Goal: Transaction & Acquisition: Book appointment/travel/reservation

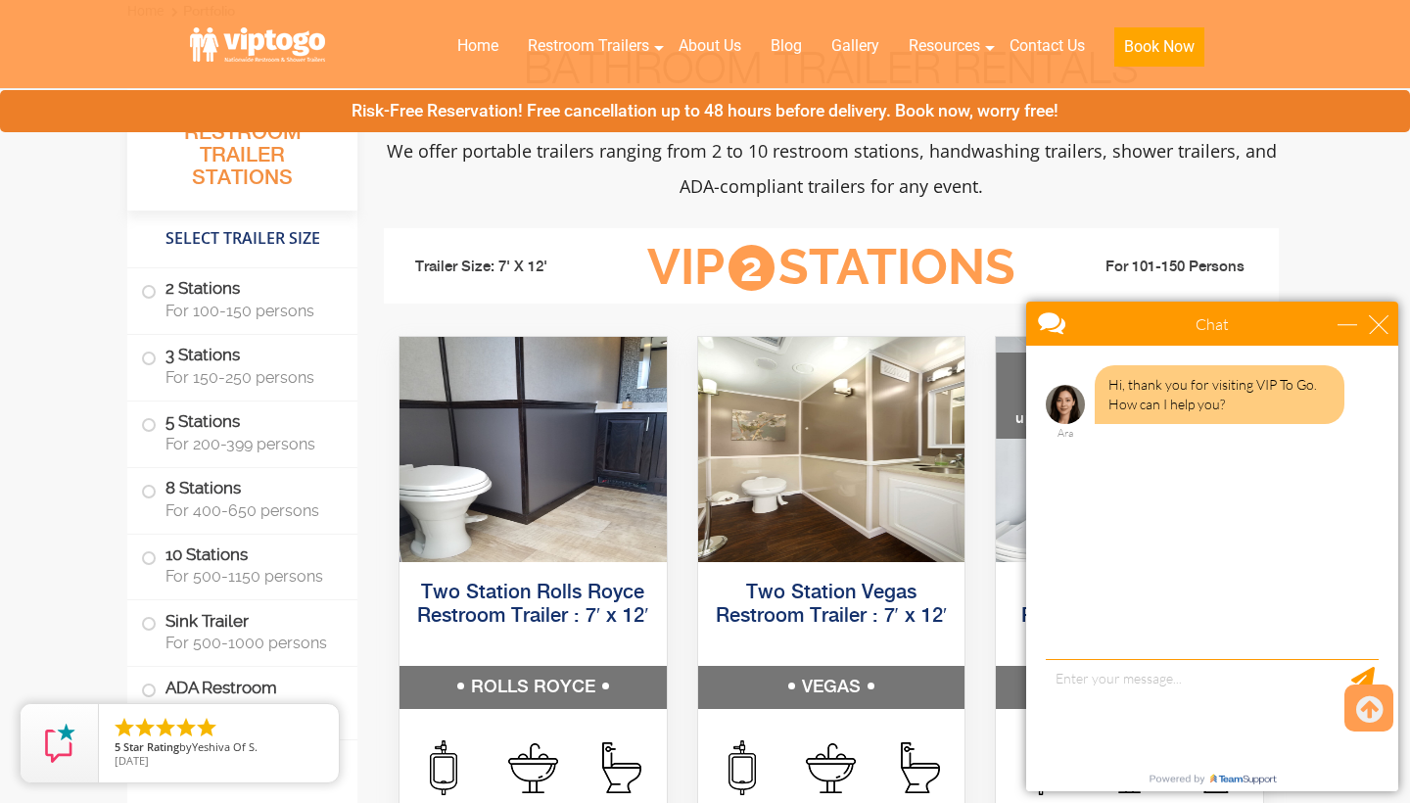
scroll to position [762, 0]
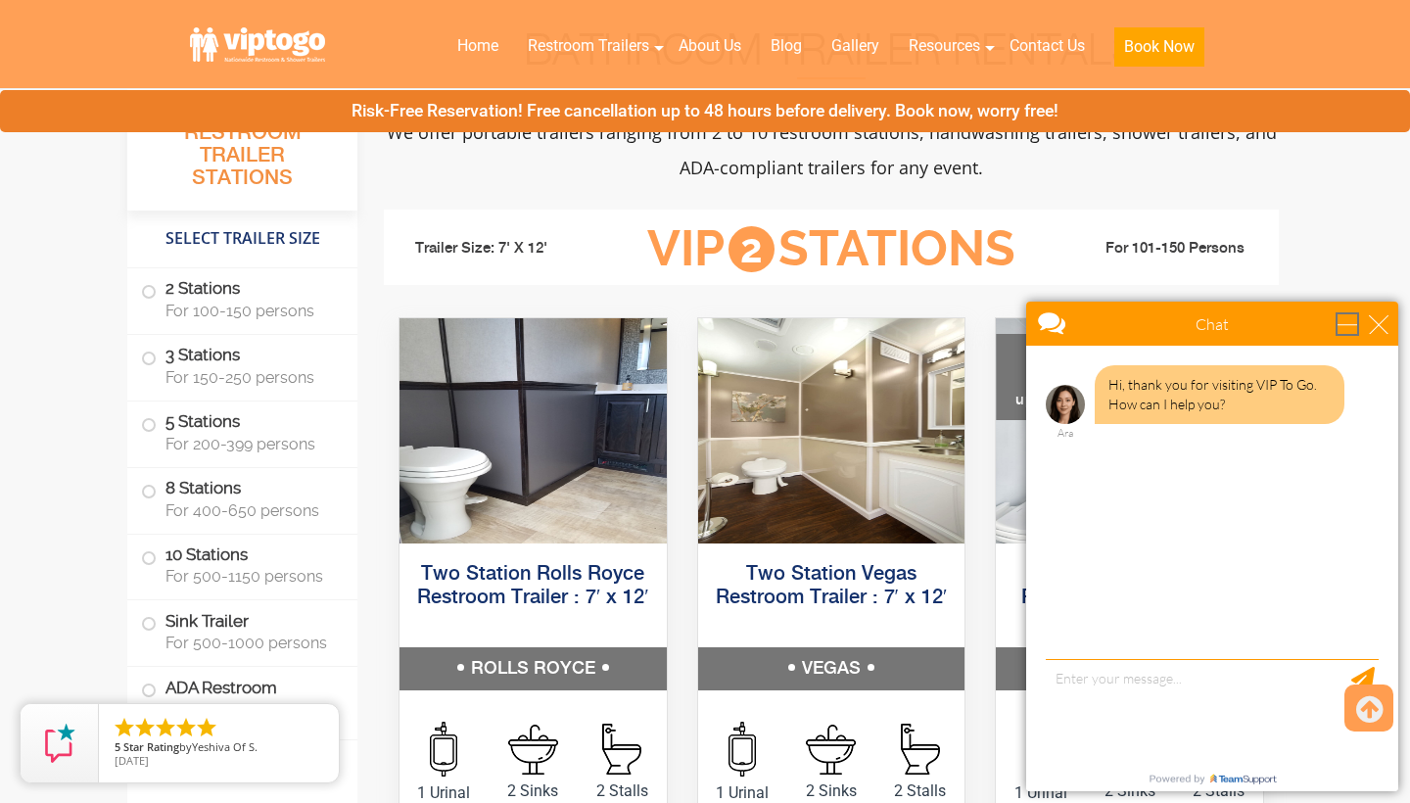
click at [1357, 319] on div "minimize" at bounding box center [1347, 324] width 20 height 20
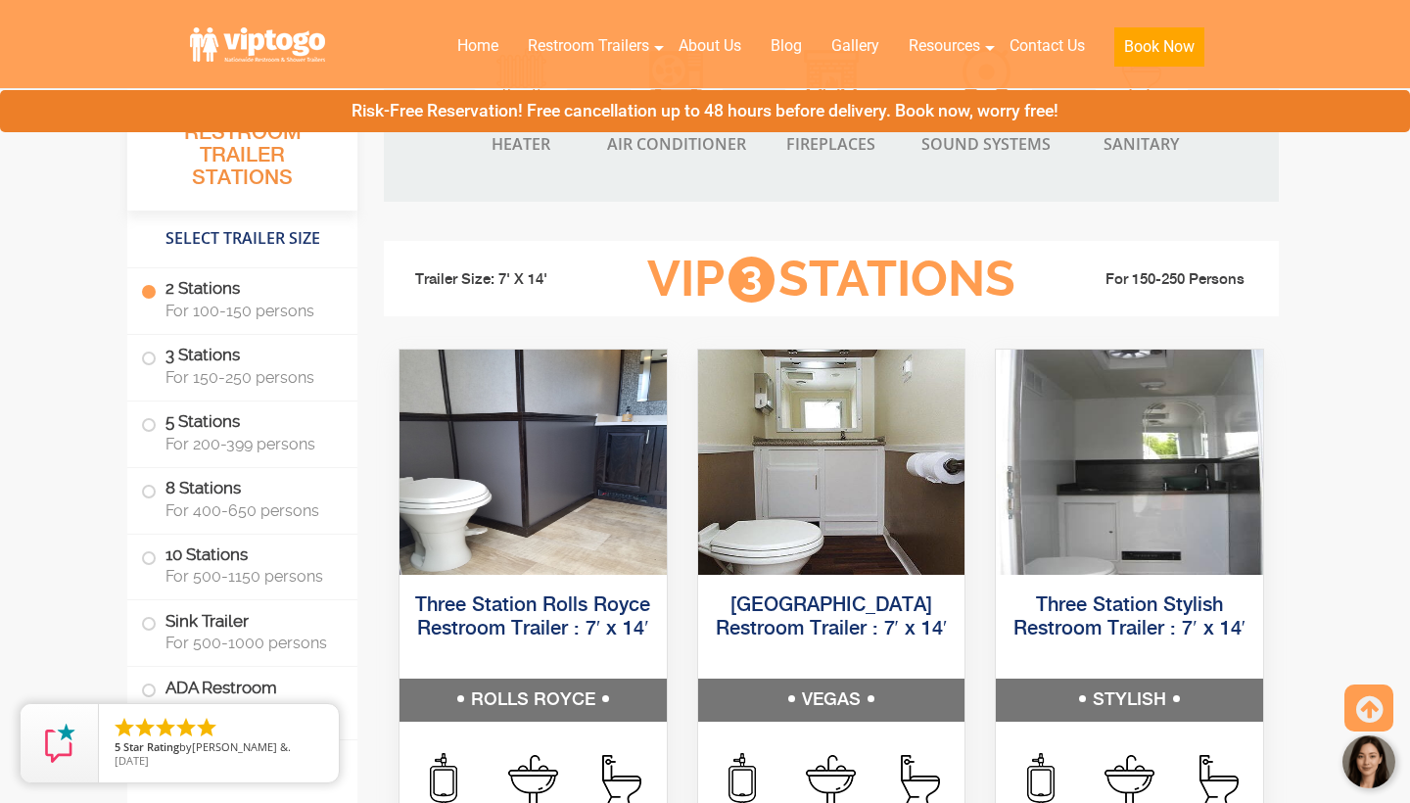
scroll to position [2027, 0]
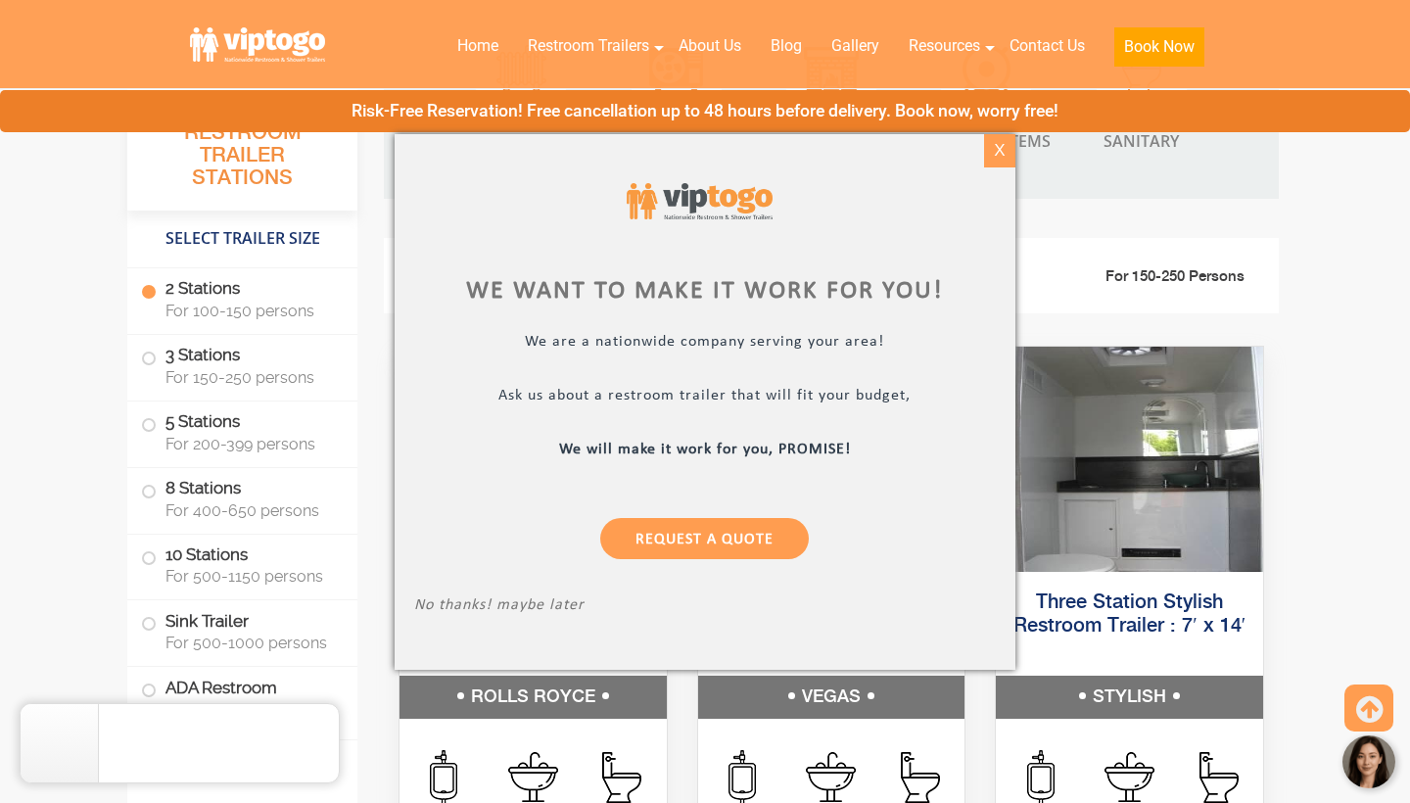
click at [1004, 152] on div "X" at bounding box center [999, 150] width 30 height 33
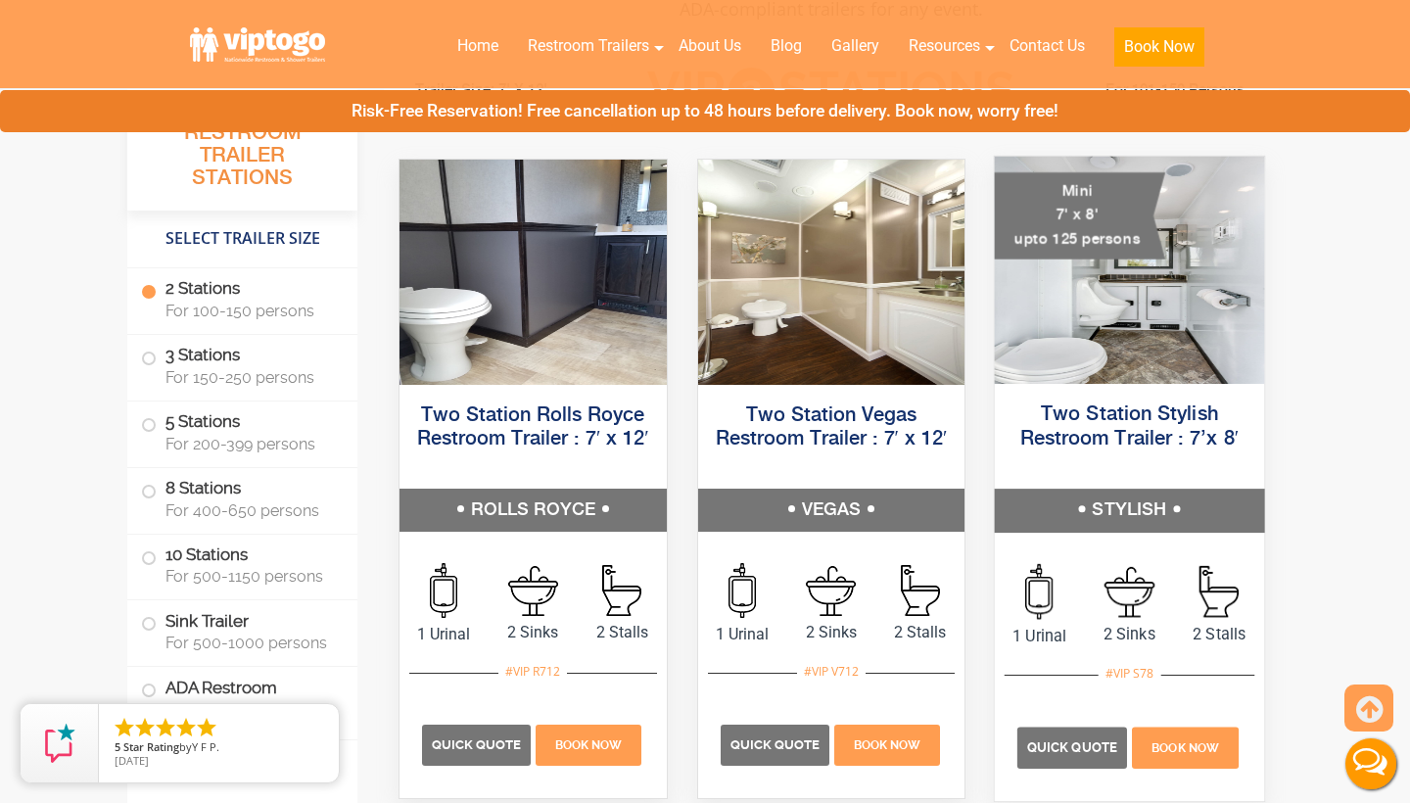
scroll to position [927, 0]
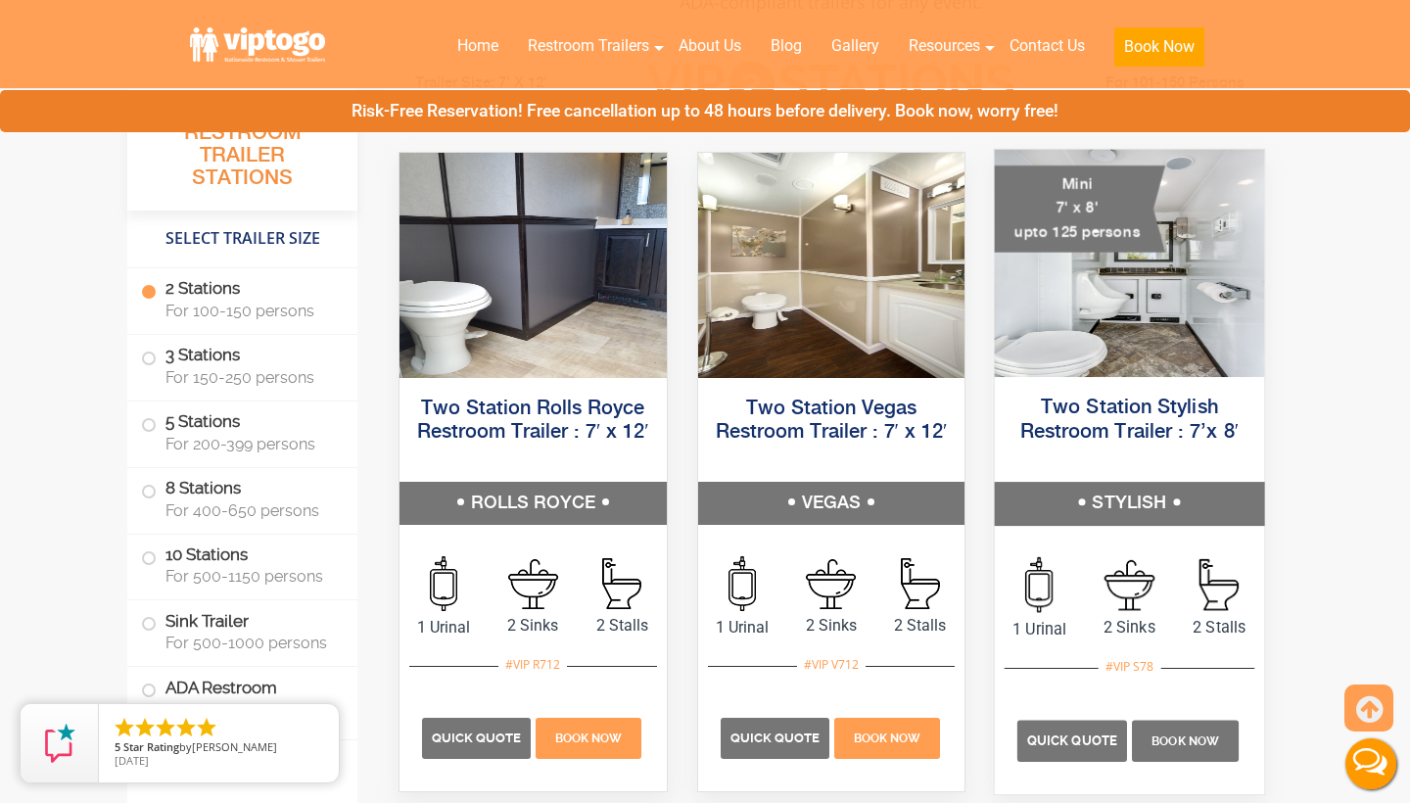
click at [1151, 731] on p "Book Now" at bounding box center [1185, 741] width 107 height 41
click at [1147, 731] on p "Book Now" at bounding box center [1185, 741] width 107 height 41
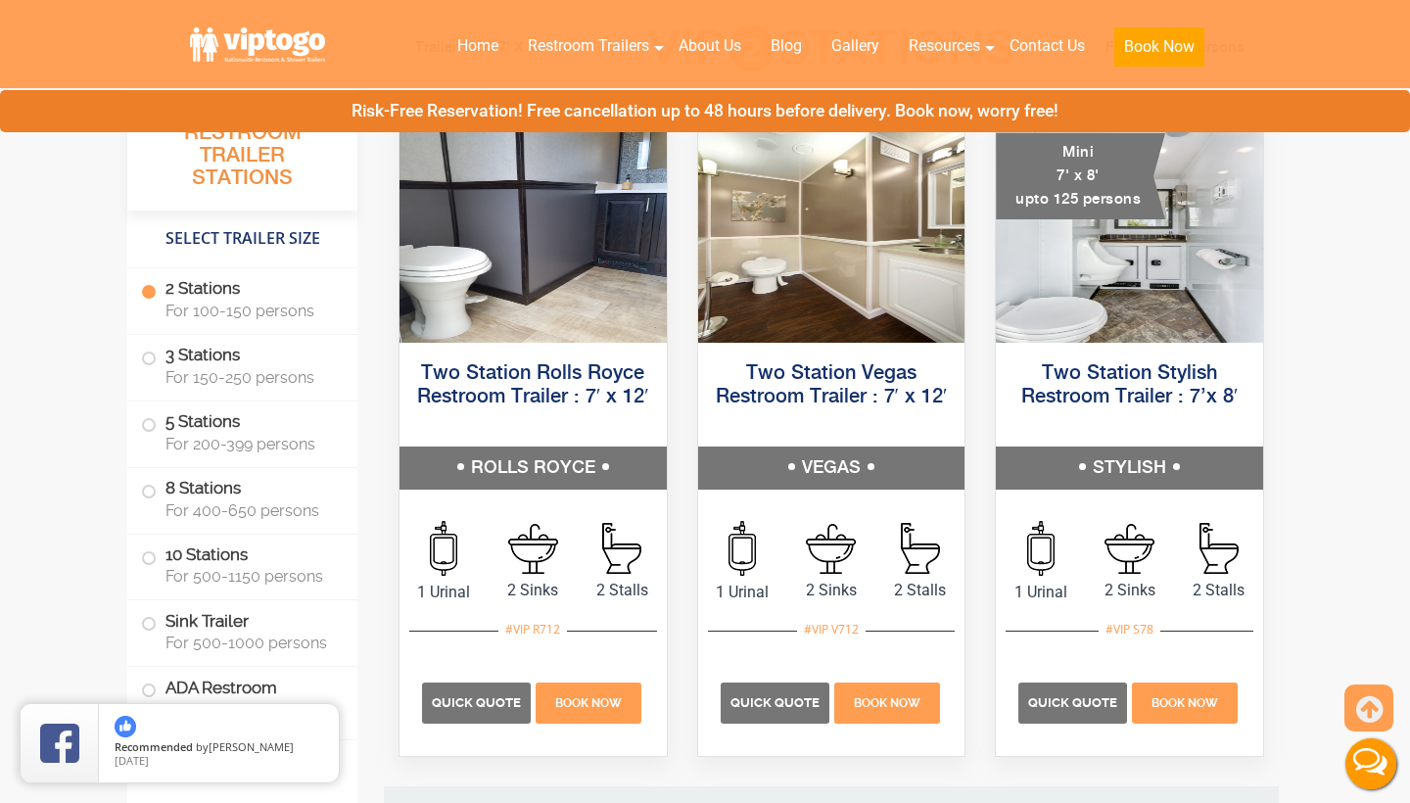
scroll to position [960, 0]
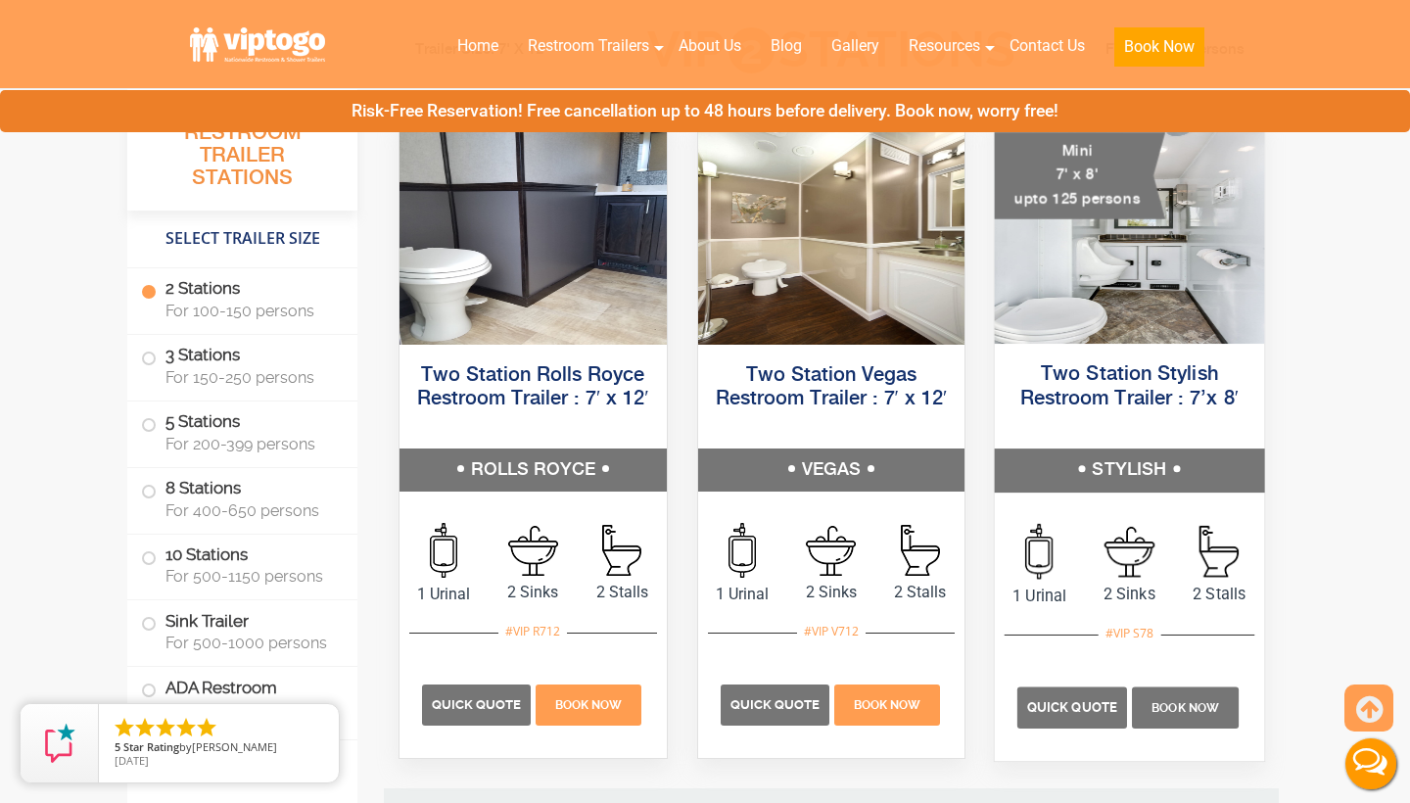
click at [1174, 696] on p "Book Now" at bounding box center [1185, 707] width 107 height 41
click at [1185, 703] on span "Book Now" at bounding box center [1186, 708] width 68 height 14
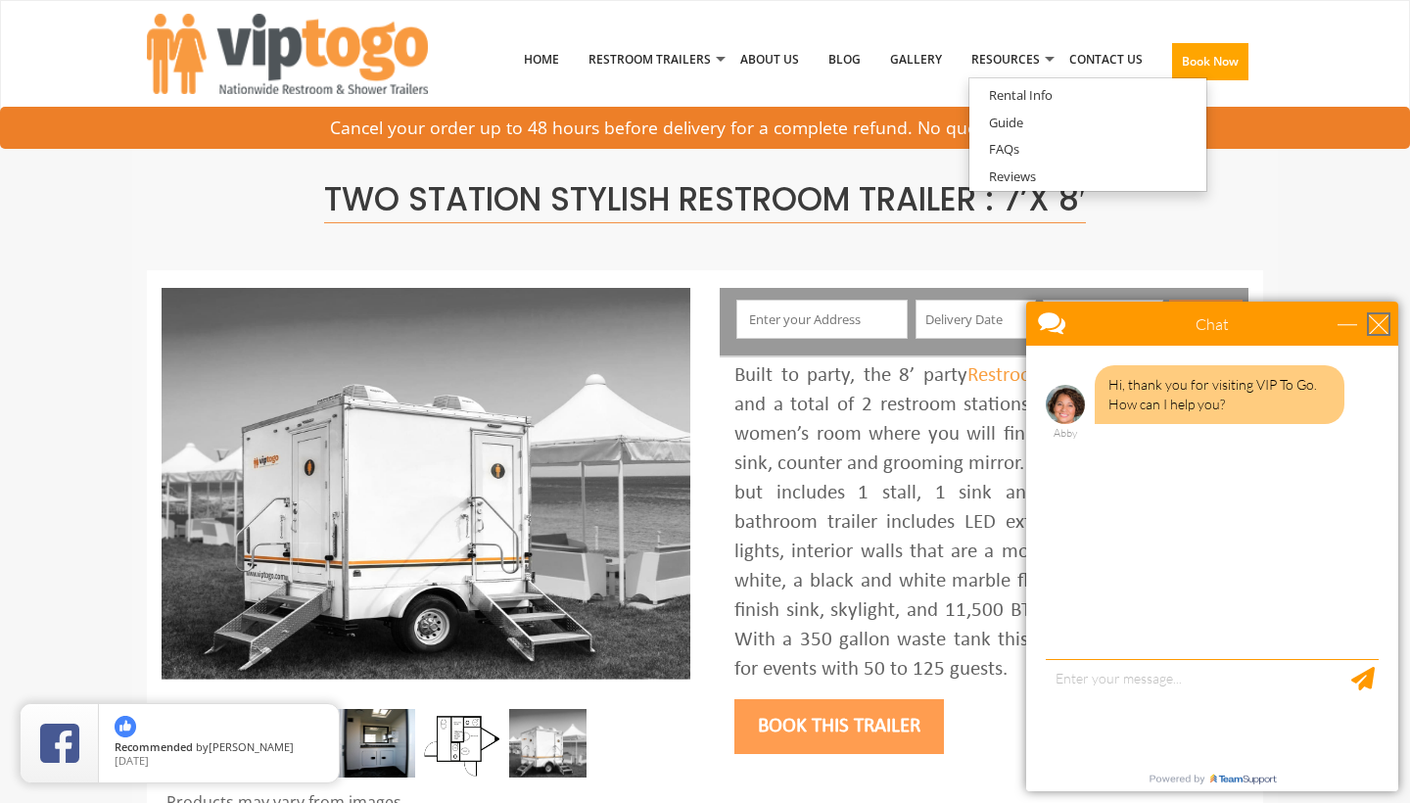
click at [1378, 322] on div "close" at bounding box center [1379, 324] width 20 height 20
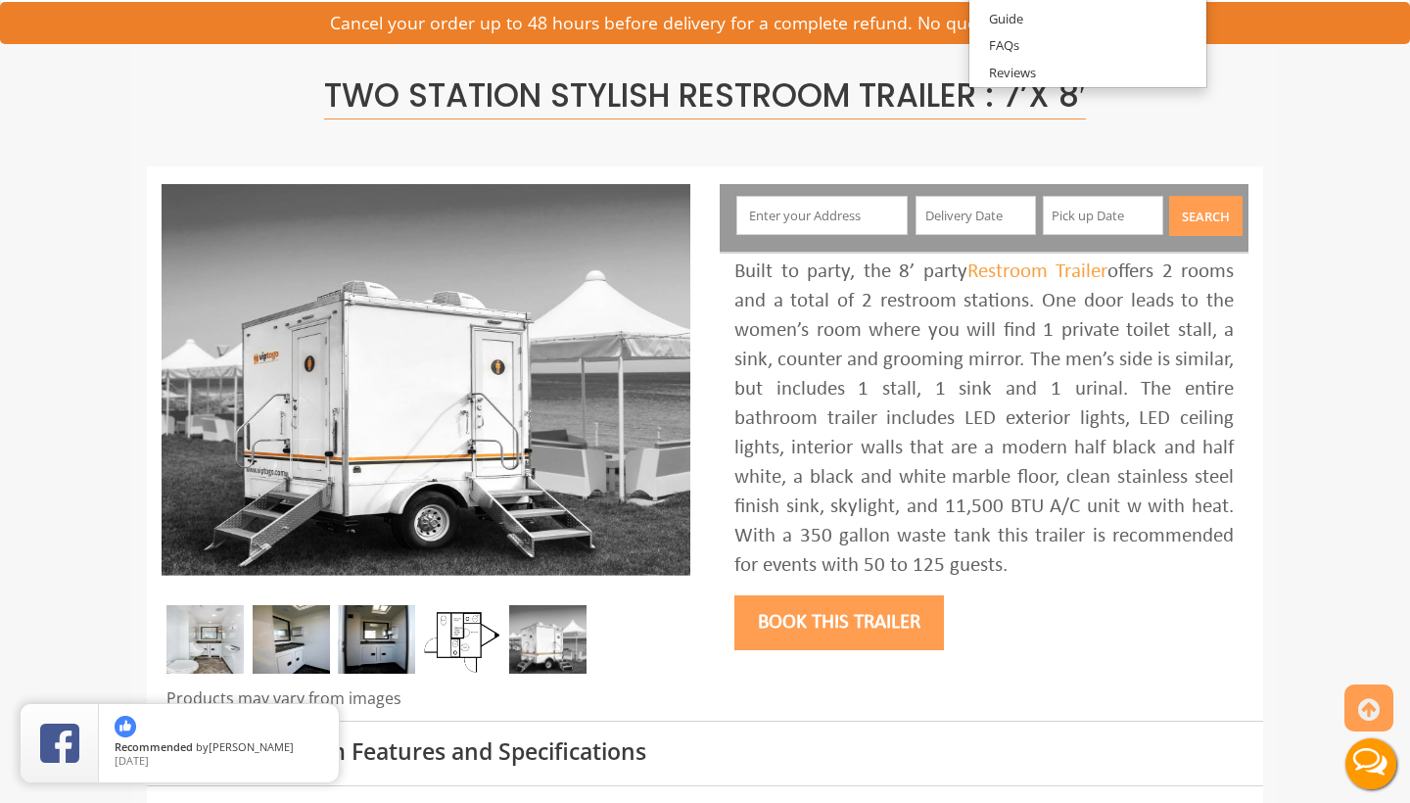
scroll to position [109, 0]
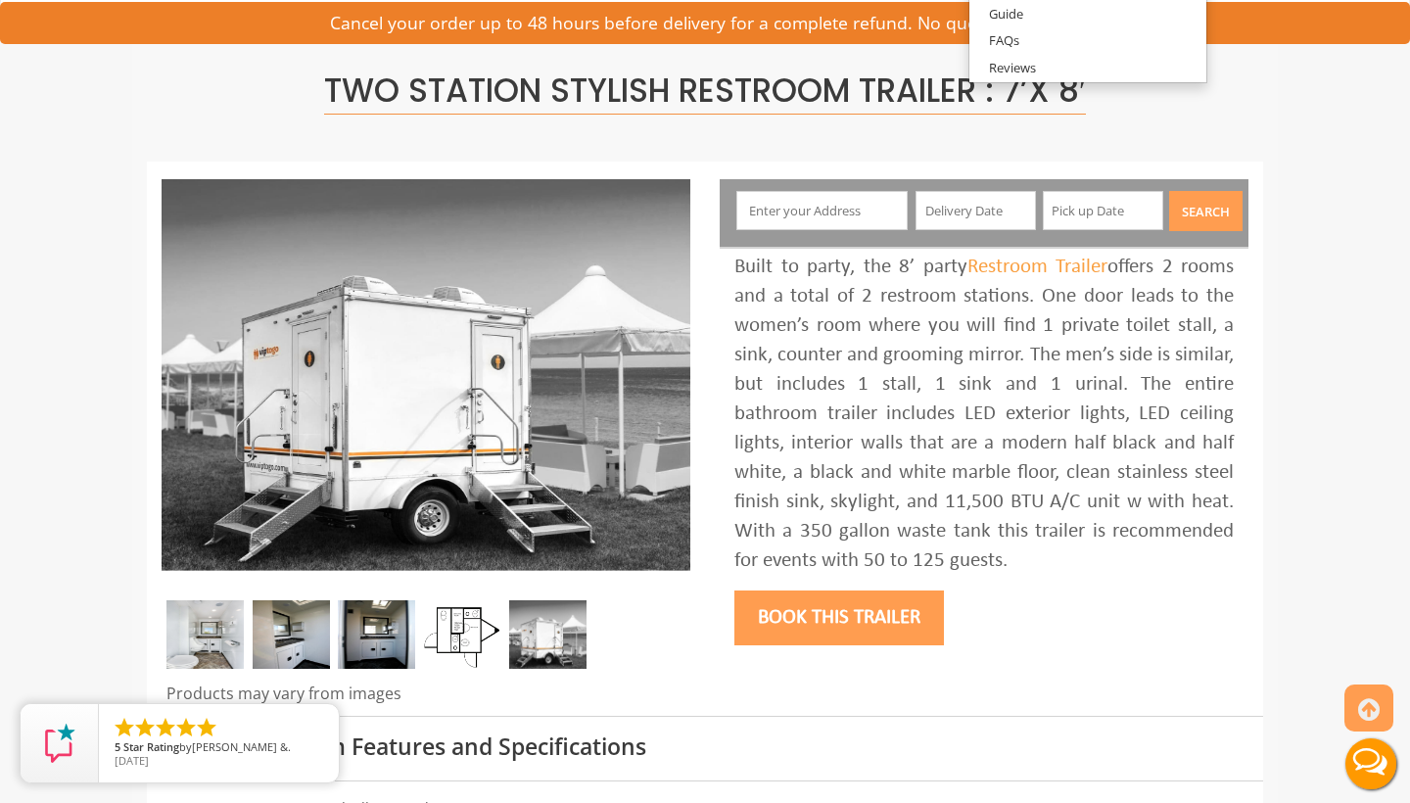
click at [804, 622] on button "Book this trailer" at bounding box center [839, 617] width 210 height 55
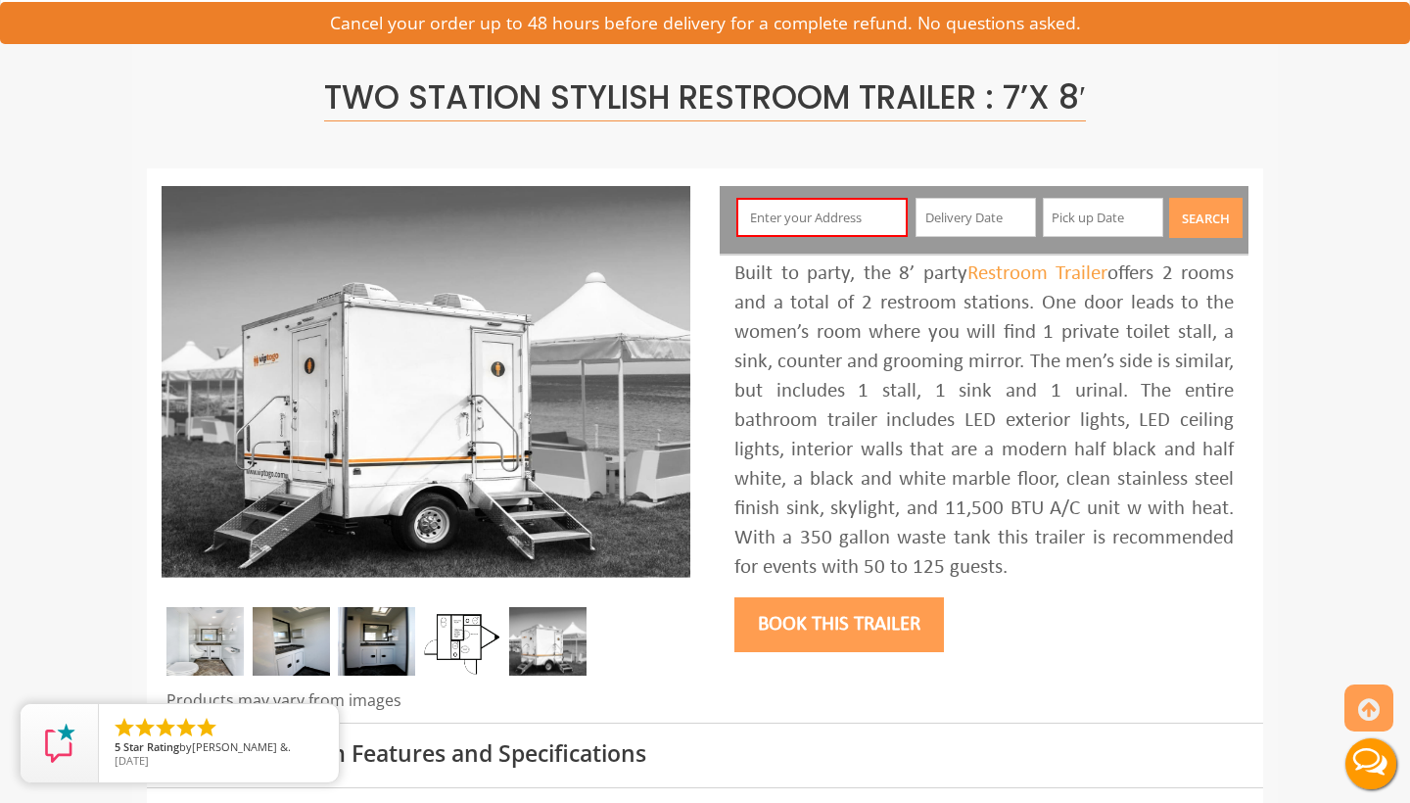
scroll to position [101, 0]
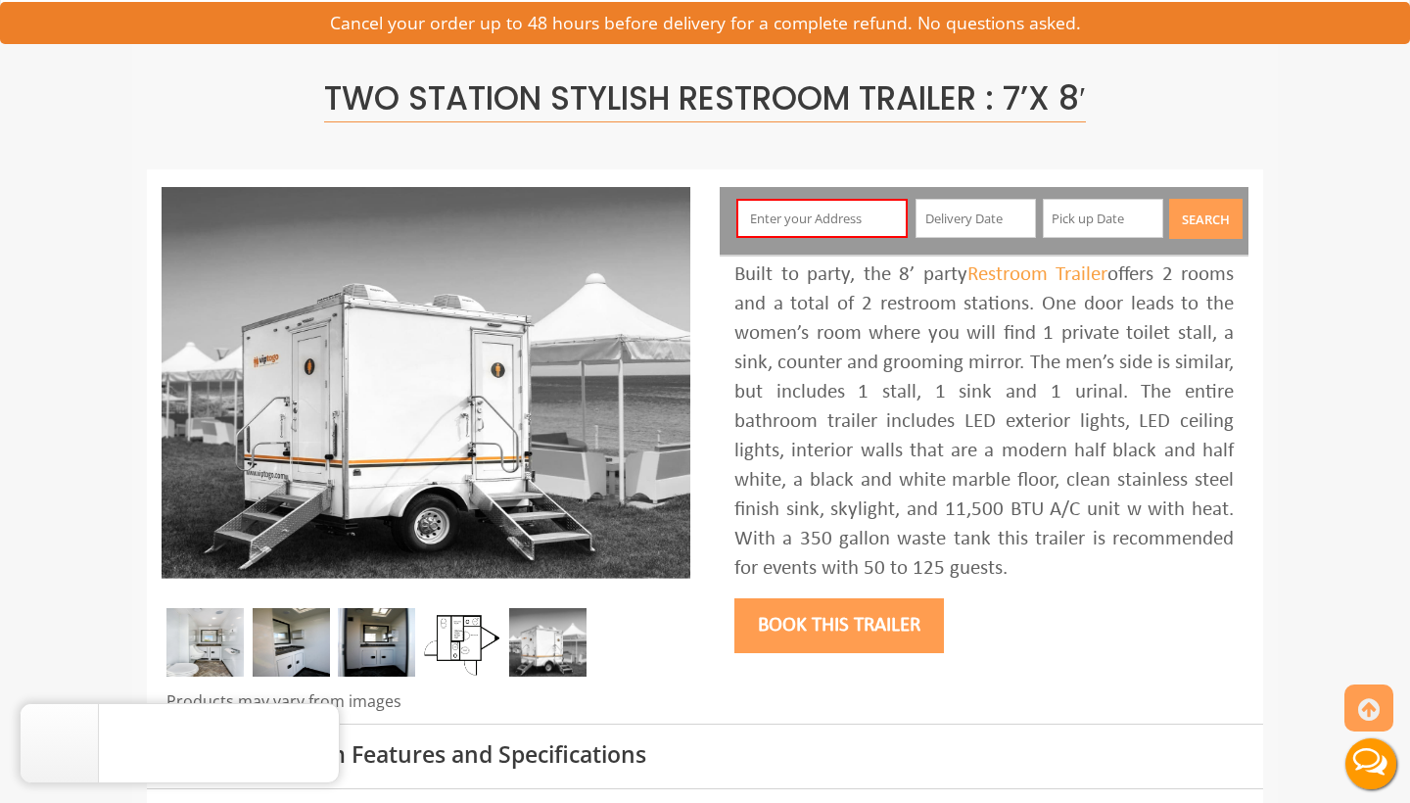
click at [307, 646] on img at bounding box center [291, 642] width 77 height 69
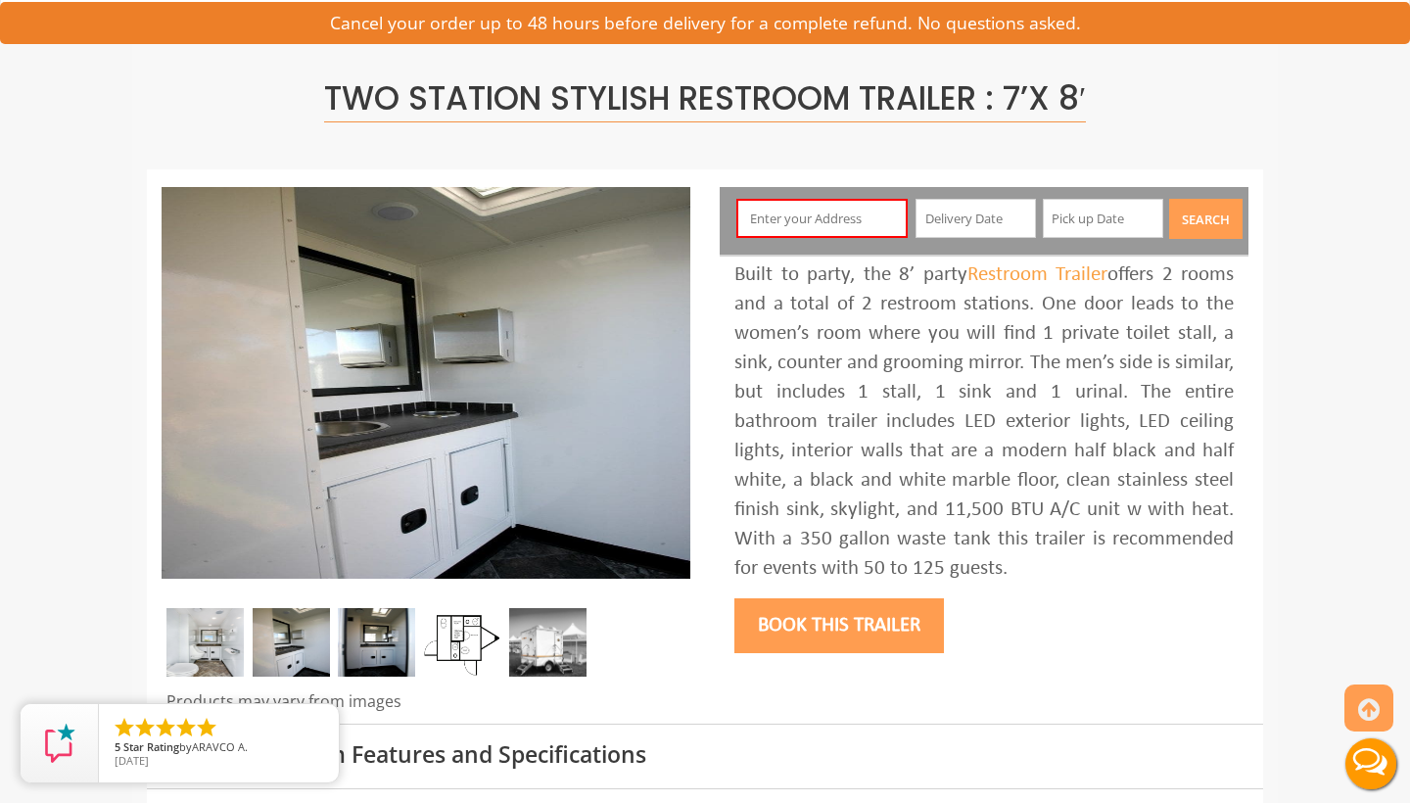
click at [384, 646] on img at bounding box center [376, 642] width 77 height 69
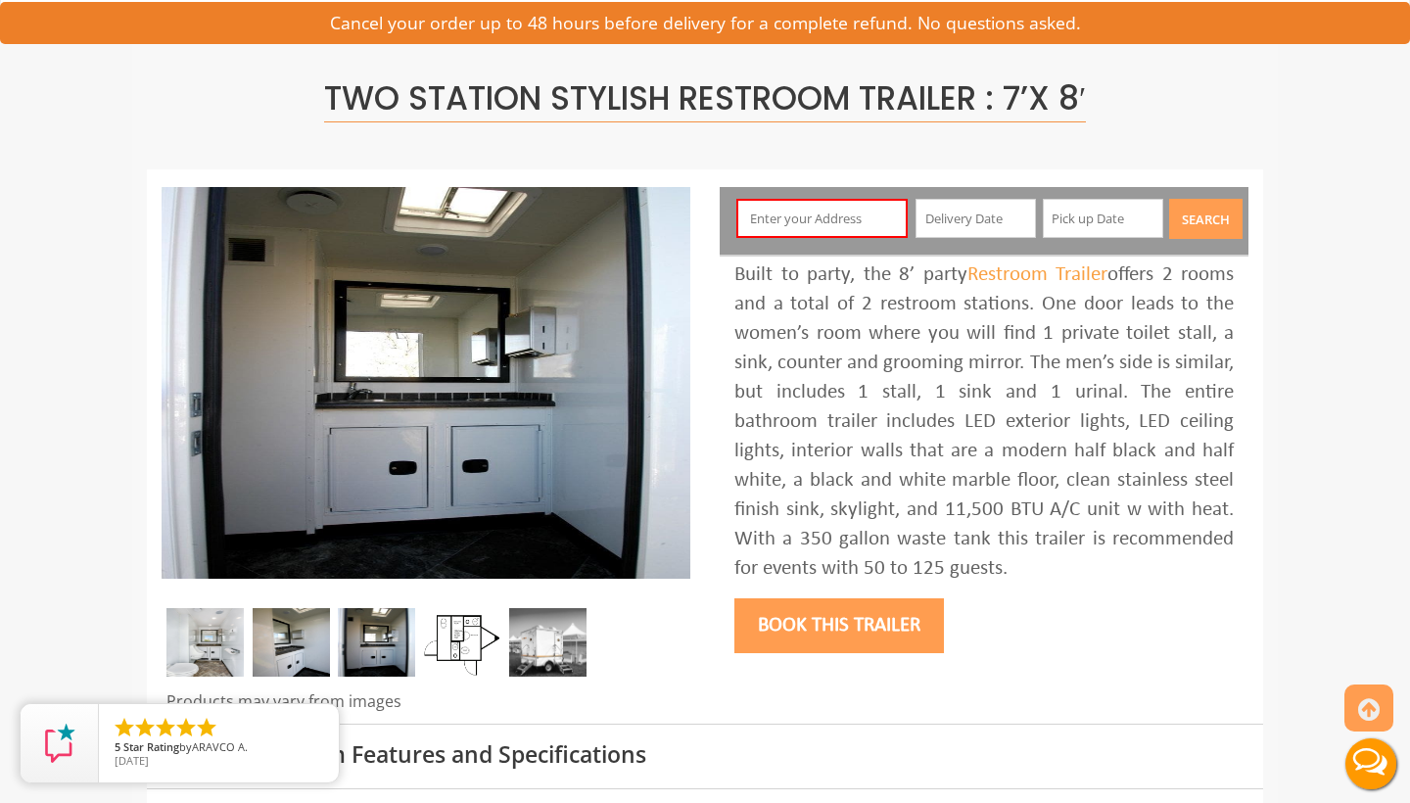
click at [472, 641] on img at bounding box center [462, 642] width 77 height 69
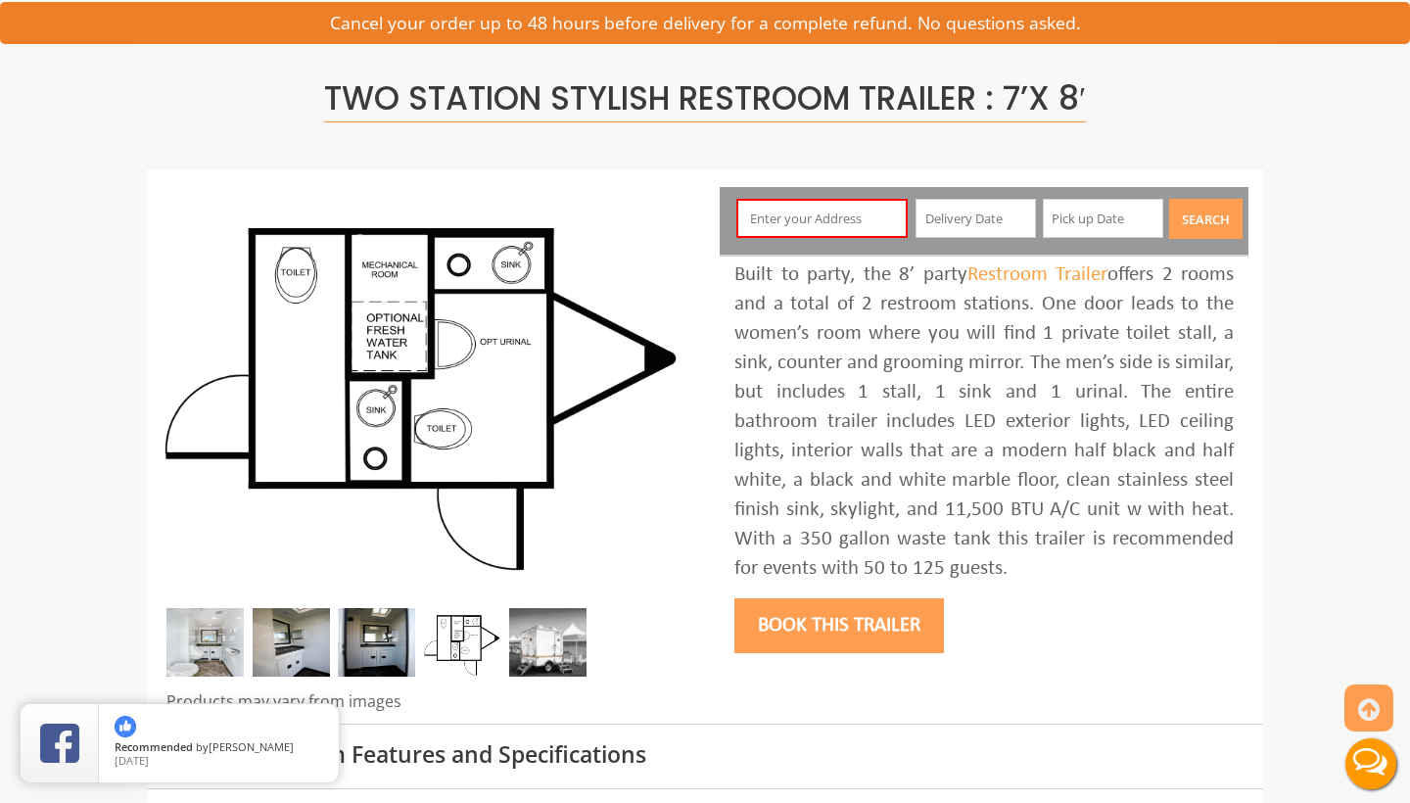
click at [559, 639] on img at bounding box center [547, 642] width 77 height 69
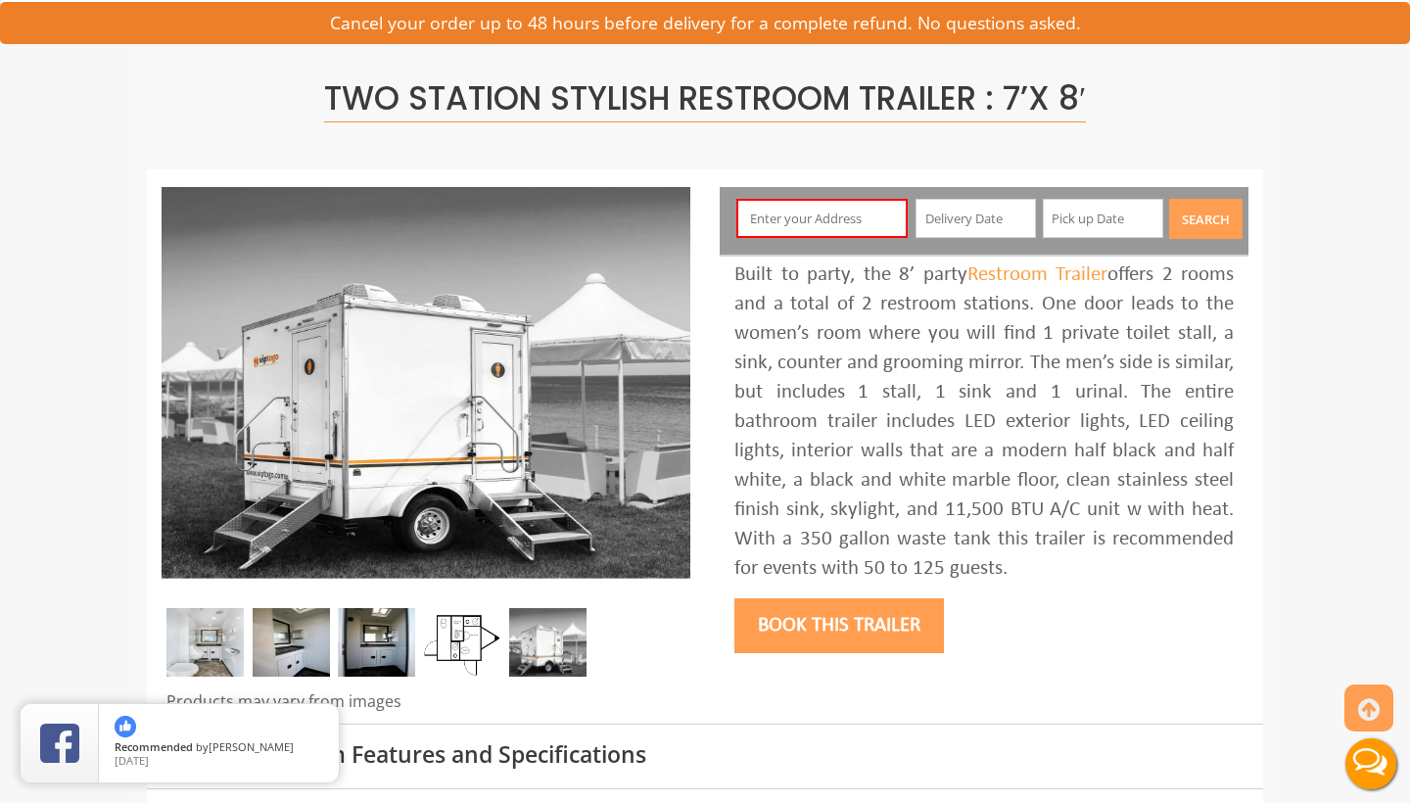
click at [214, 650] on img at bounding box center [204, 642] width 77 height 69
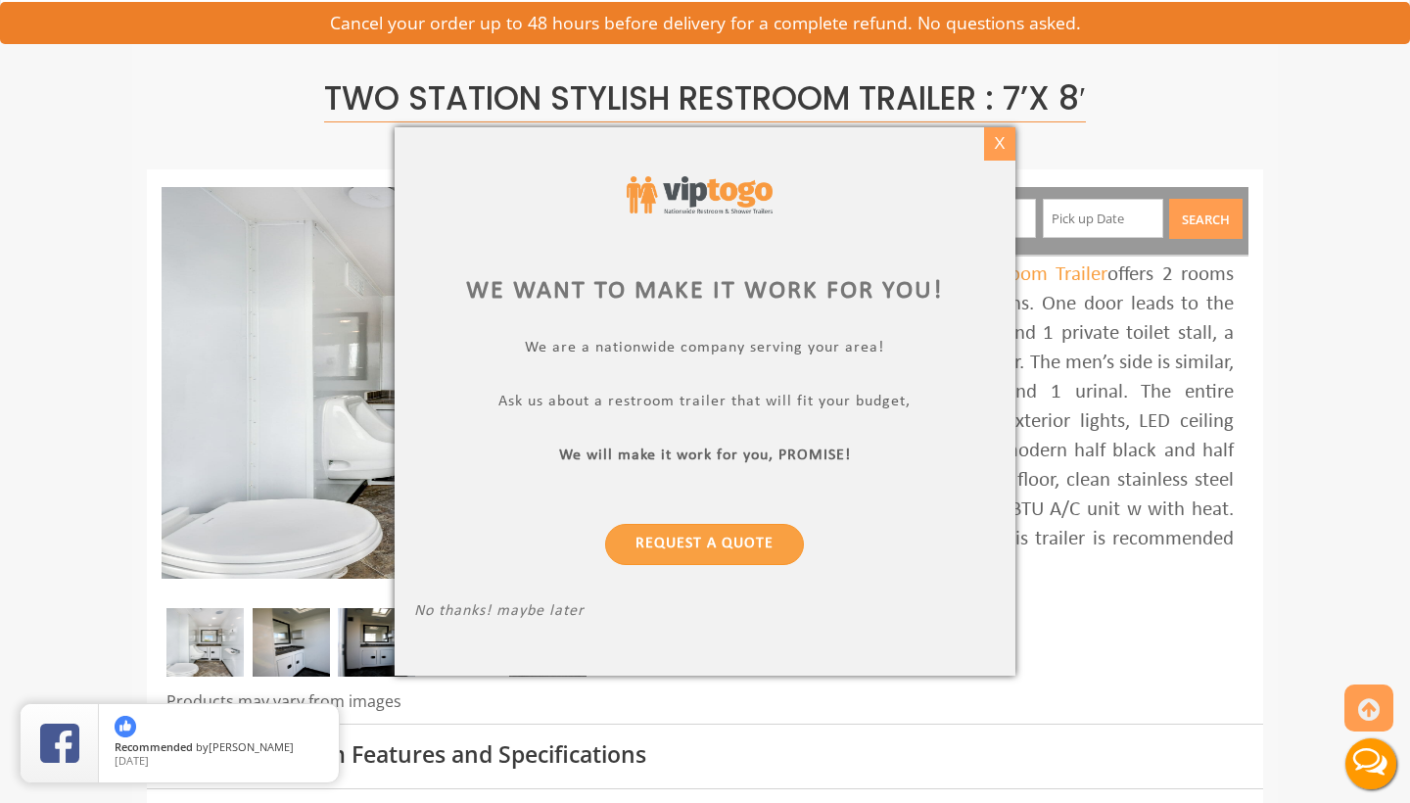
click at [993, 147] on div "X" at bounding box center [999, 143] width 30 height 33
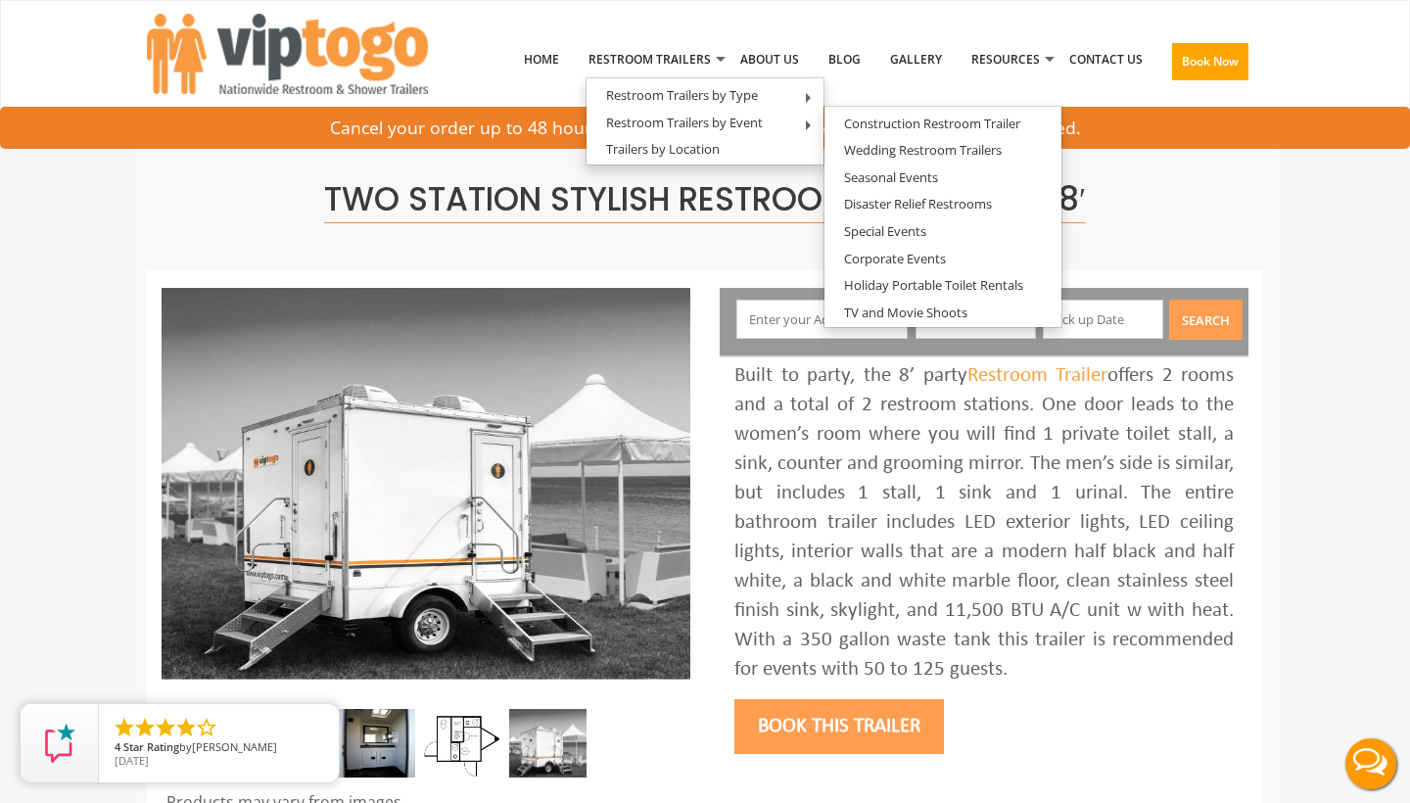
click at [787, 330] on input "text" at bounding box center [822, 319] width 172 height 39
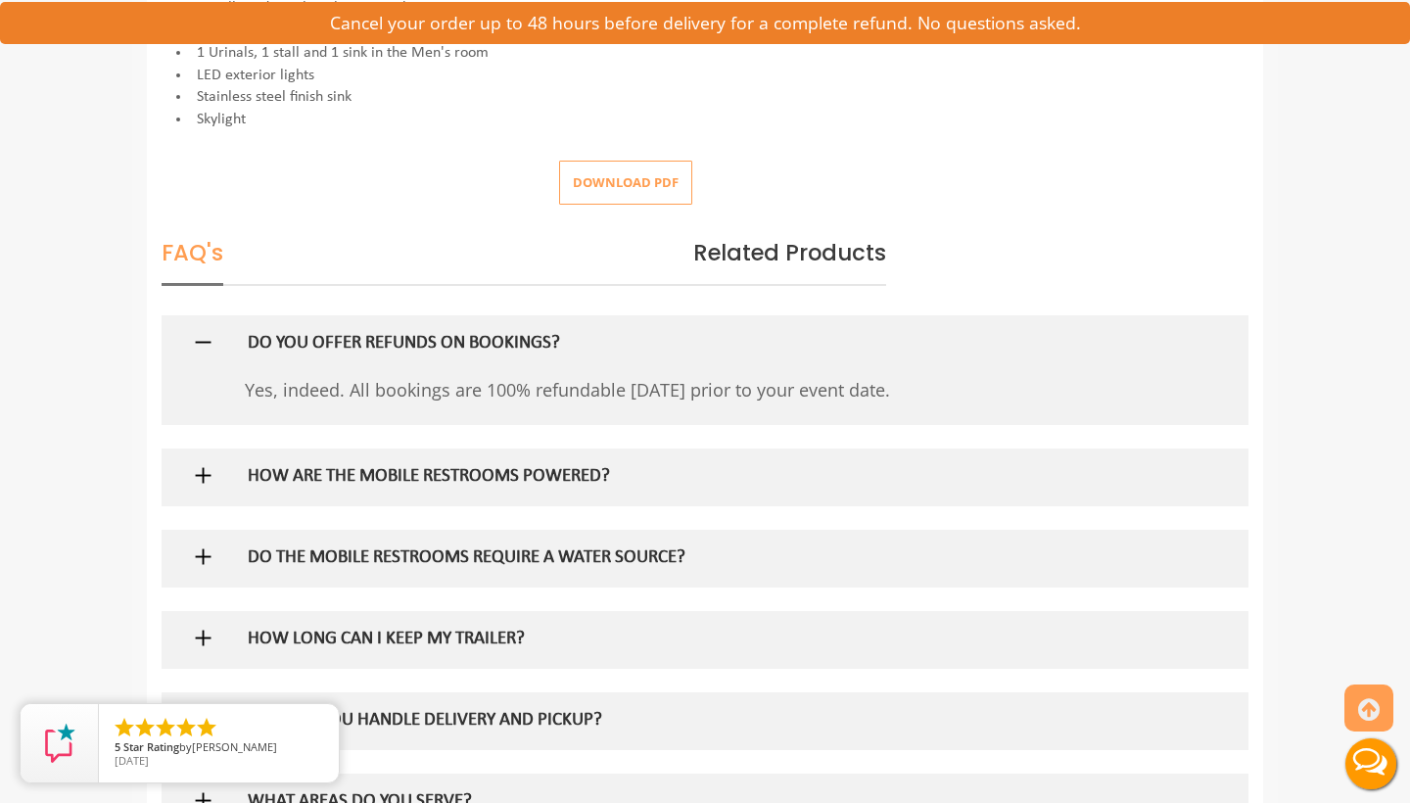
scroll to position [973, 0]
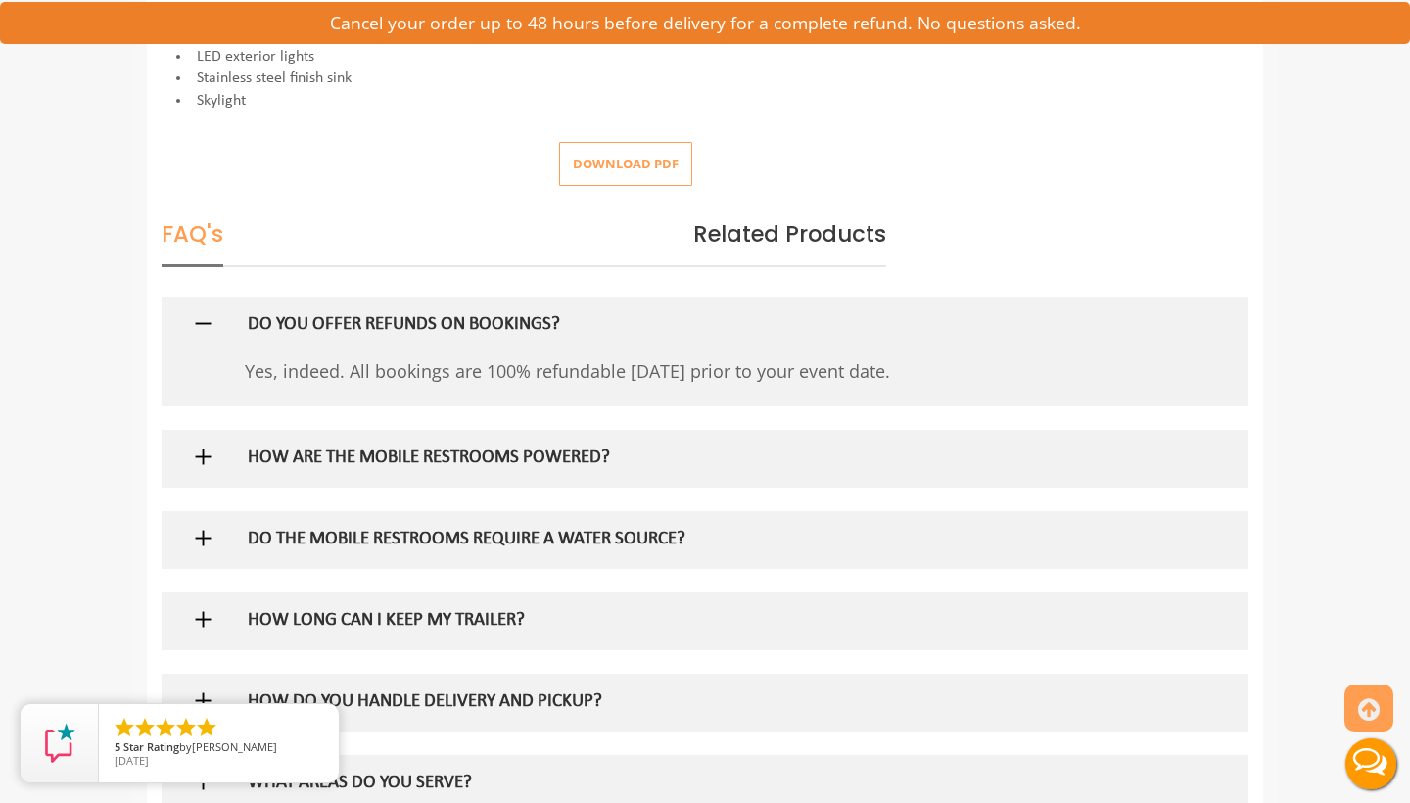
click at [667, 534] on h5 "DO THE MOBILE RESTROOMS REQUIRE A WATER SOURCE?" at bounding box center [674, 540] width 852 height 21
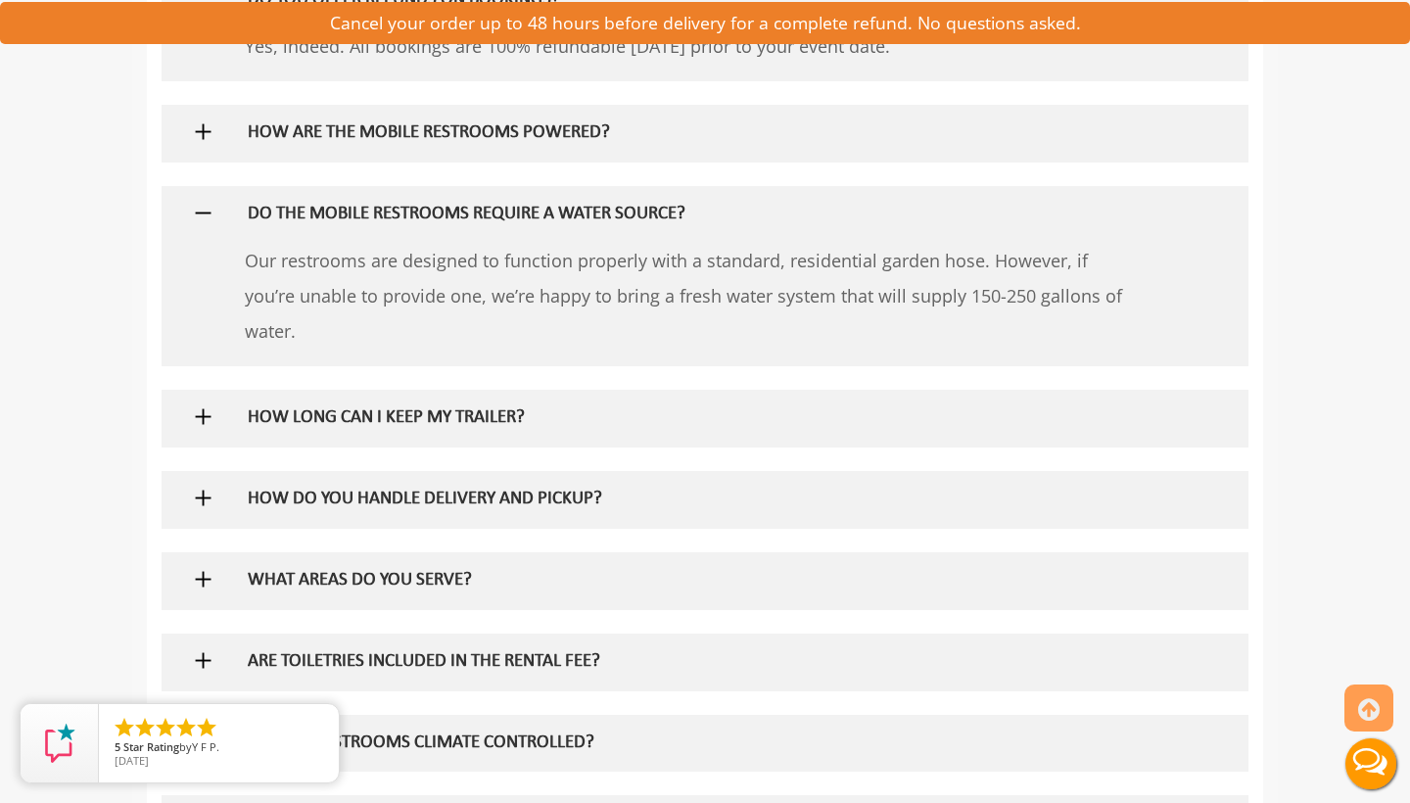
scroll to position [1304, 0]
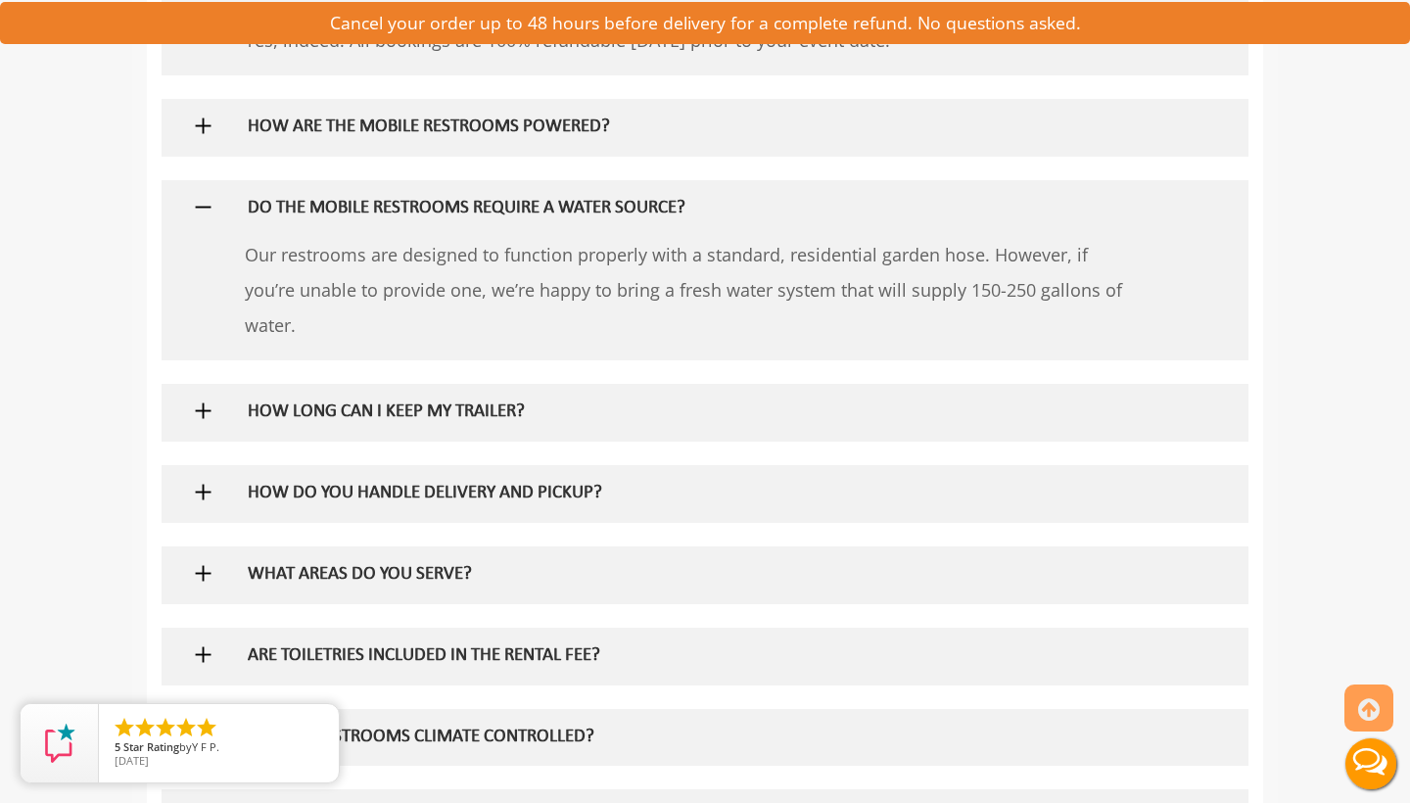
click at [663, 465] on div "HOW DO YOU HANDLE DELIVERY AND PICKUP?" at bounding box center [673, 493] width 881 height 57
click at [656, 484] on h5 "HOW DO YOU HANDLE DELIVERY AND PICKUP?" at bounding box center [674, 494] width 852 height 21
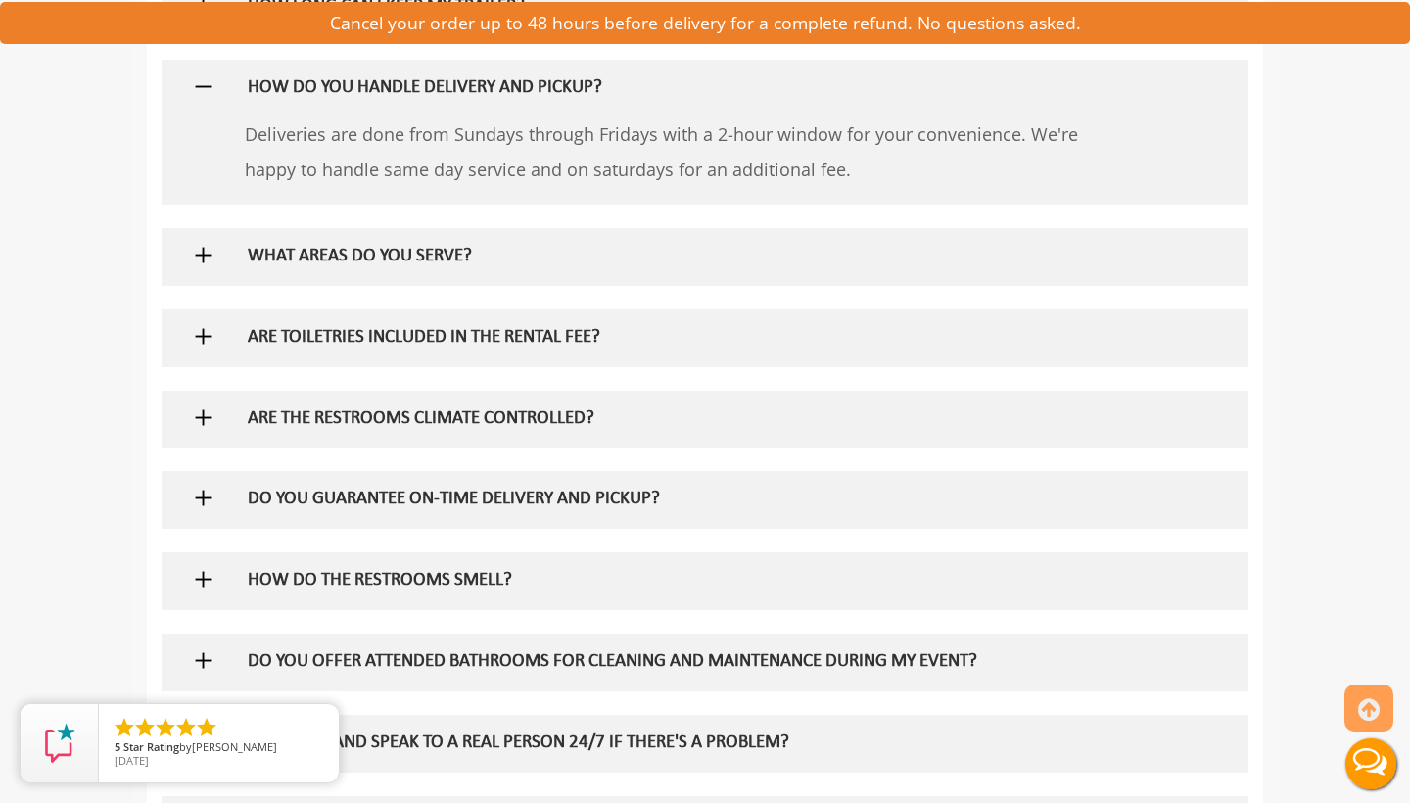
scroll to position [1711, 0]
click at [622, 307] on div "ARE TOILETRIES INCLUDED IN THE RENTAL FEE?" at bounding box center [673, 335] width 881 height 57
click at [619, 326] on h5 "ARE TOILETRIES INCLUDED IN THE RENTAL FEE?" at bounding box center [674, 336] width 852 height 21
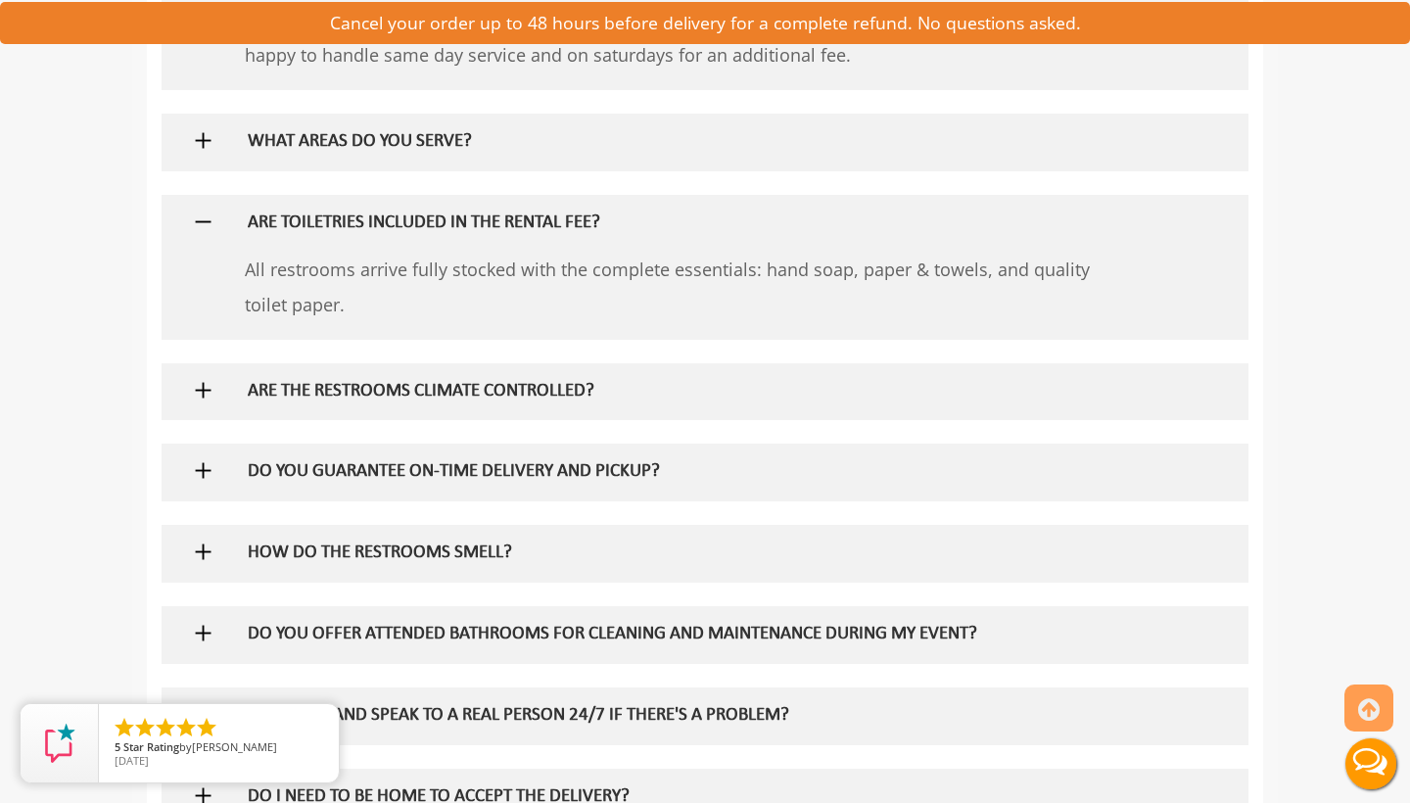
scroll to position [1832, 0]
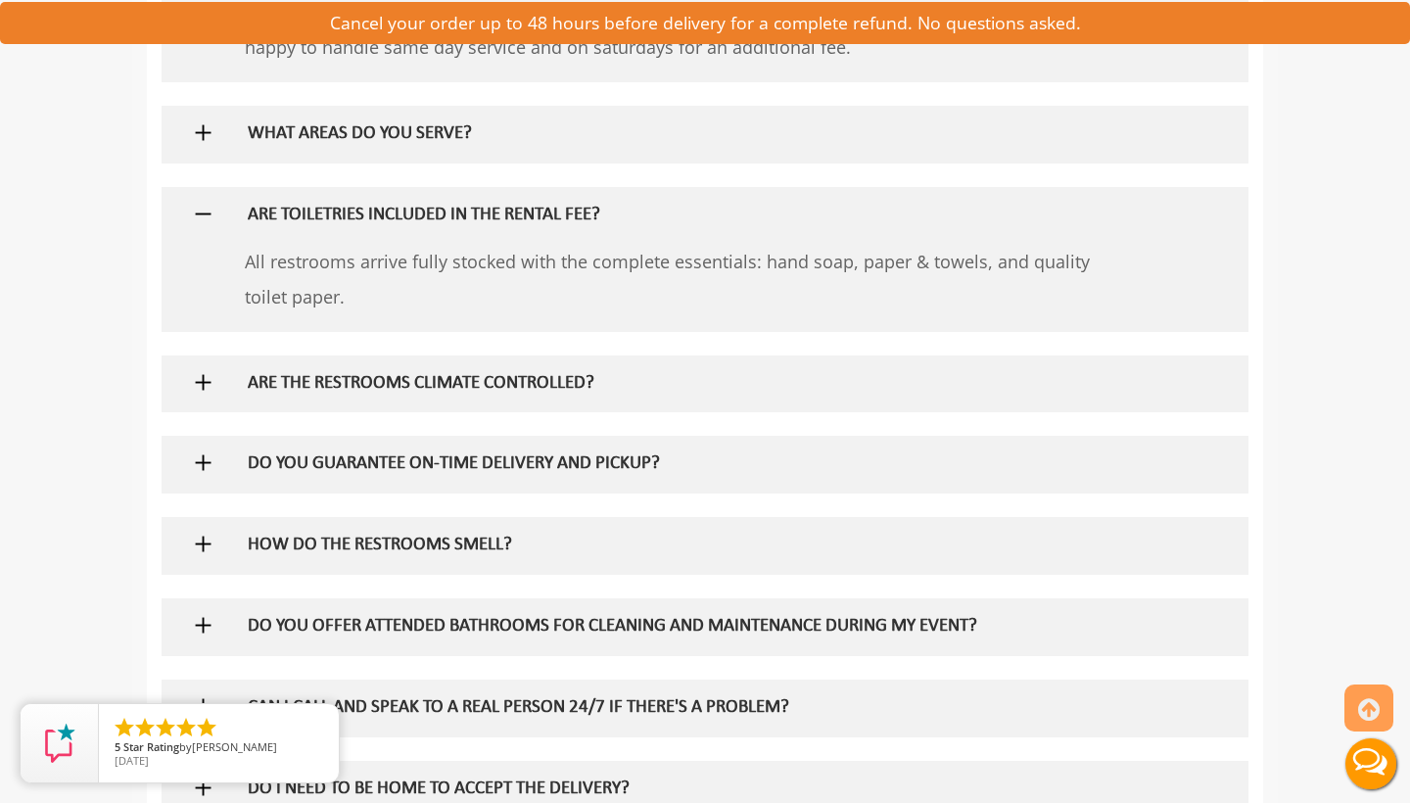
click at [492, 536] on h5 "HOW DO THE RESTROOMS SMELL?" at bounding box center [674, 546] width 852 height 21
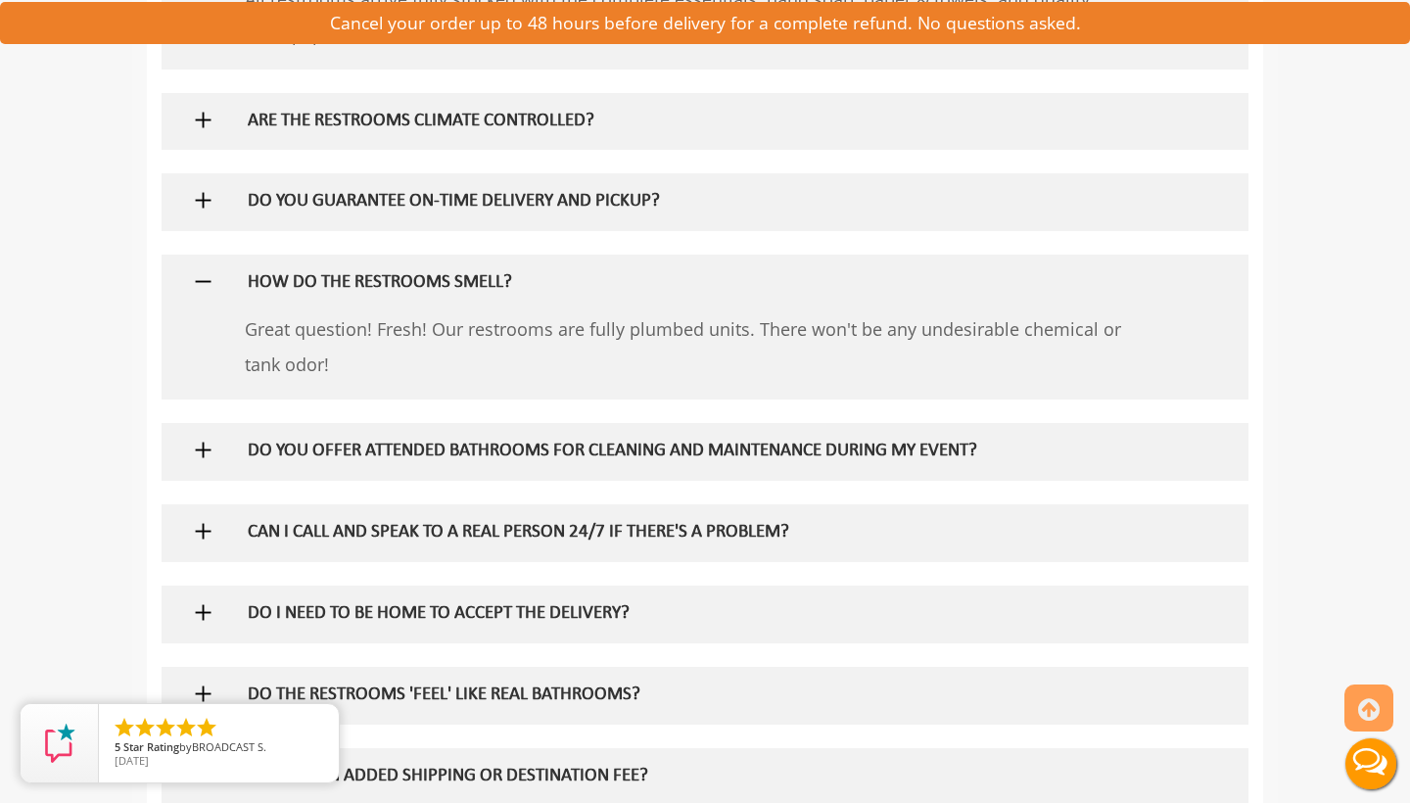
scroll to position [2101, 0]
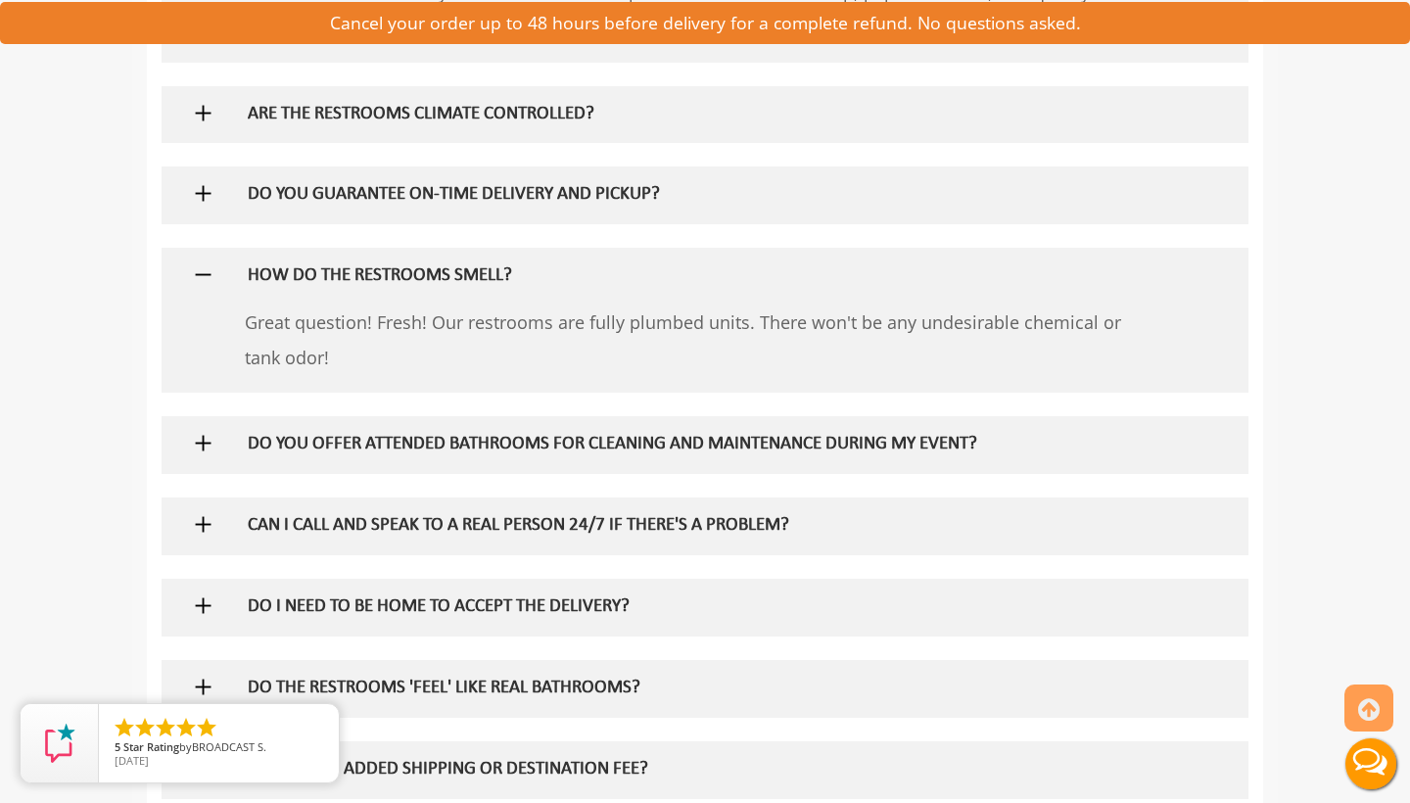
click at [491, 516] on h5 "CAN I CALL AND SPEAK TO A REAL PERSON 24/7 IF THERE'S A PROBLEM?" at bounding box center [674, 526] width 852 height 21
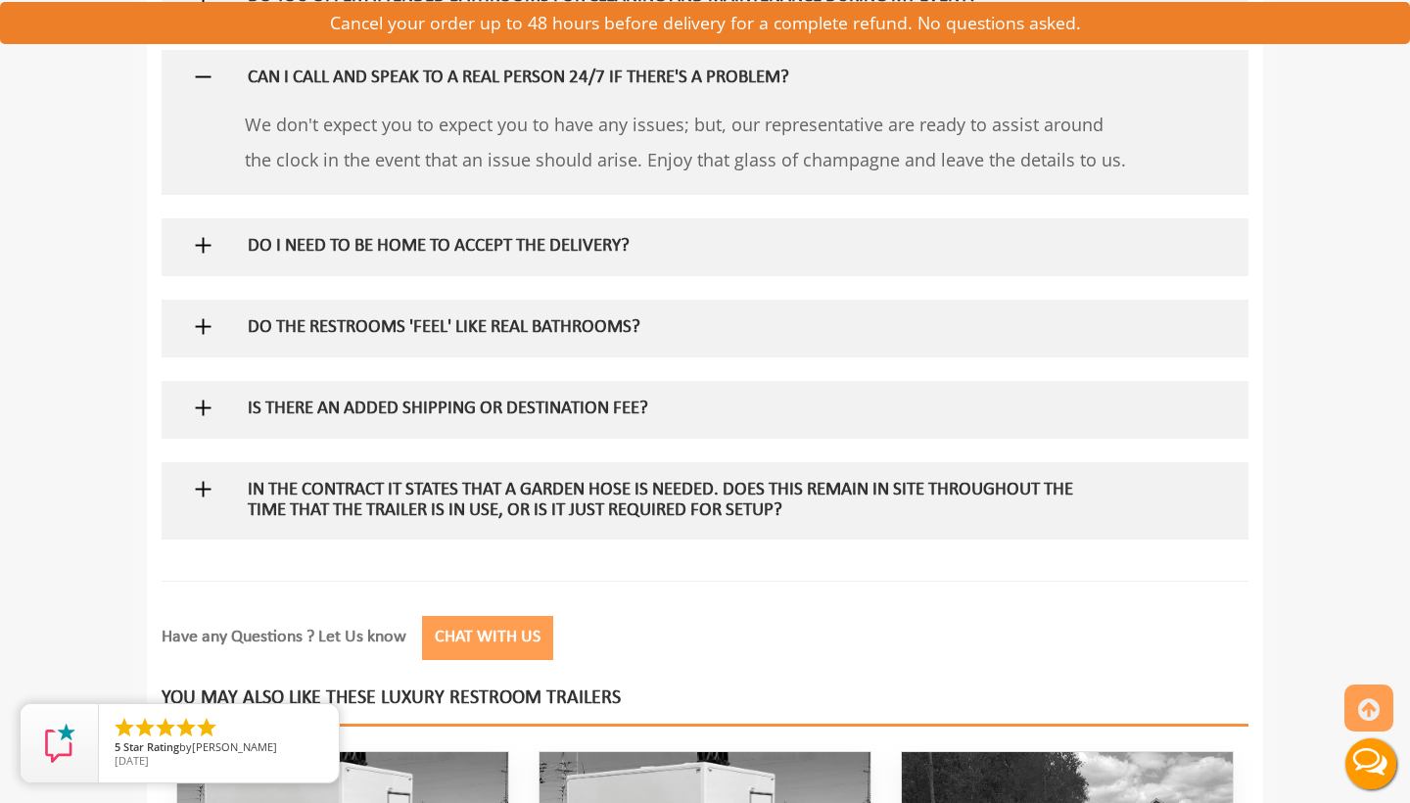
scroll to position [2550, 0]
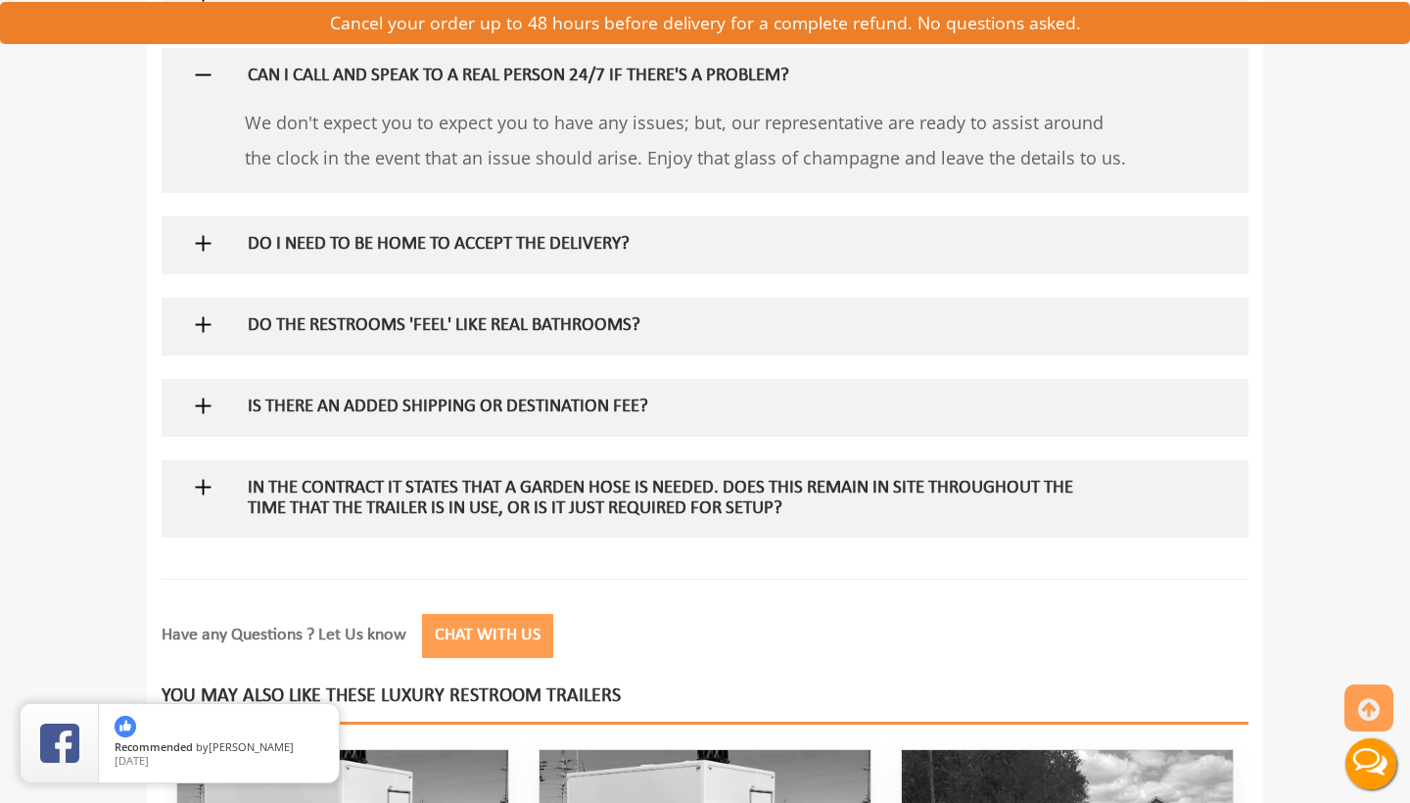
click at [555, 398] on h5 "IS THERE AN ADDED SHIPPING OR DESTINATION FEE?" at bounding box center [674, 408] width 852 height 21
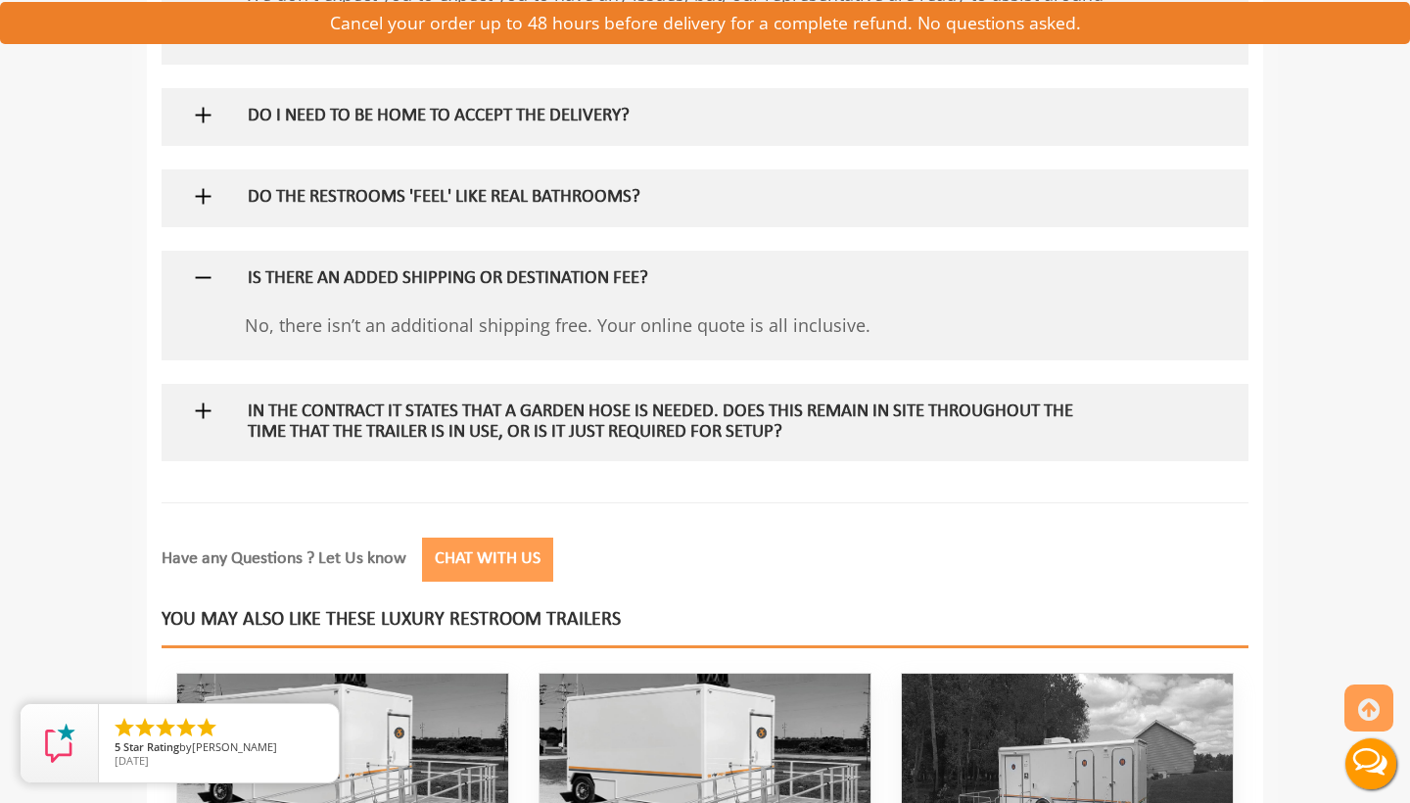
scroll to position [2683, 0]
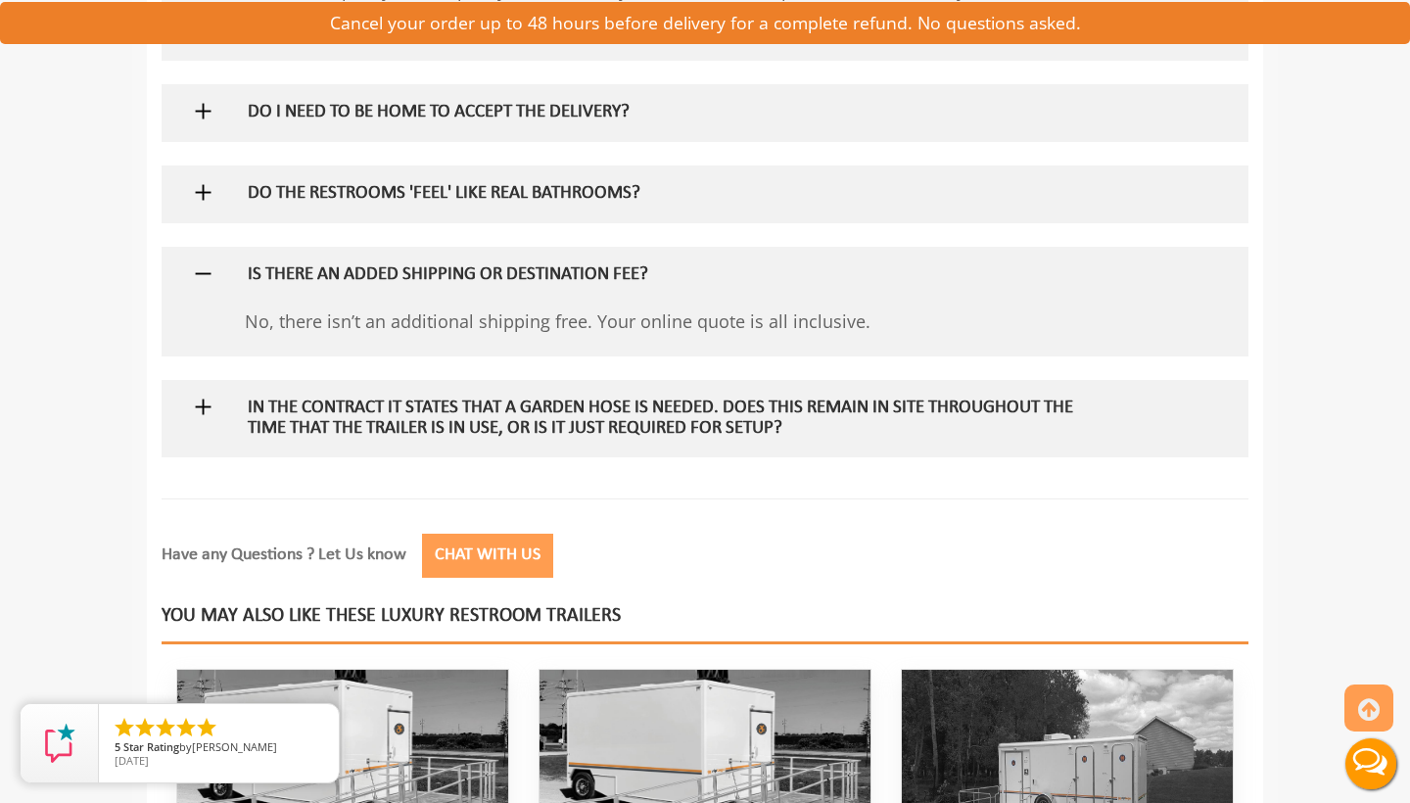
click at [551, 398] on h5 "In the contract it states that a garden hose is needed. Does this remain in sit…" at bounding box center [674, 418] width 852 height 41
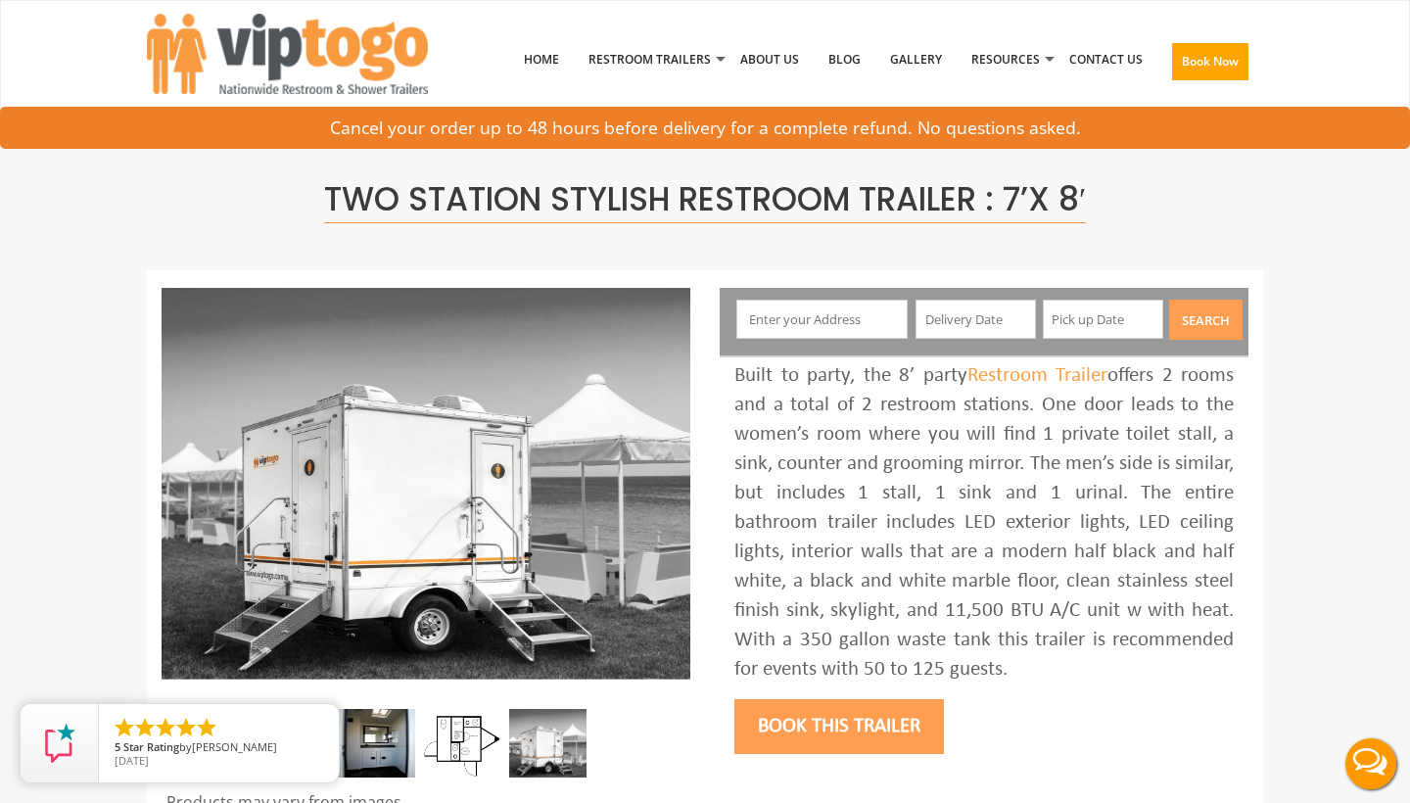
scroll to position [0, 0]
click at [855, 300] on input "text" at bounding box center [822, 319] width 172 height 39
type input "[EMAIL_ADDRESS][DOMAIN_NAME]"
click at [972, 300] on input "text" at bounding box center [975, 319] width 120 height 39
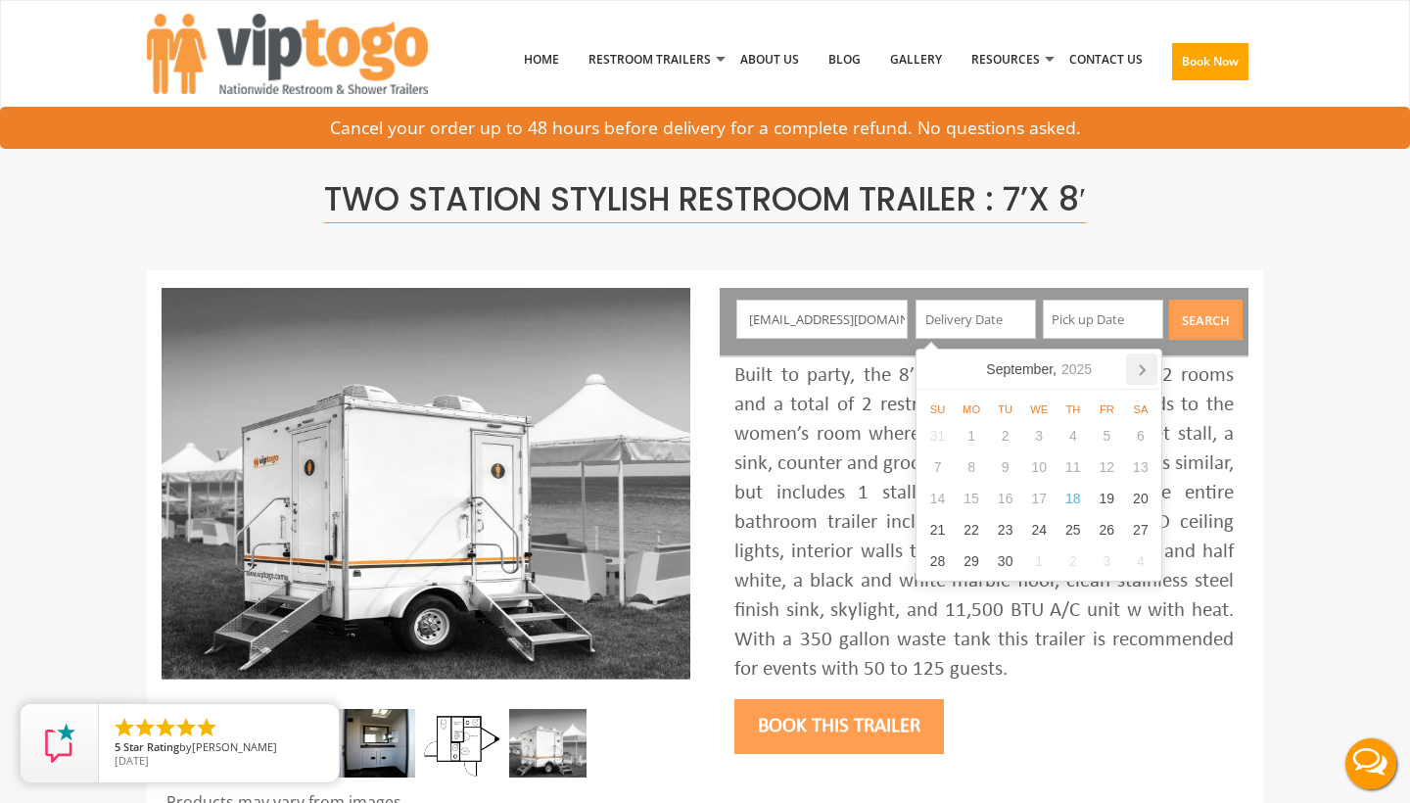
click at [1145, 373] on icon at bounding box center [1141, 368] width 31 height 31
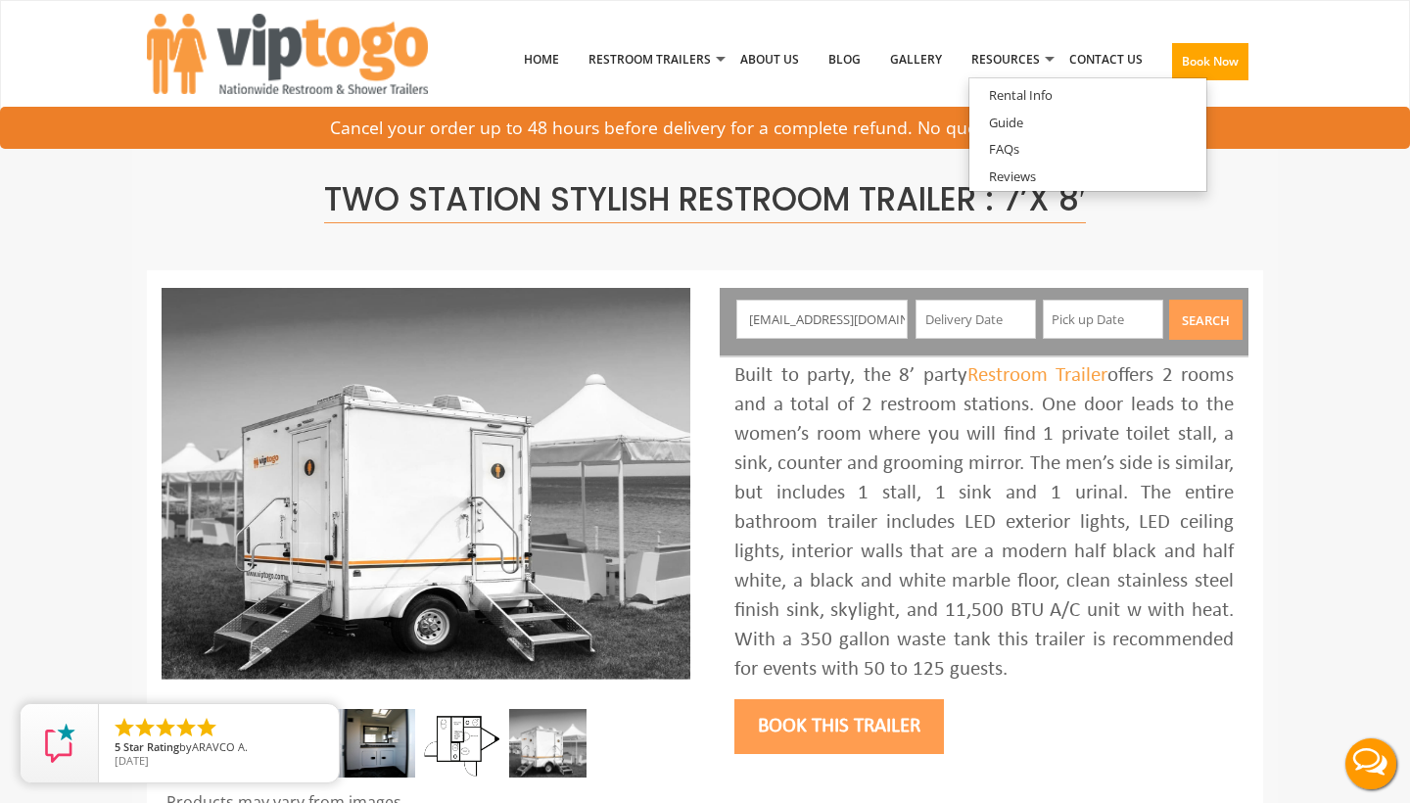
click at [958, 319] on input "text" at bounding box center [975, 319] width 120 height 39
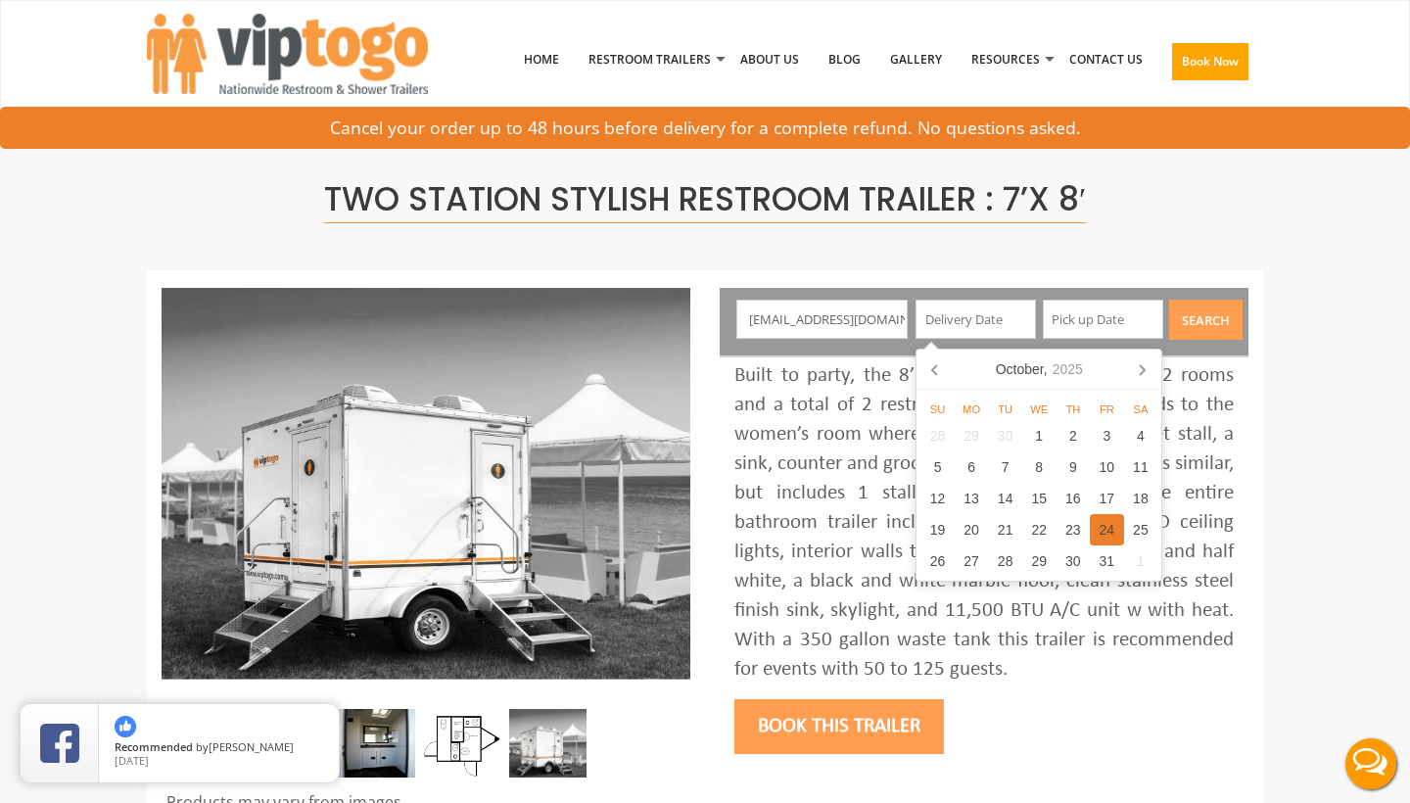
click at [1107, 525] on div "24" at bounding box center [1107, 529] width 34 height 31
type input "10/24/2025"
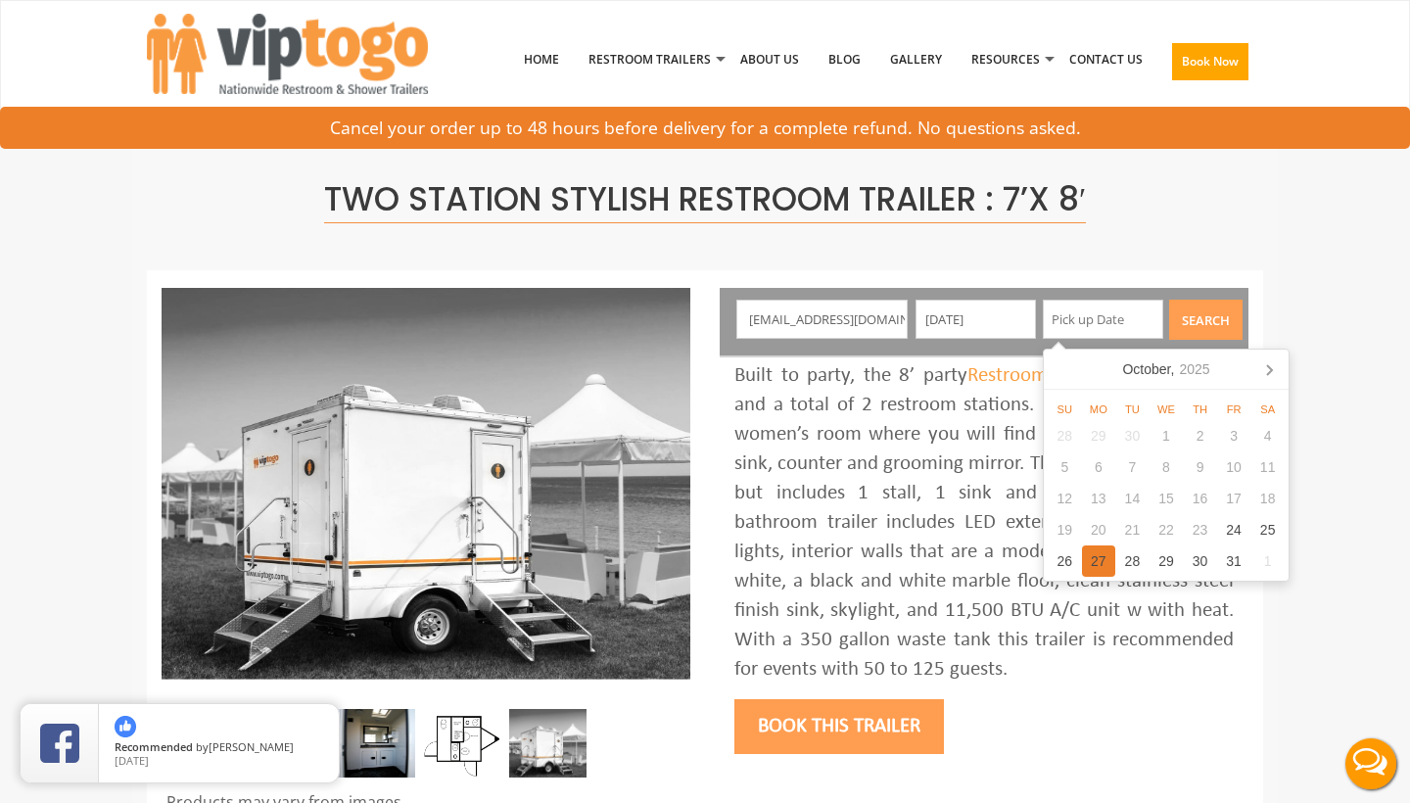
click at [1103, 568] on div "27" at bounding box center [1099, 560] width 34 height 31
type input "10/27/2025"
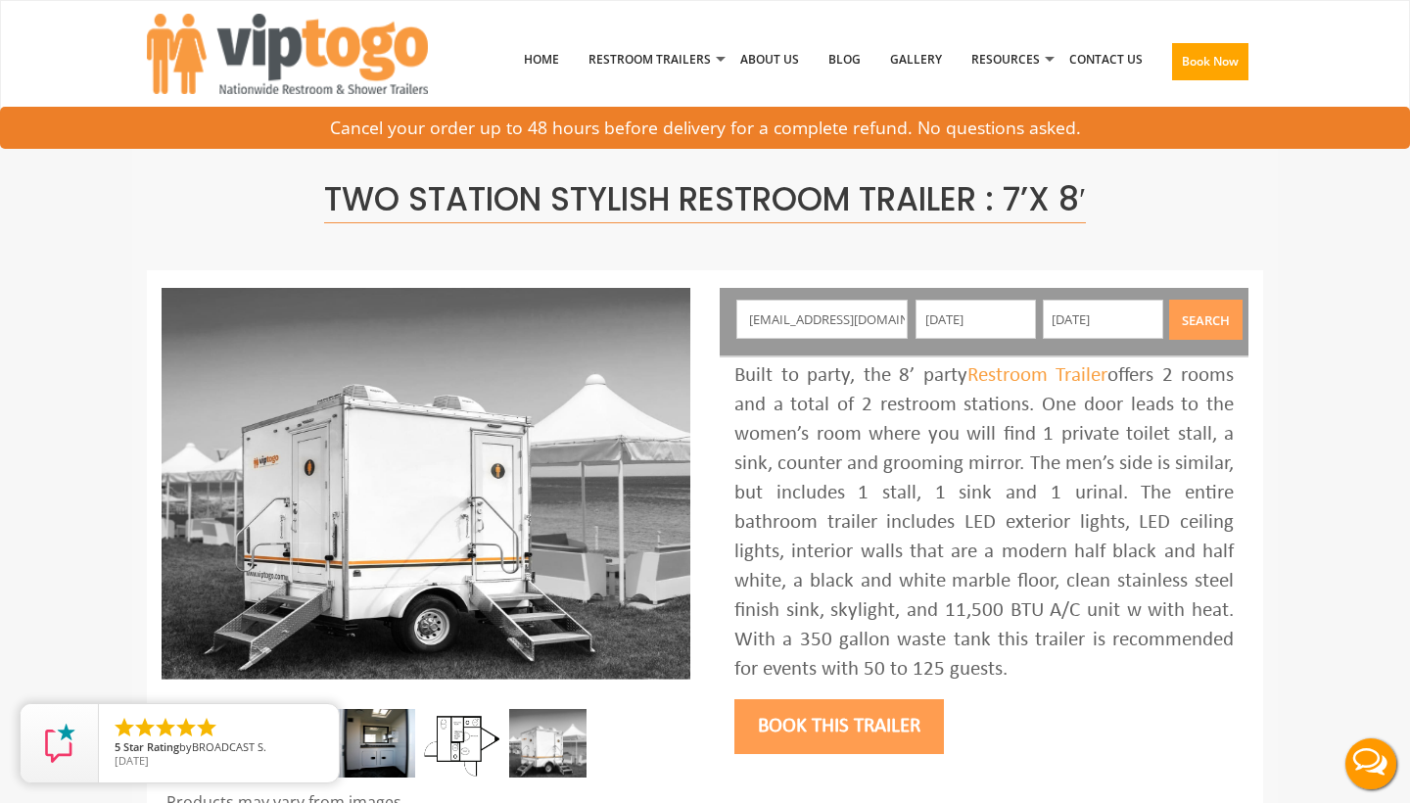
click at [1182, 311] on button "Search" at bounding box center [1205, 320] width 73 height 40
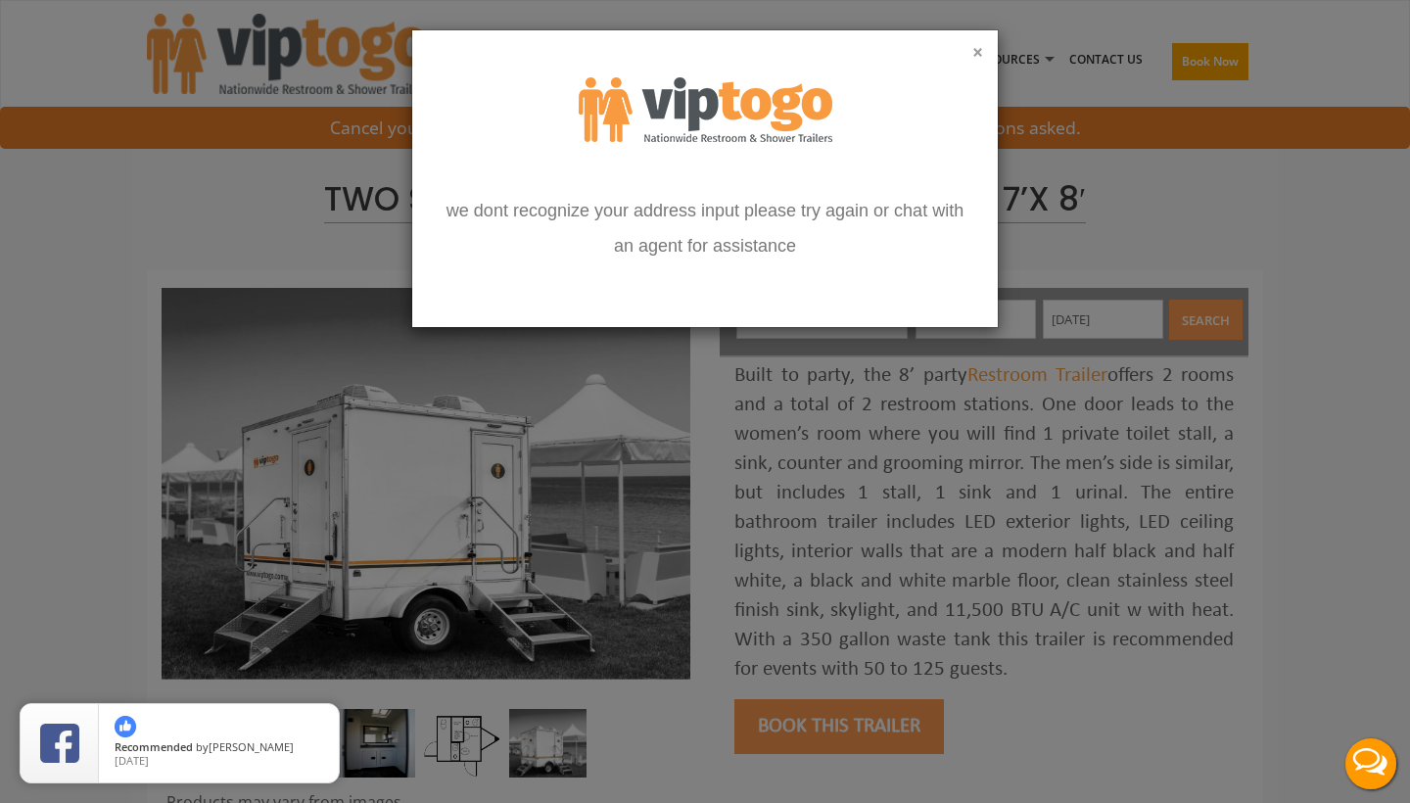
click at [974, 57] on button "×" at bounding box center [977, 53] width 11 height 20
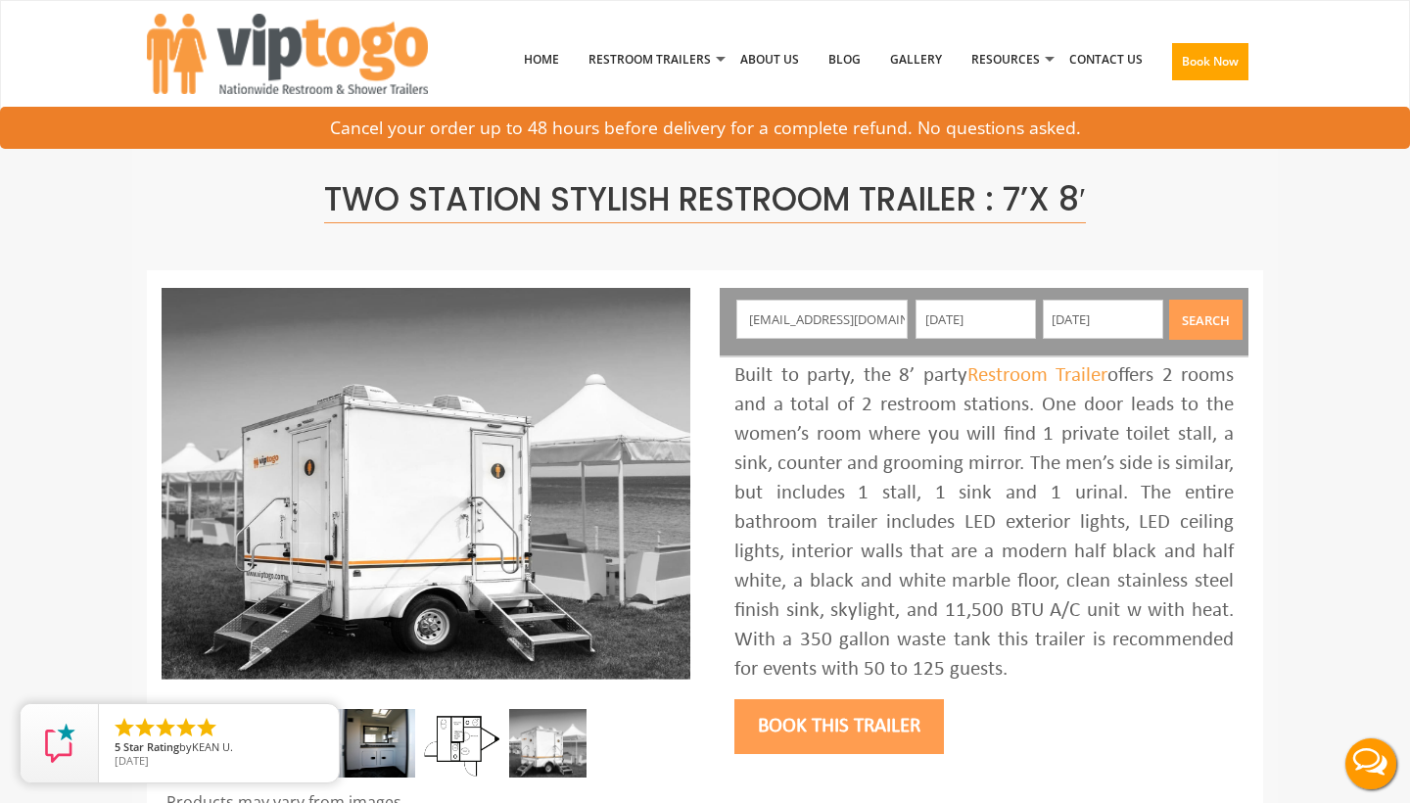
click at [753, 716] on button "Book this trailer" at bounding box center [839, 726] width 210 height 55
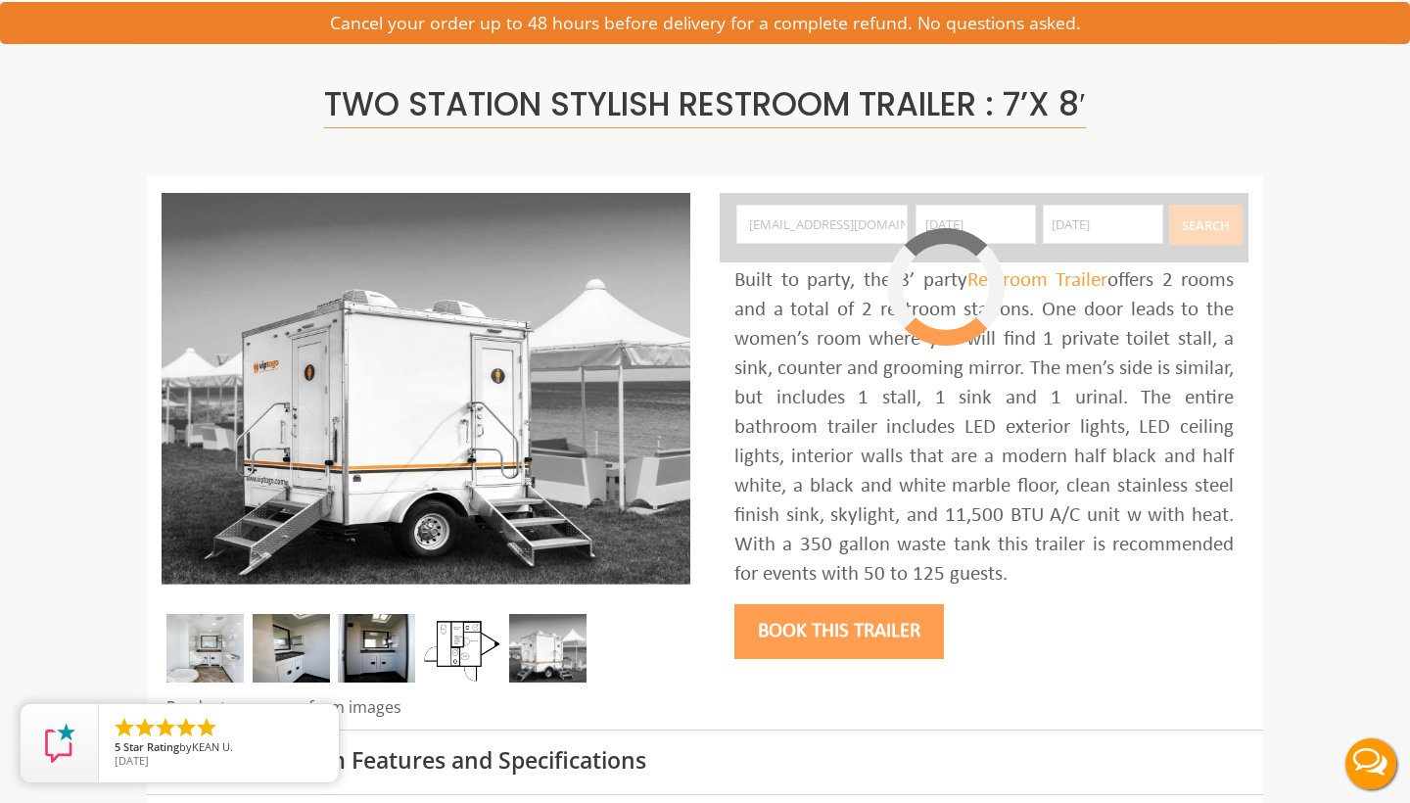
scroll to position [101, 0]
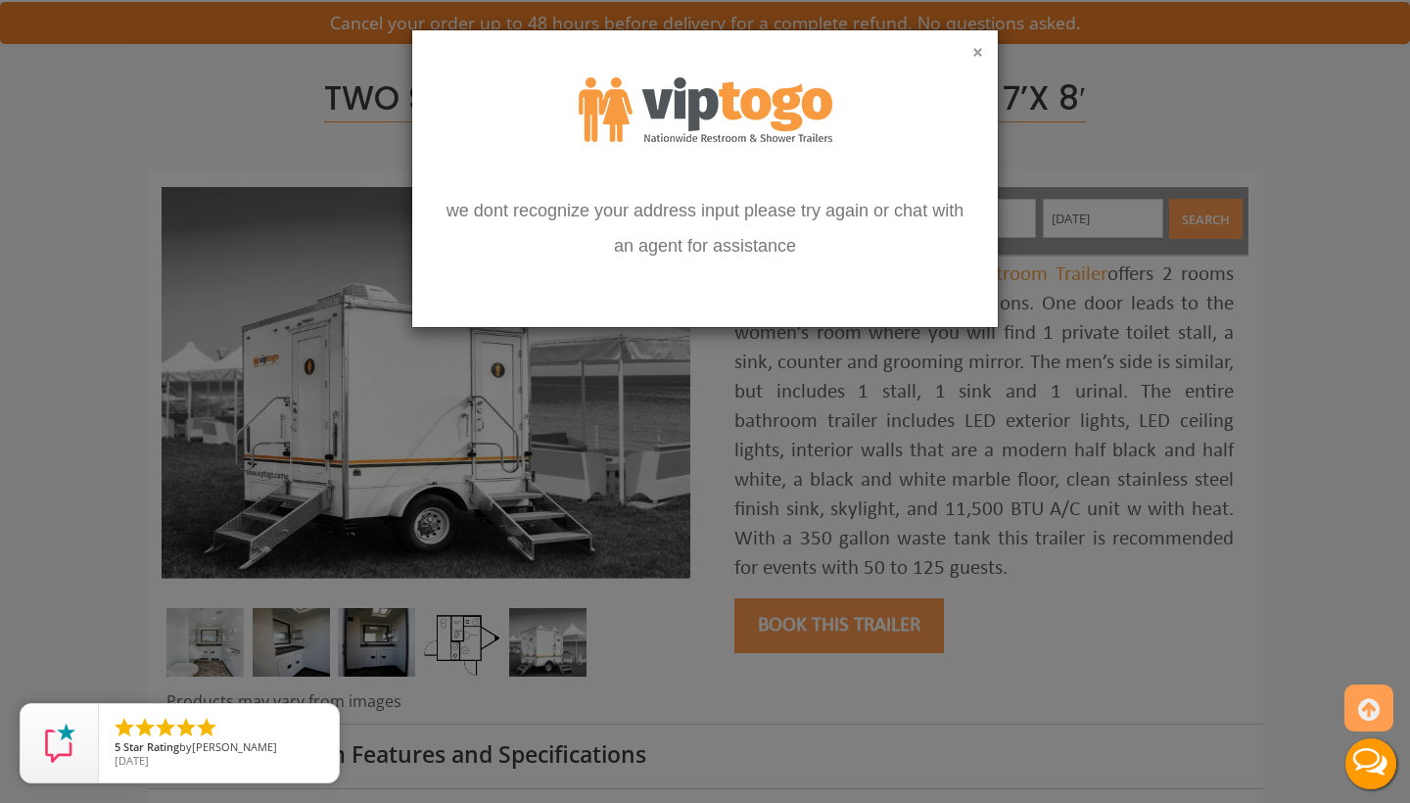
click at [980, 50] on button "×" at bounding box center [977, 53] width 11 height 20
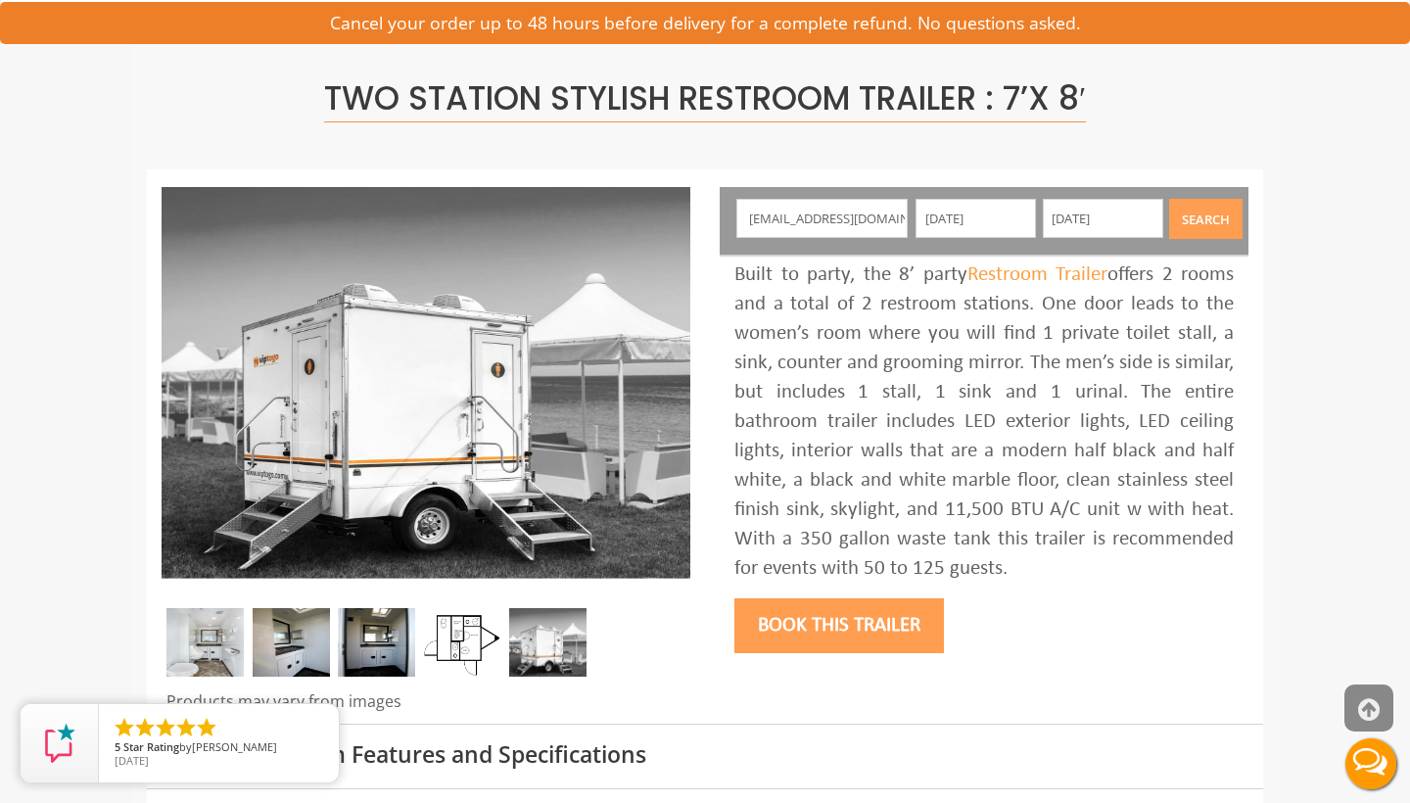
click at [1368, 702] on icon at bounding box center [1369, 709] width 22 height 47
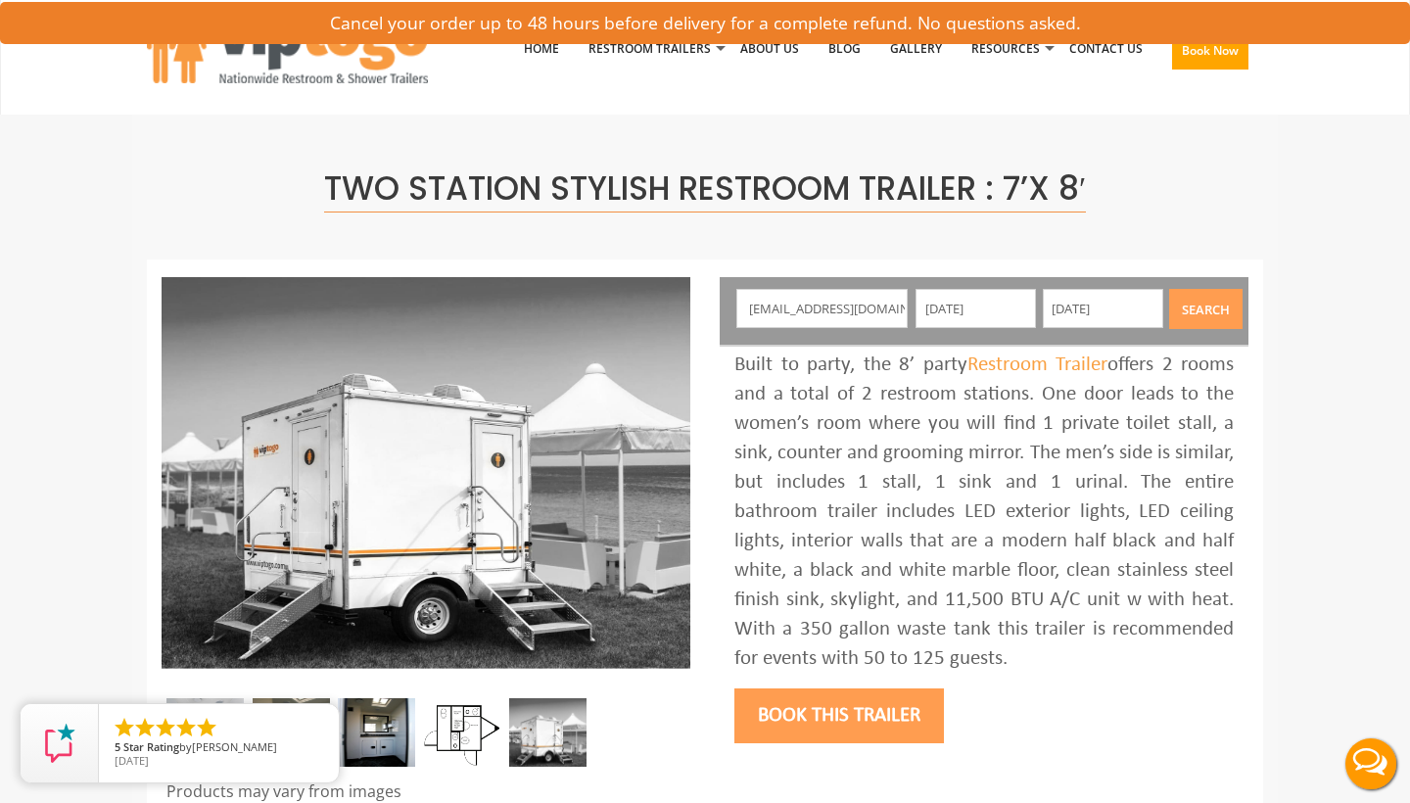
scroll to position [0, 0]
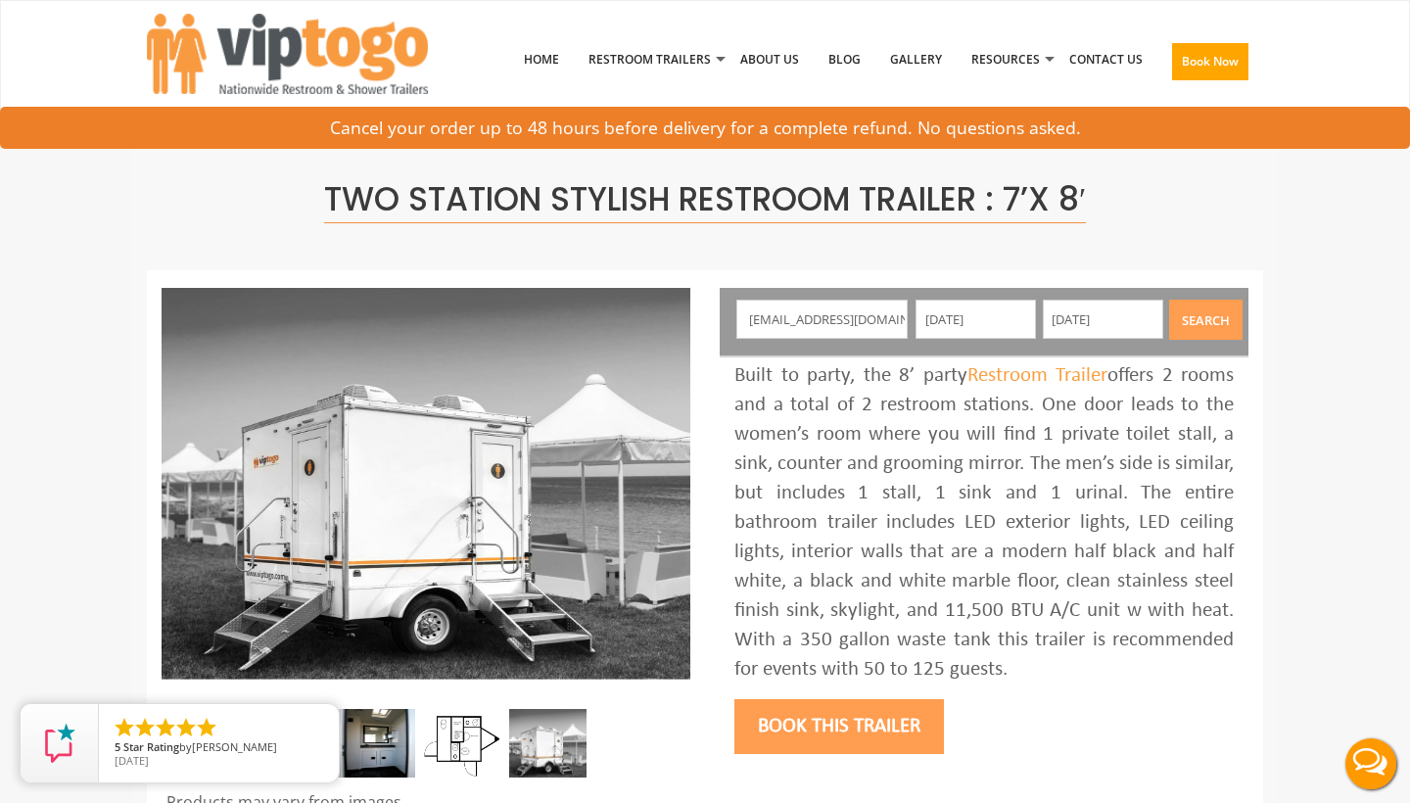
click at [1366, 768] on button "Live Chat" at bounding box center [1371, 764] width 78 height 78
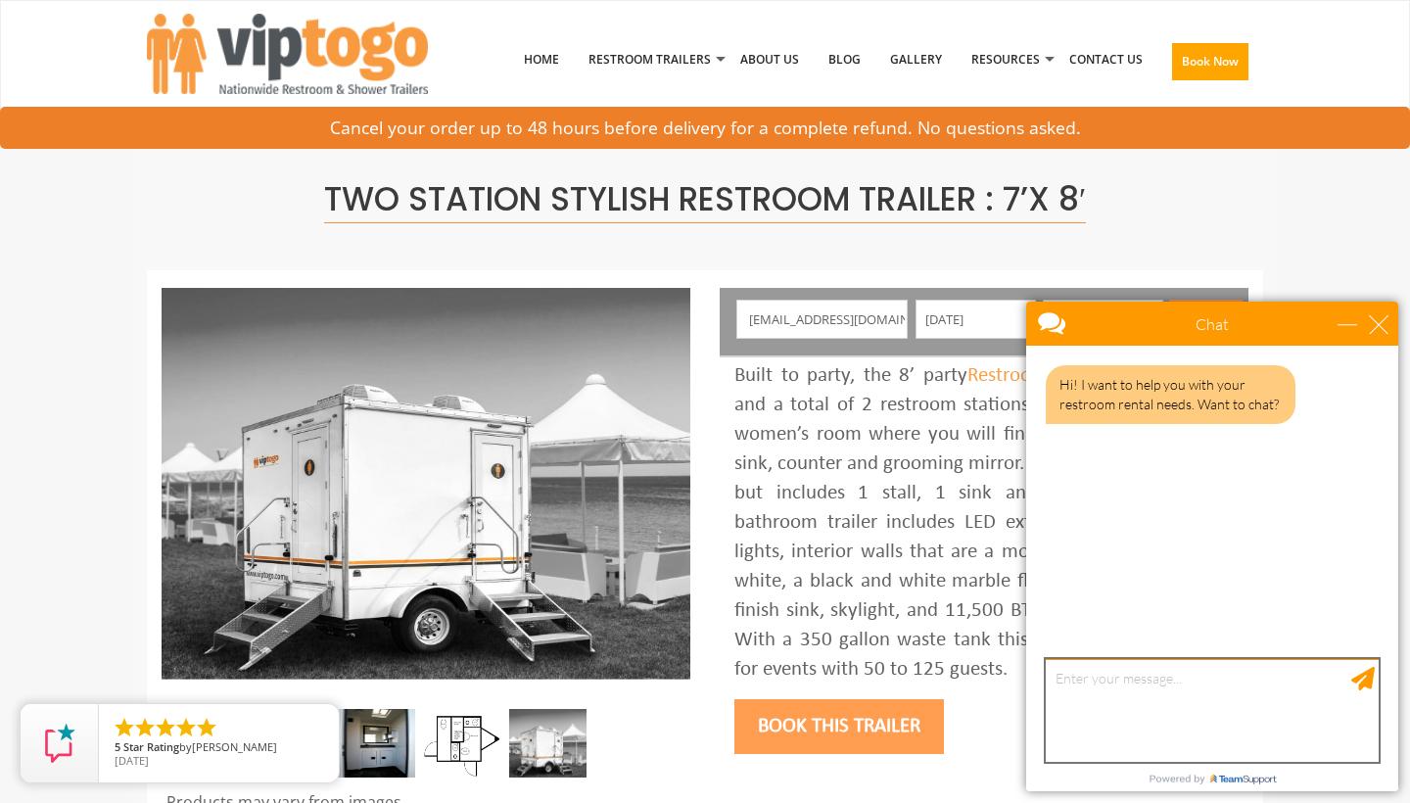
click at [1221, 679] on textarea "type your message" at bounding box center [1212, 710] width 333 height 103
type textarea "hello"
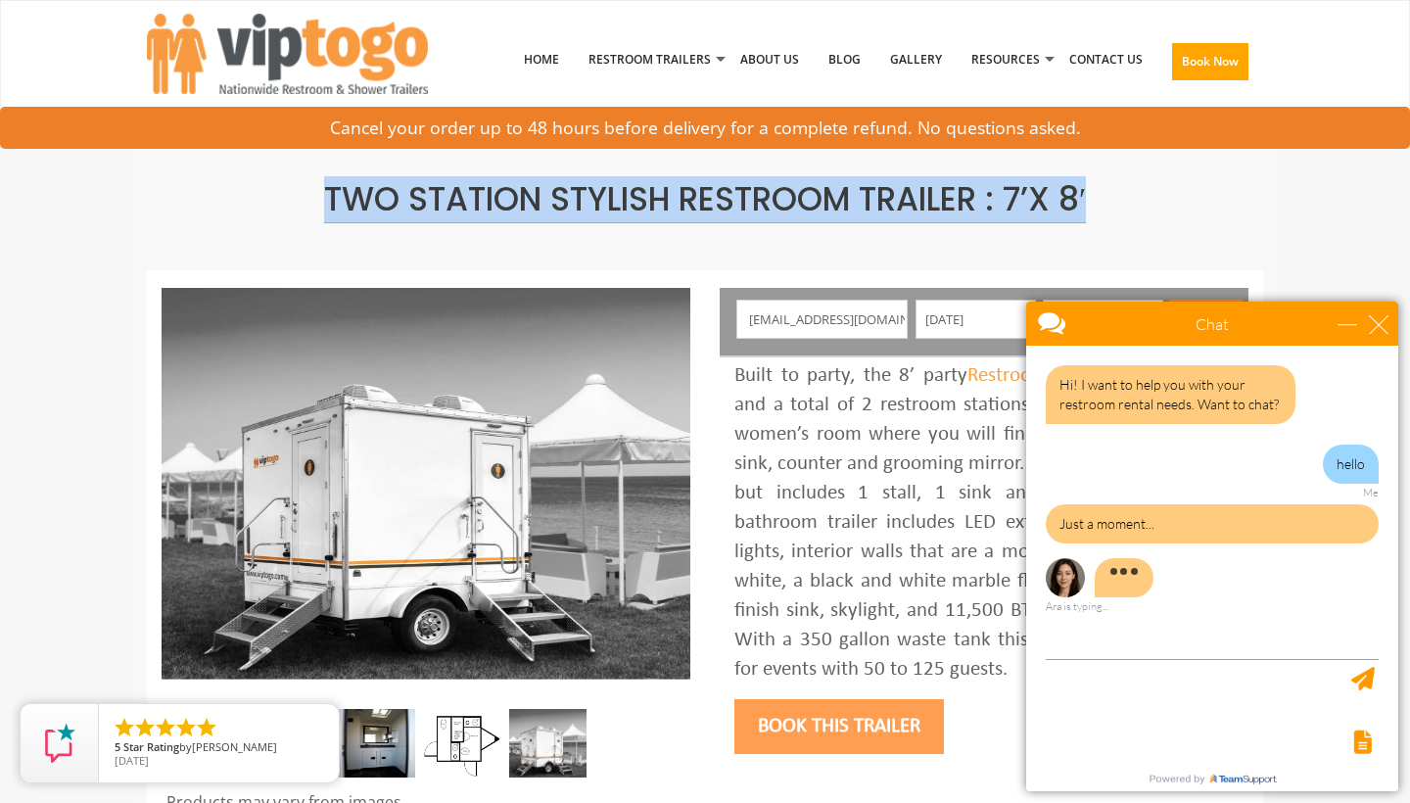
drag, startPoint x: 323, startPoint y: 195, endPoint x: 992, endPoint y: 258, distance: 671.7
click at [992, 258] on div "Two Station Stylish Restroom Trailer : 7’x 8′" at bounding box center [705, 197] width 1116 height 145
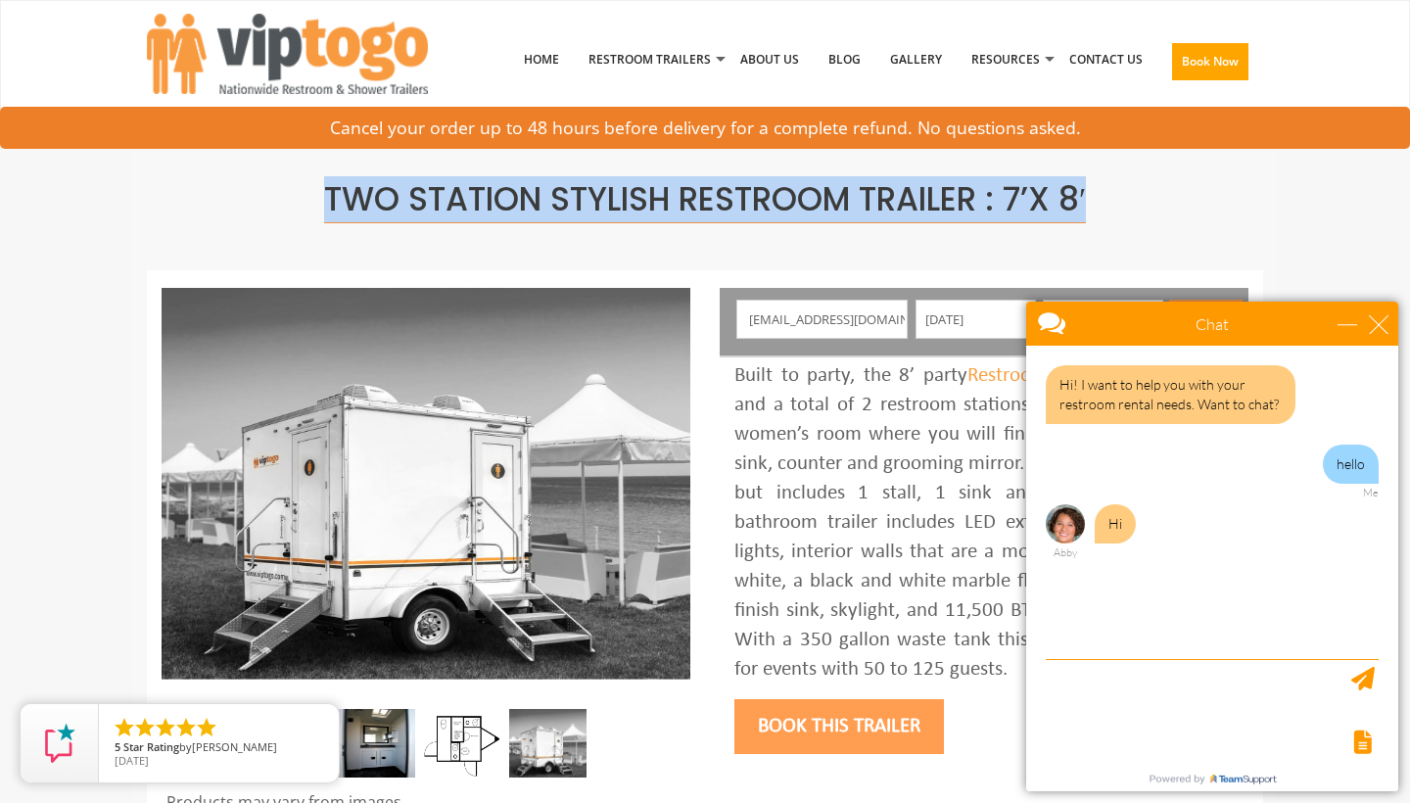
click at [987, 191] on span "Two Station Stylish Restroom Trailer : 7’x 8′" at bounding box center [705, 199] width 762 height 47
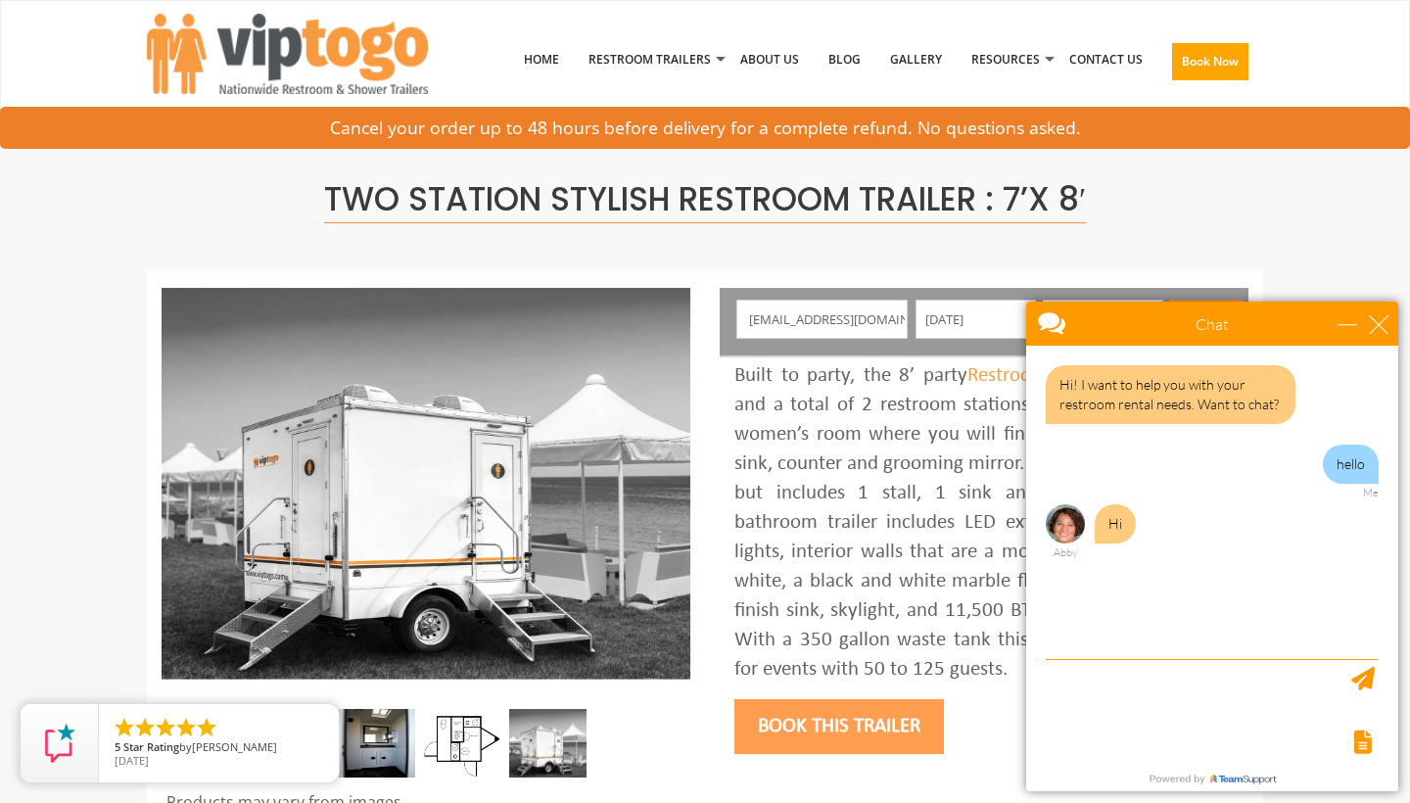
click at [1086, 186] on span "Two Station Stylish Restroom Trailer : 7’x 8′" at bounding box center [705, 199] width 762 height 47
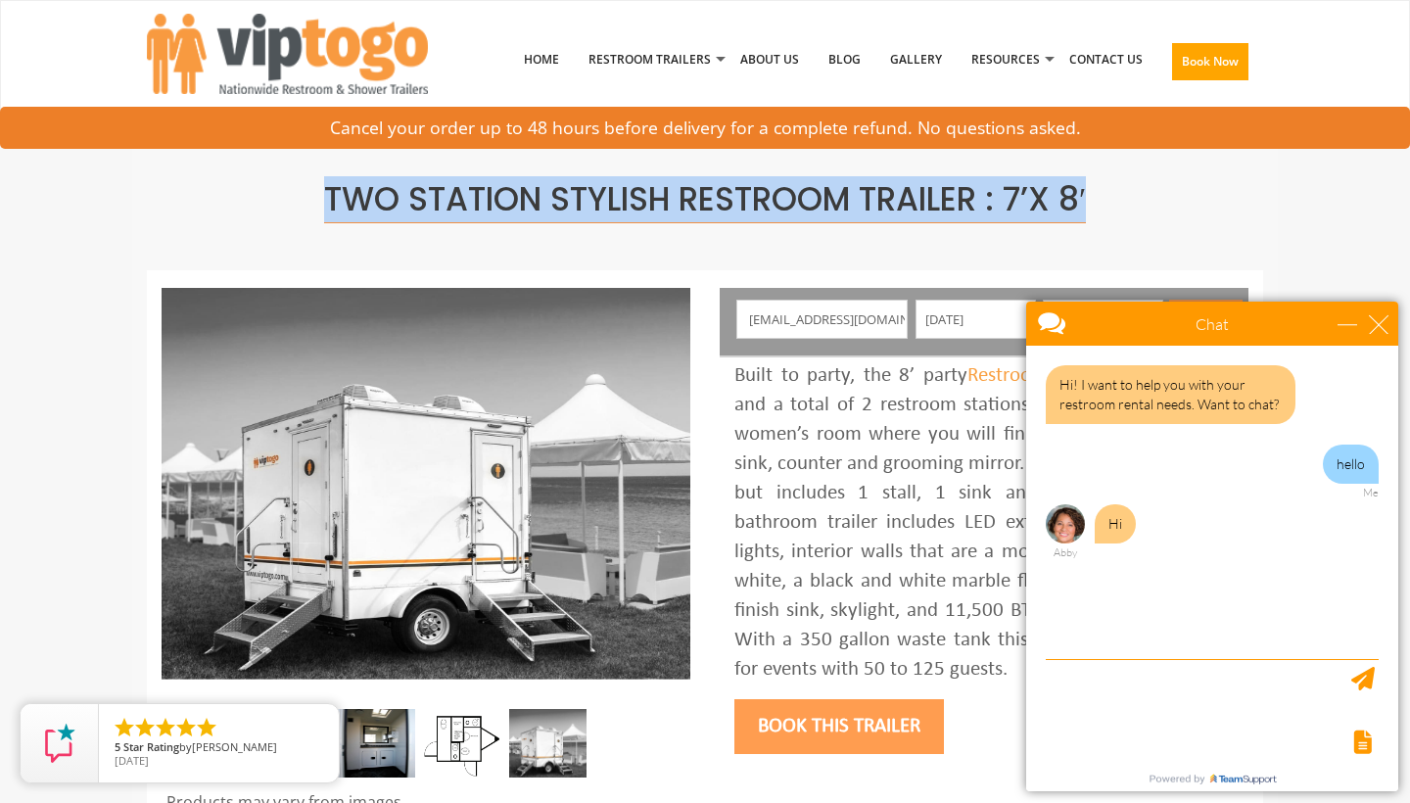
drag, startPoint x: 1089, startPoint y: 186, endPoint x: 323, endPoint y: 190, distance: 765.6
click at [324, 190] on span "Two Station Stylish Restroom Trailer : 7’x 8′" at bounding box center [705, 199] width 762 height 47
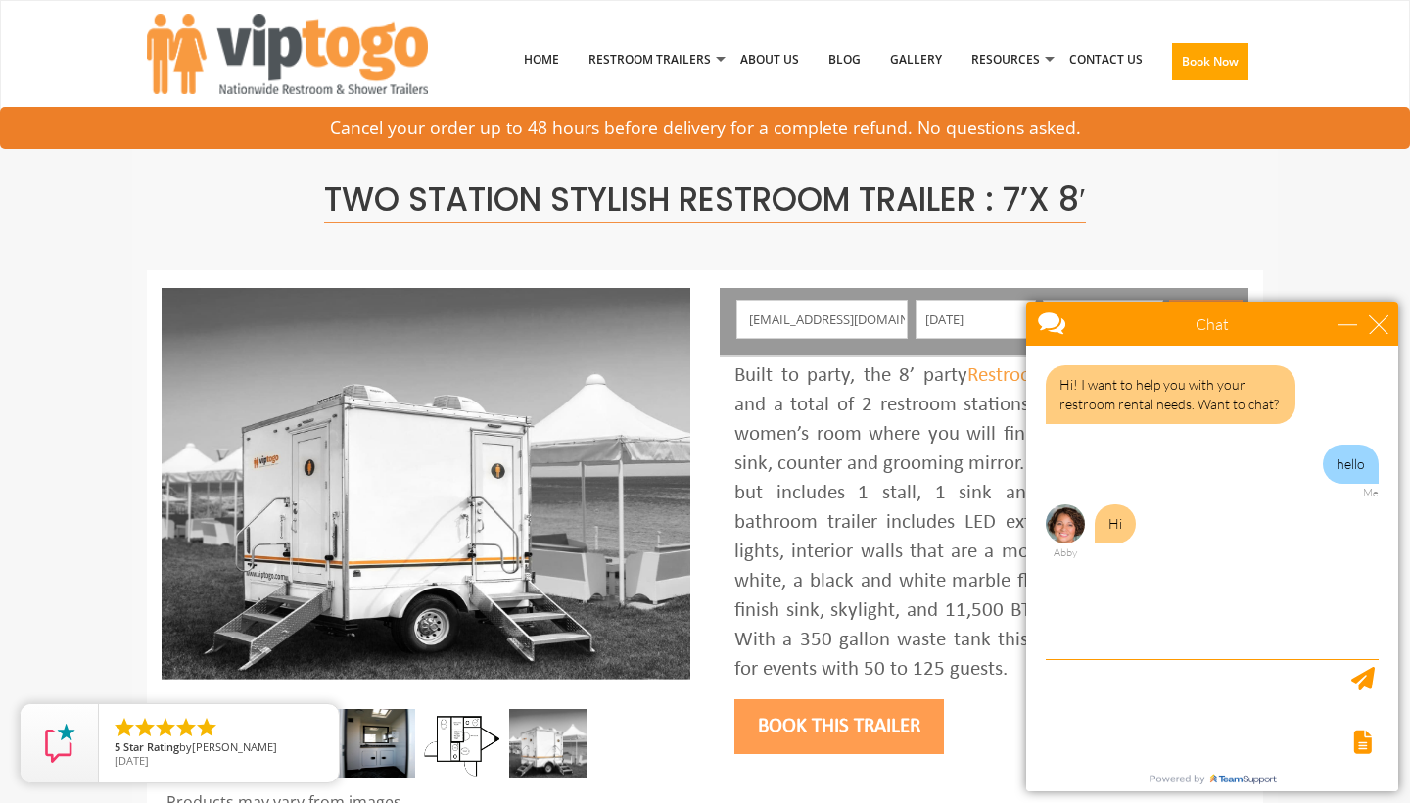
click at [324, 190] on span "Two Station Stylish Restroom Trailer : 7’x 8′" at bounding box center [705, 199] width 762 height 47
click at [311, 190] on h1 "Two Station Stylish Restroom Trailer : 7’x 8′" at bounding box center [705, 199] width 1087 height 35
click at [324, 190] on span "Two Station Stylish Restroom Trailer : 7’x 8′" at bounding box center [705, 199] width 762 height 47
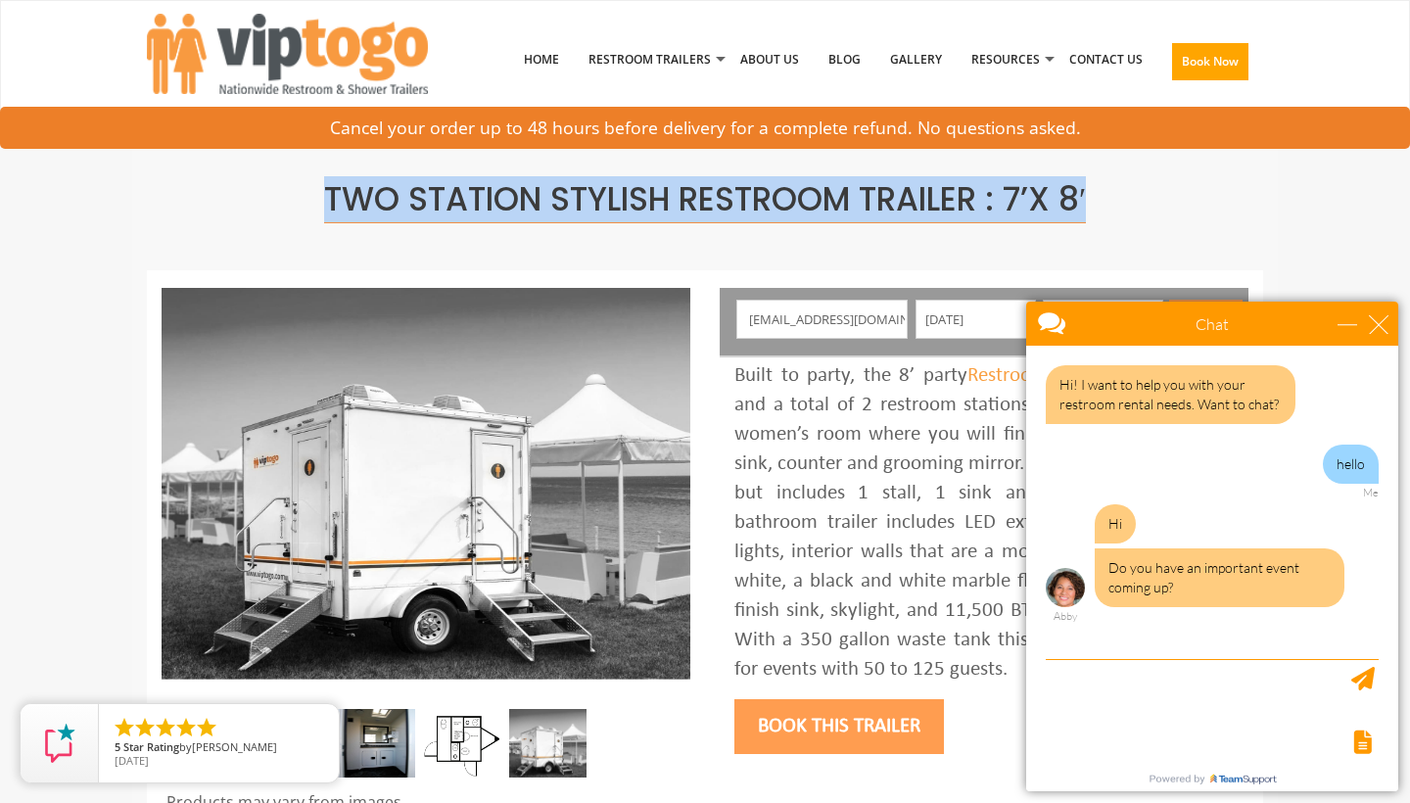
drag, startPoint x: 323, startPoint y: 190, endPoint x: 1104, endPoint y: 190, distance: 781.3
click at [1104, 190] on h1 "Two Station Stylish Restroom Trailer : 7’x 8′" at bounding box center [705, 199] width 1087 height 35
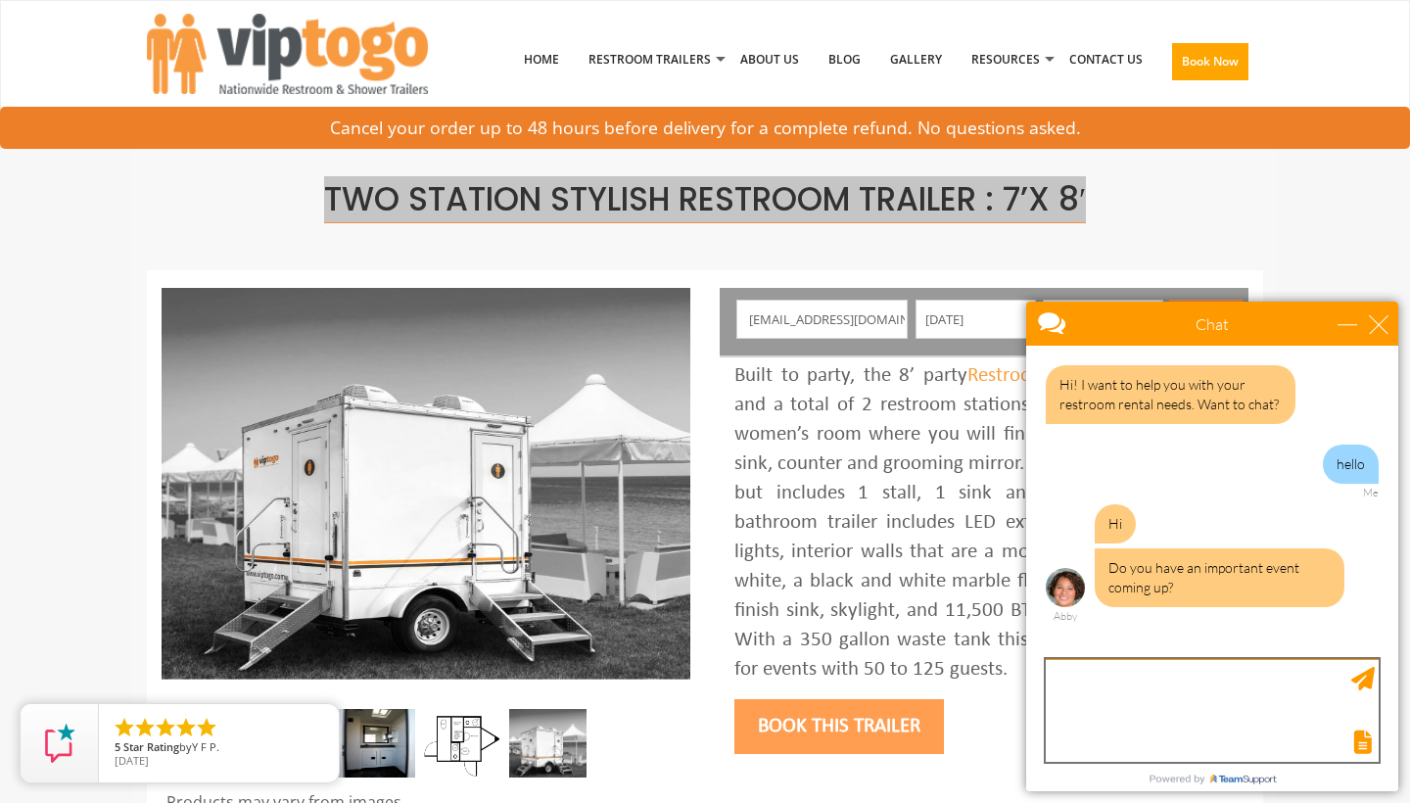
click at [1086, 676] on textarea "type your message" at bounding box center [1212, 710] width 333 height 103
type textarea "yes a house warming"
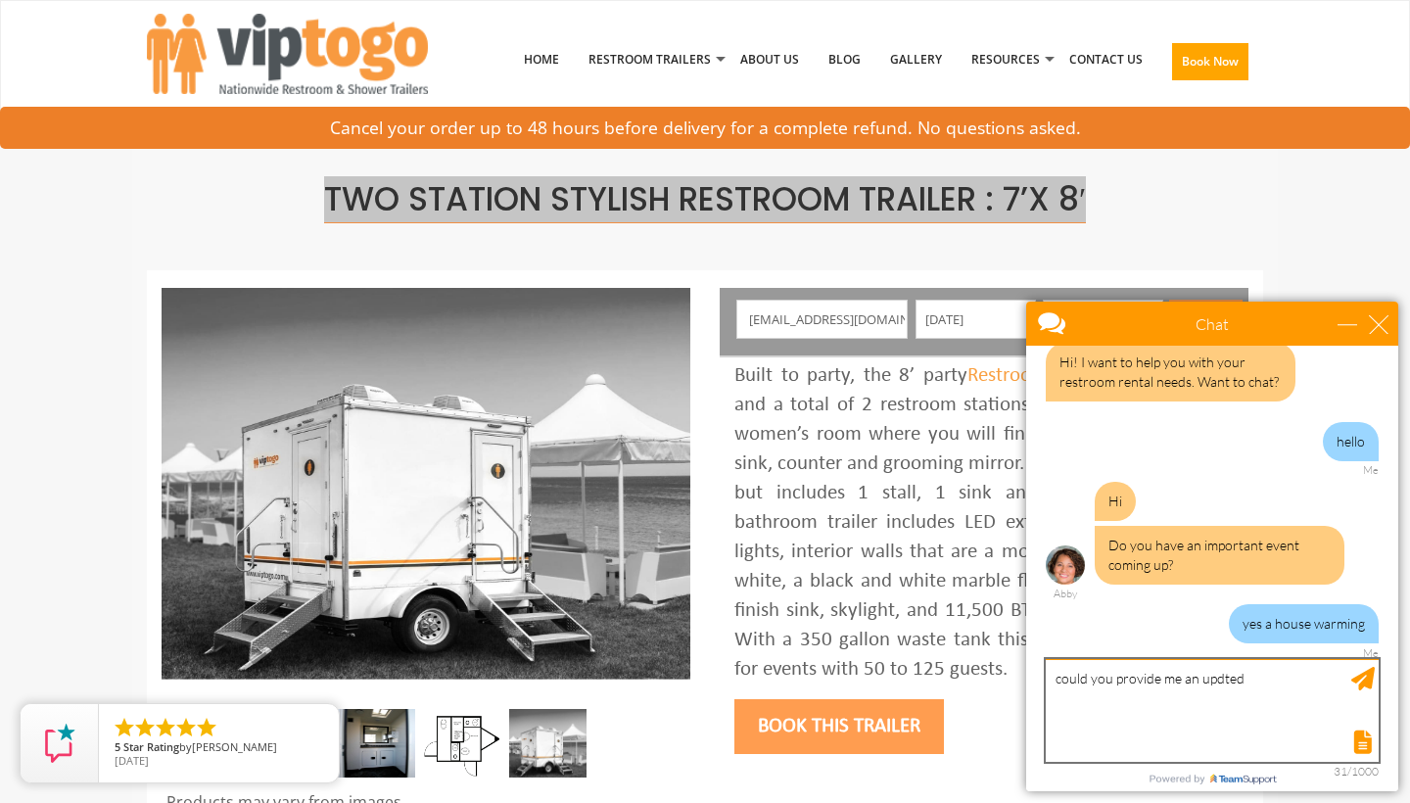
click at [1226, 683] on textarea "could you provide me an updted" at bounding box center [1212, 710] width 333 height 103
click at [1253, 677] on textarea "could you provide me an updted" at bounding box center [1212, 710] width 333 height 103
type textarea "could you provide me an updated"
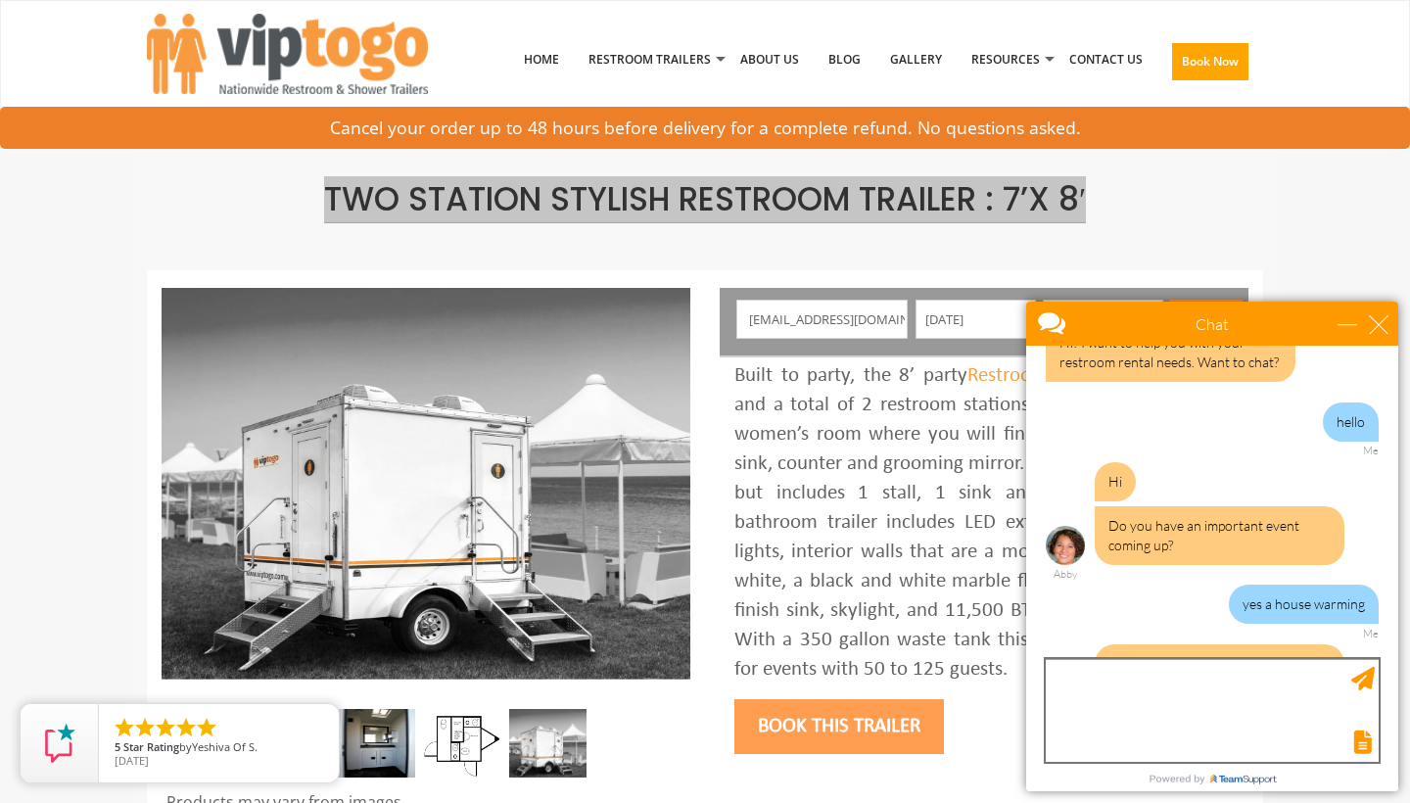
scroll to position [201, 0]
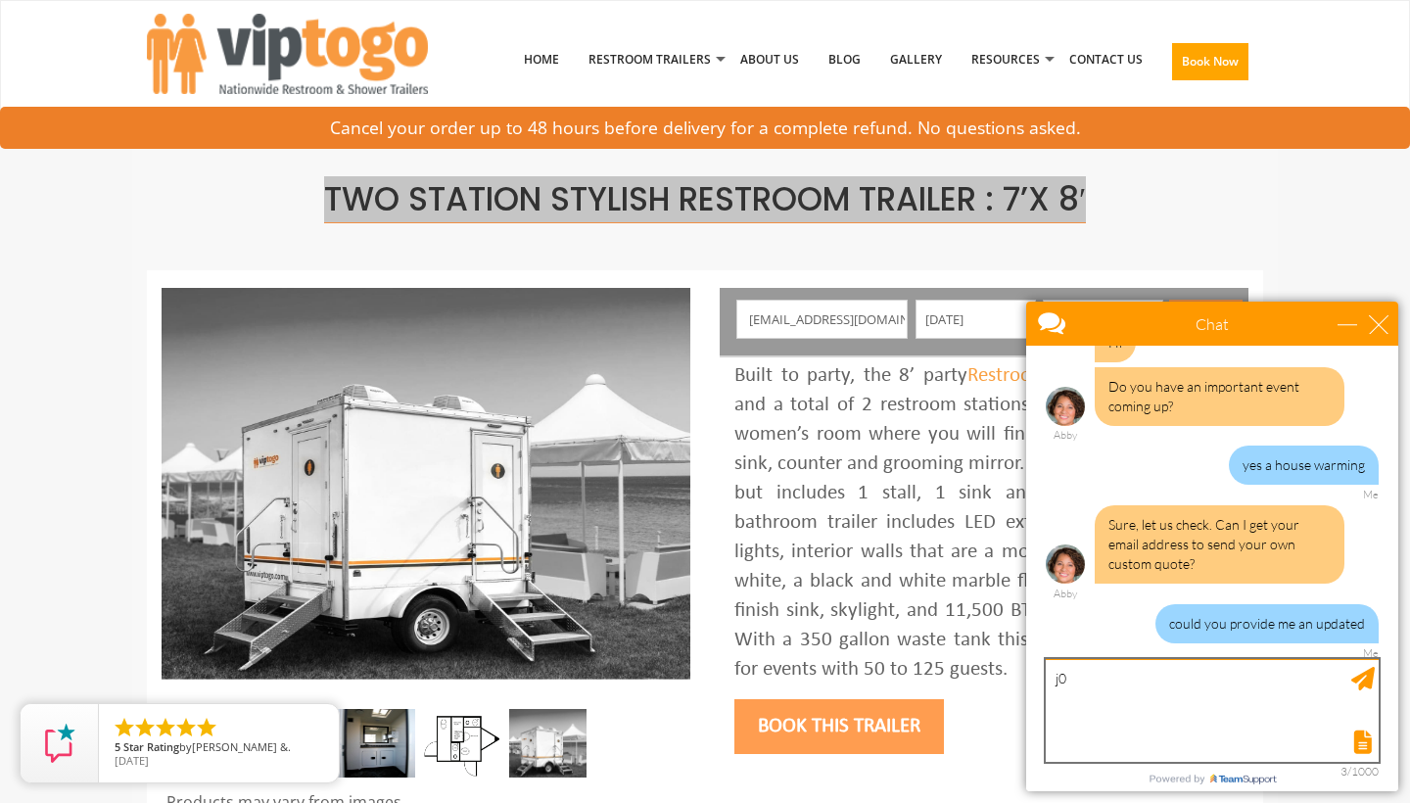
type textarea "j"
type textarea "[EMAIL_ADDRESS][DOMAIN_NAME]"
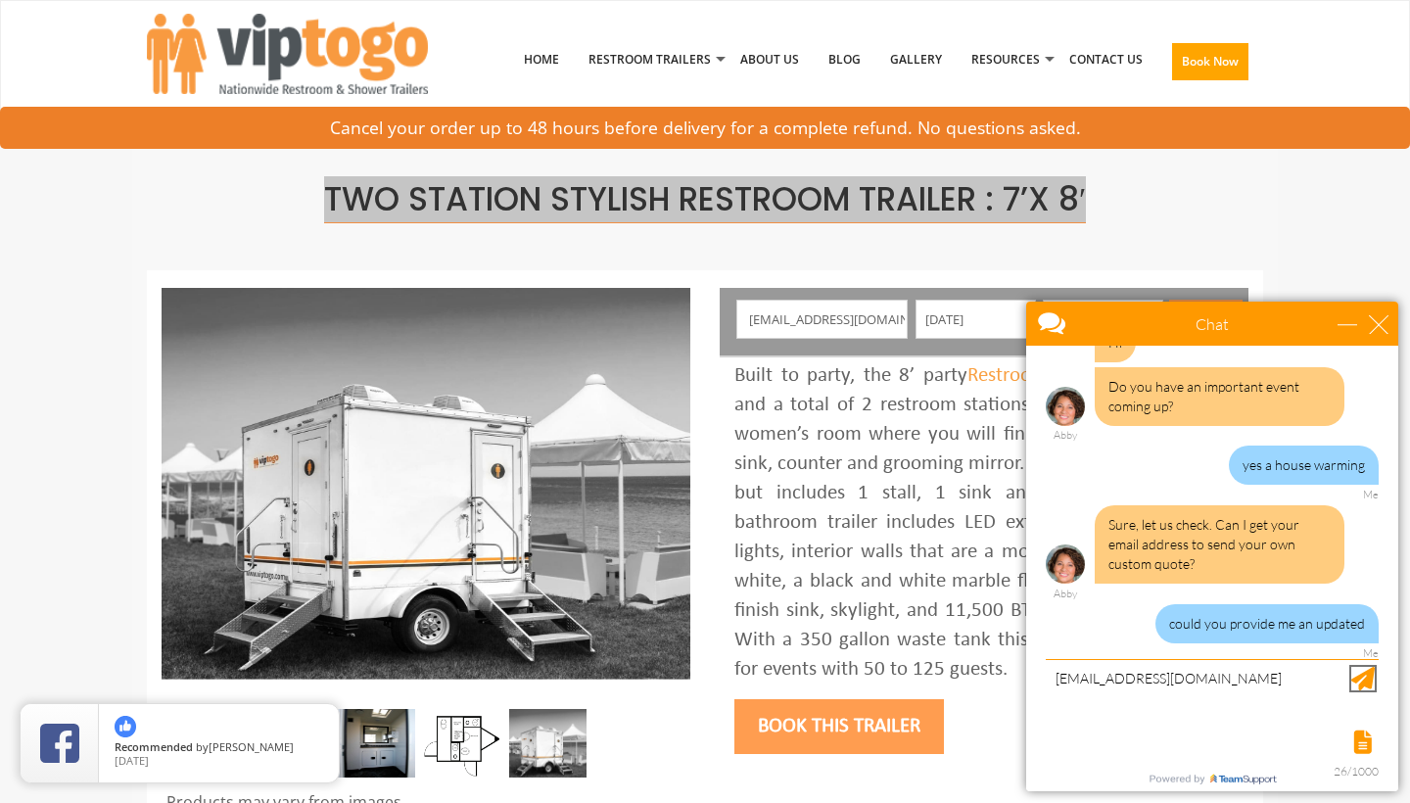
click at [1365, 683] on div "Send Message" at bounding box center [1362, 678] width 23 height 23
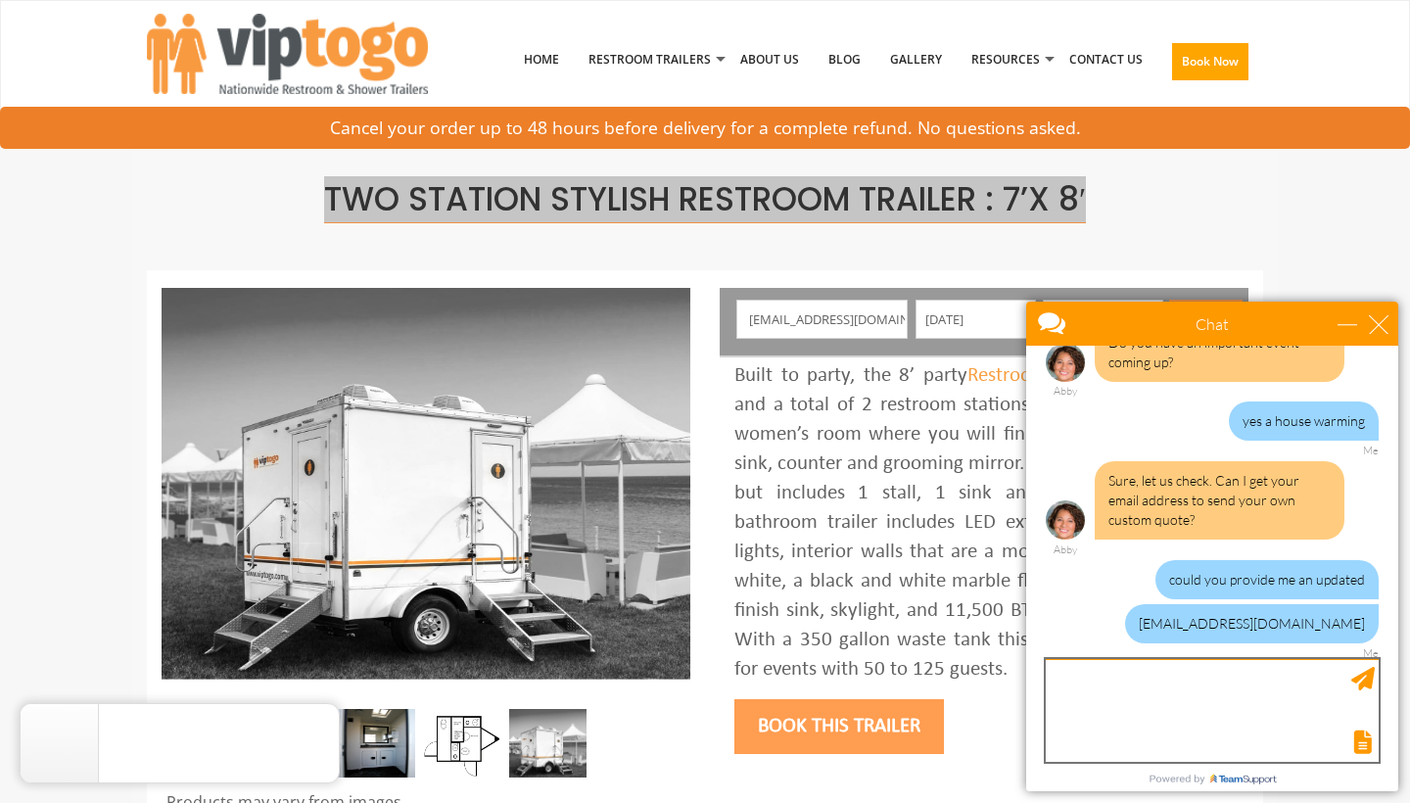
scroll to position [363, 0]
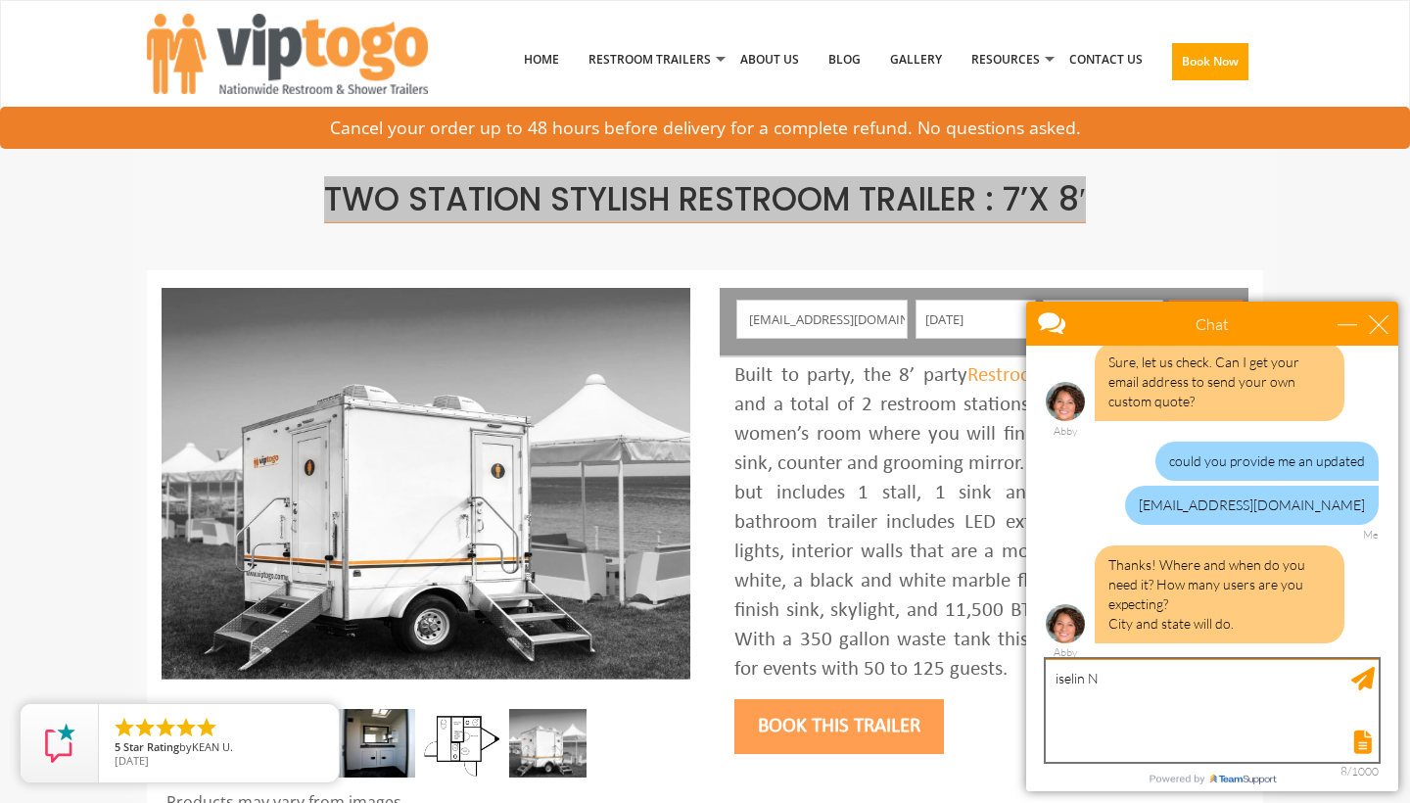
type textarea "iselin NJ"
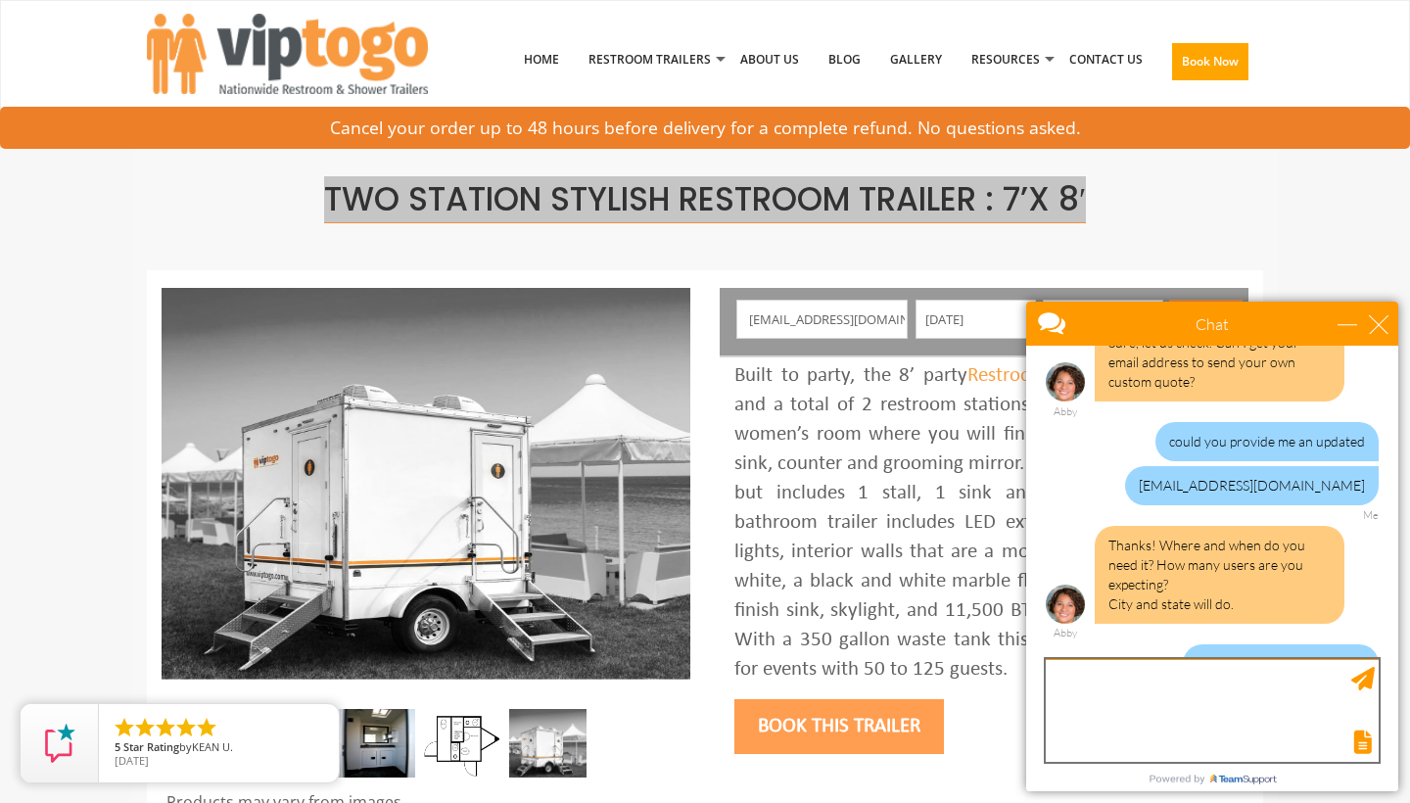
scroll to position [423, 0]
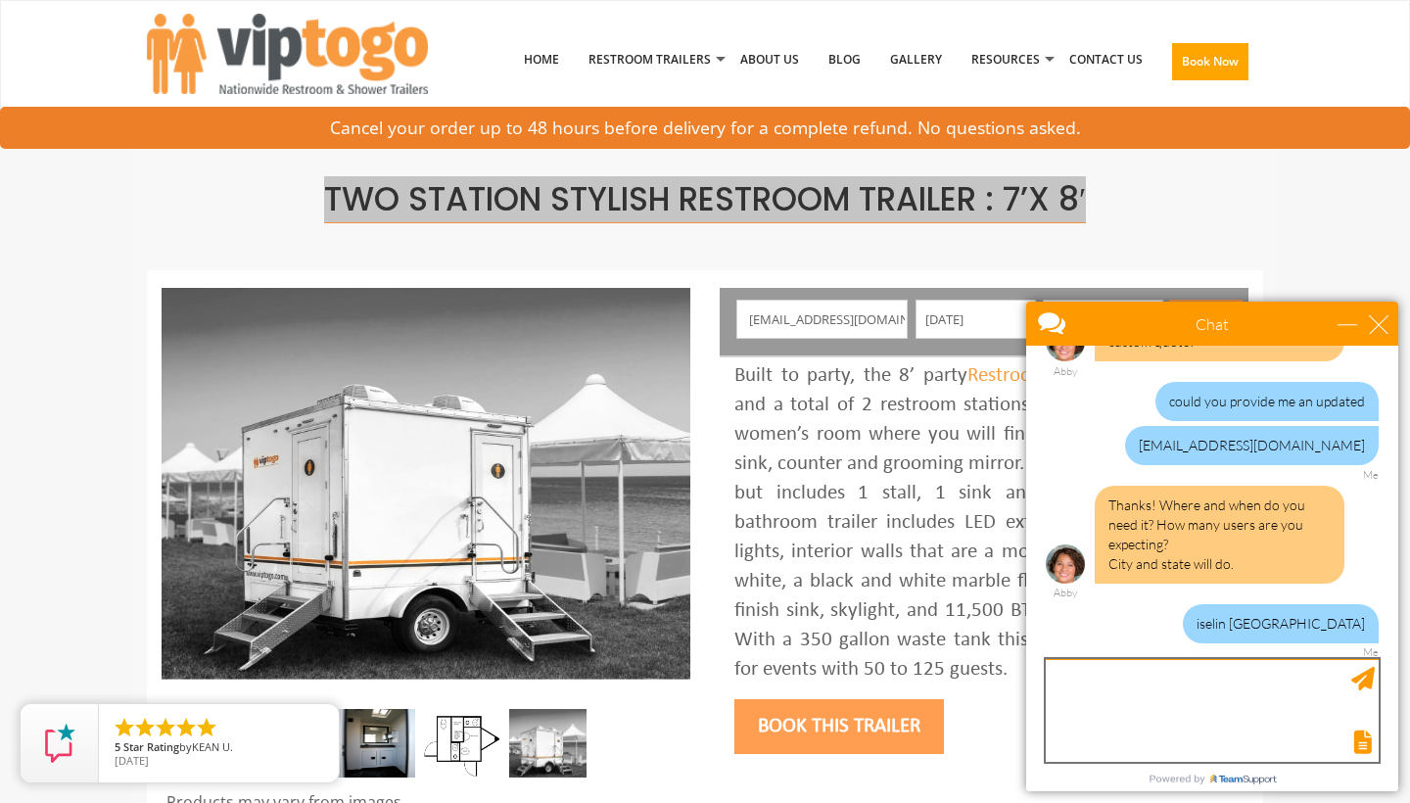
type textarea "6"
type textarea "50-60 guest"
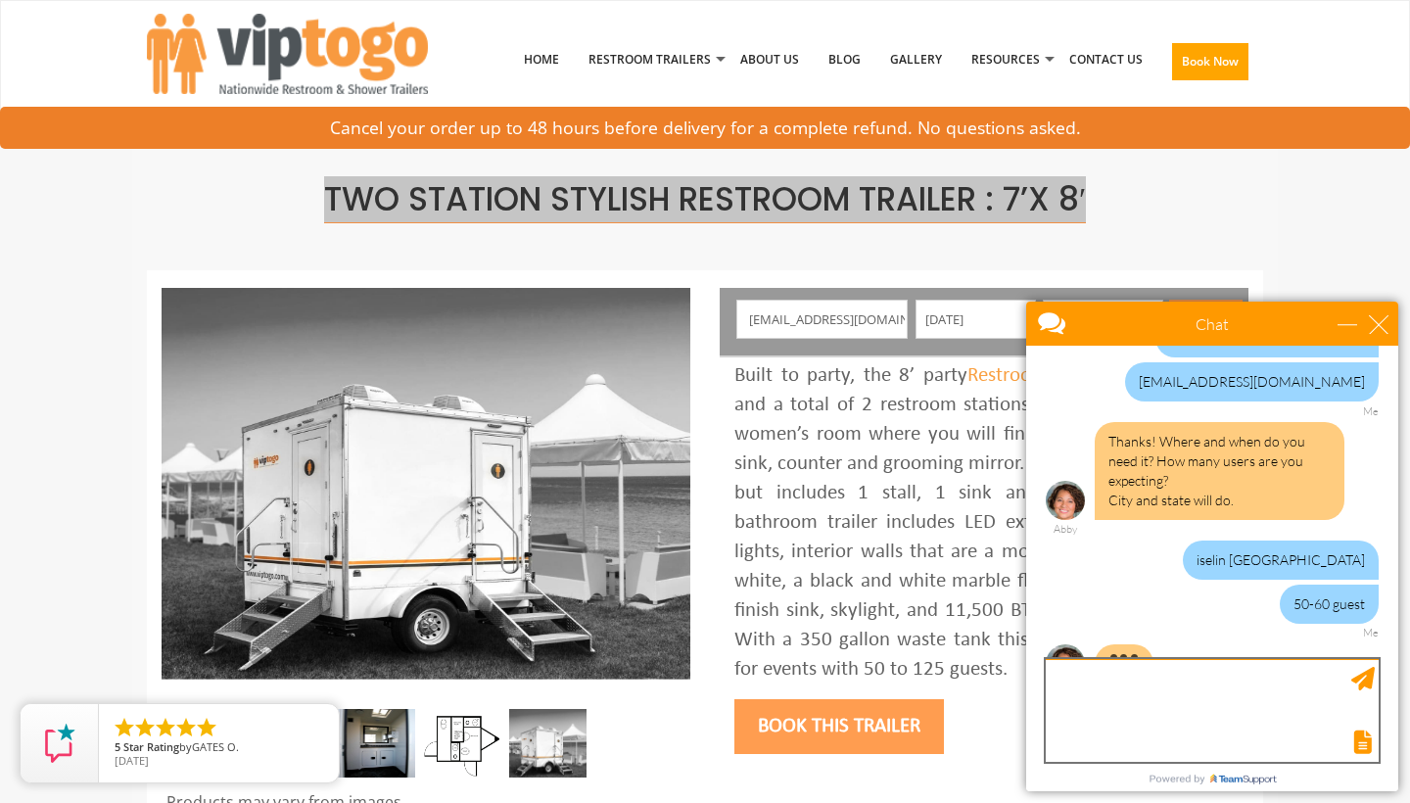
scroll to position [526, 0]
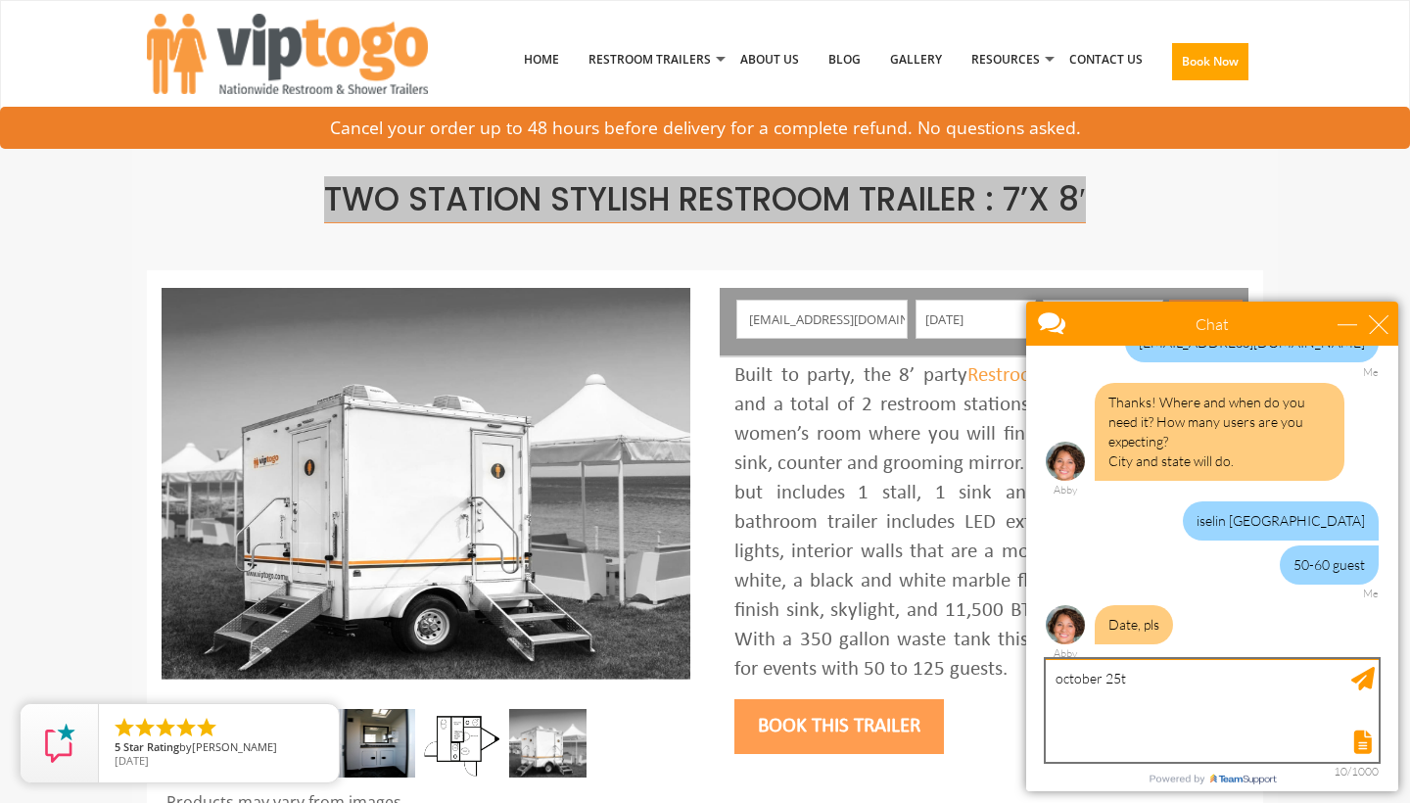
type textarea "october 25th"
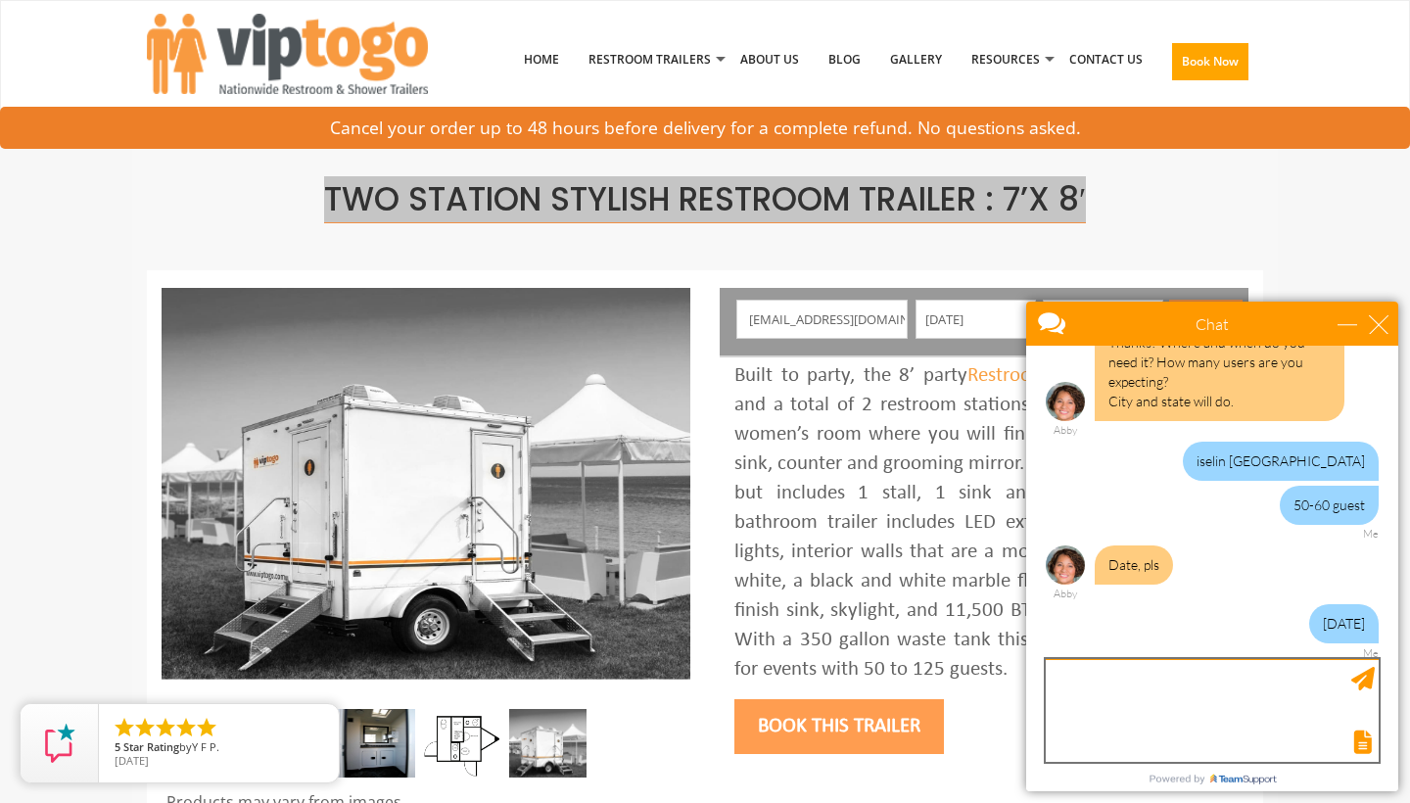
scroll to position [684, 0]
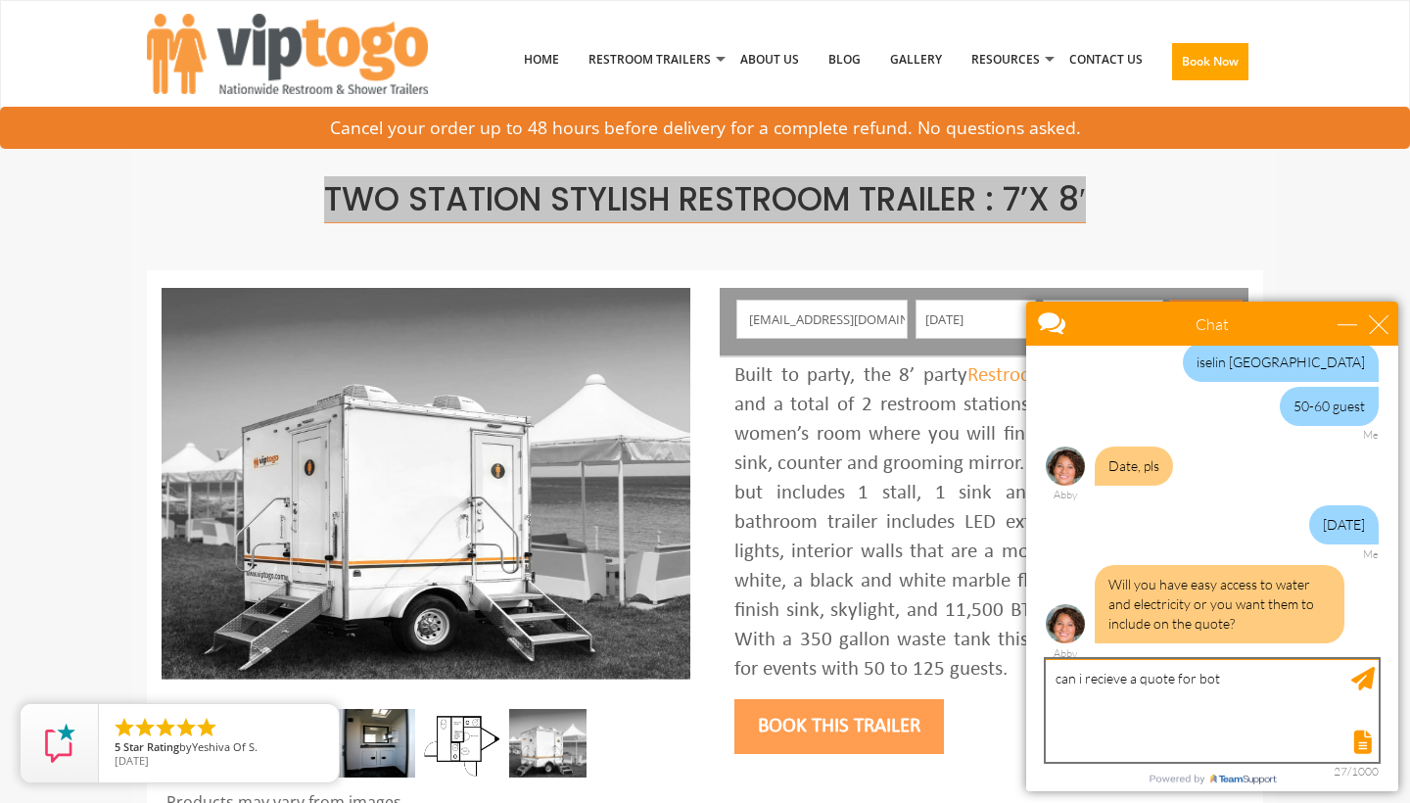
type textarea "can i recieve a quote for both"
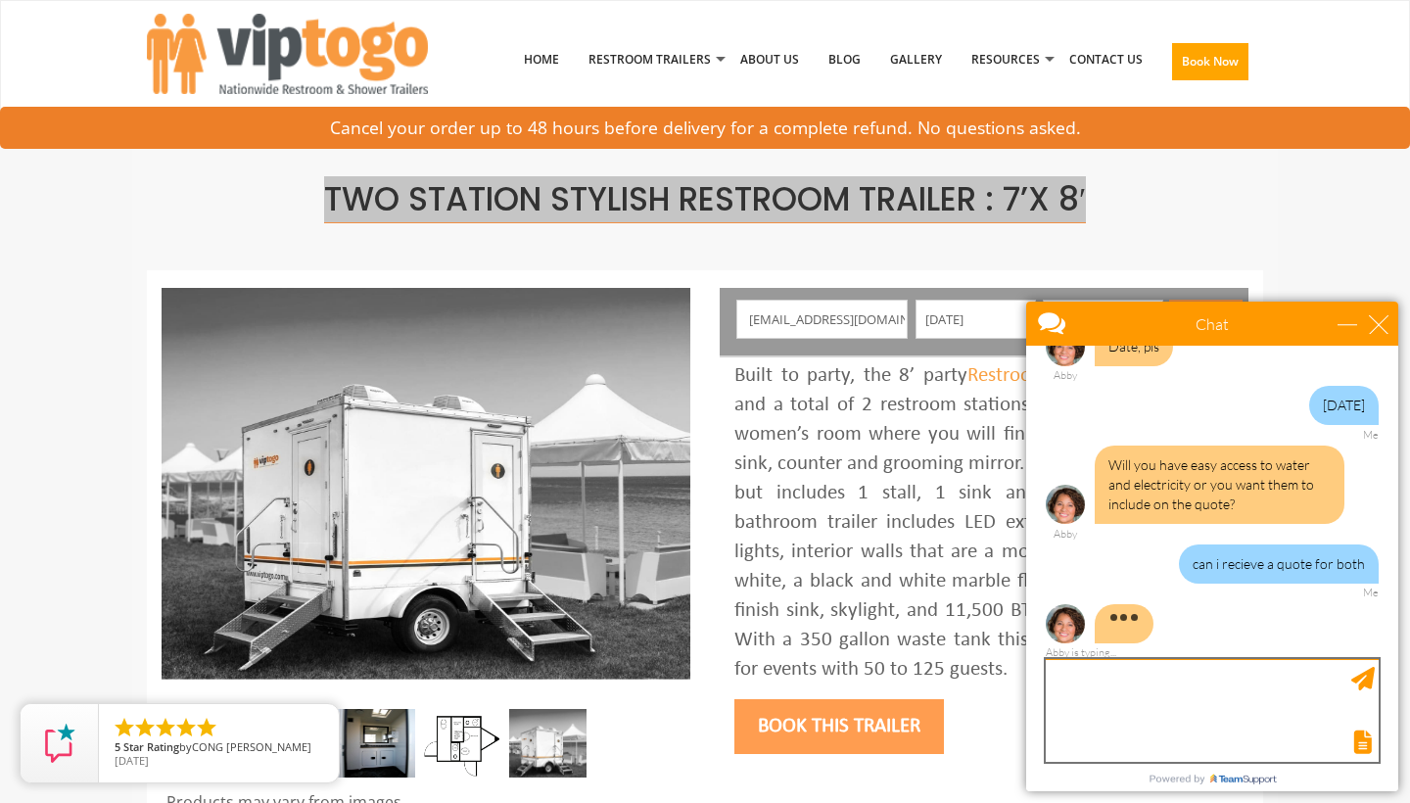
scroll to position [744, 0]
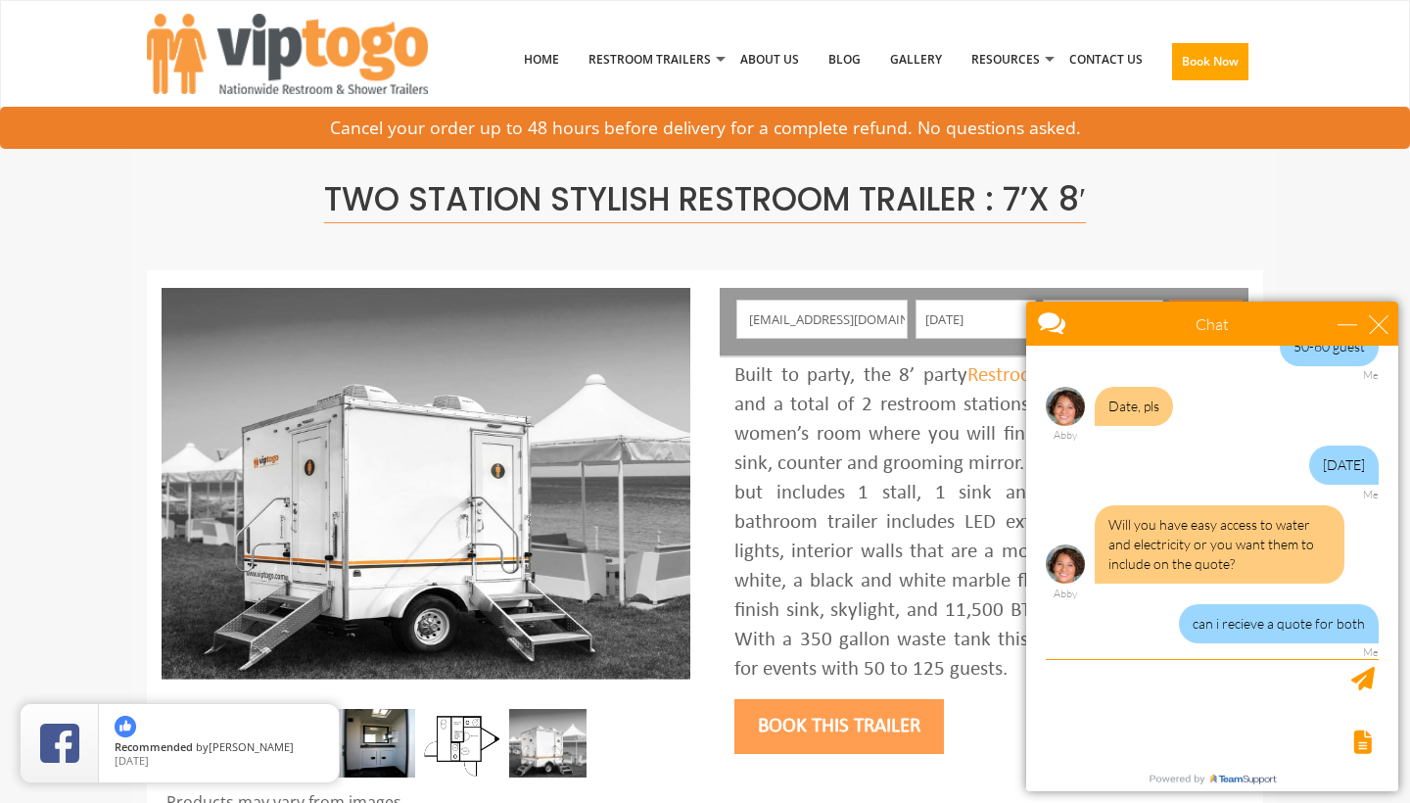
click at [324, 194] on span "Two Station Stylish Restroom Trailer : 7’x 8′" at bounding box center [705, 199] width 762 height 47
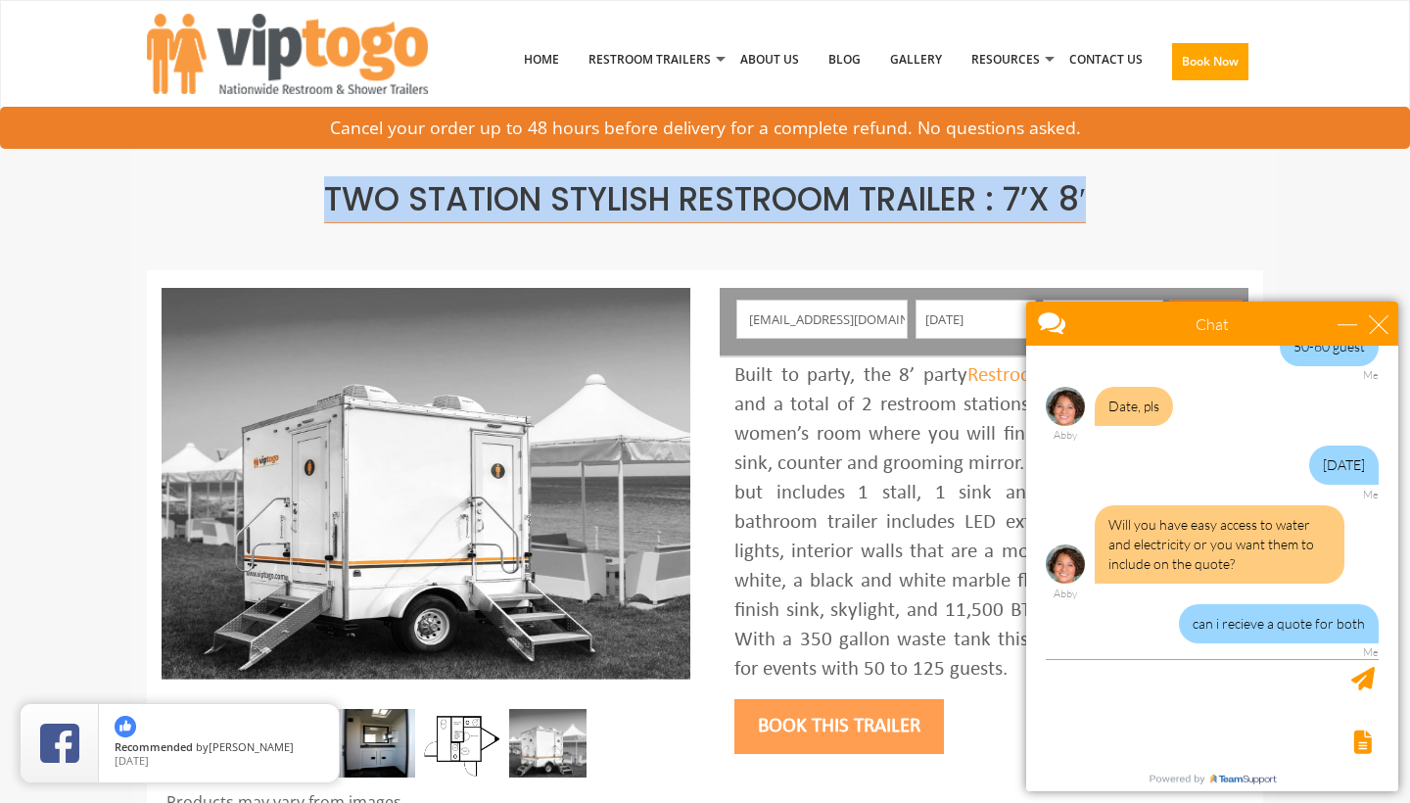
drag, startPoint x: 321, startPoint y: 194, endPoint x: 832, endPoint y: 255, distance: 514.7
click at [832, 255] on div "Two Station Stylish Restroom Trailer : 7’x 8′" at bounding box center [705, 197] width 1116 height 145
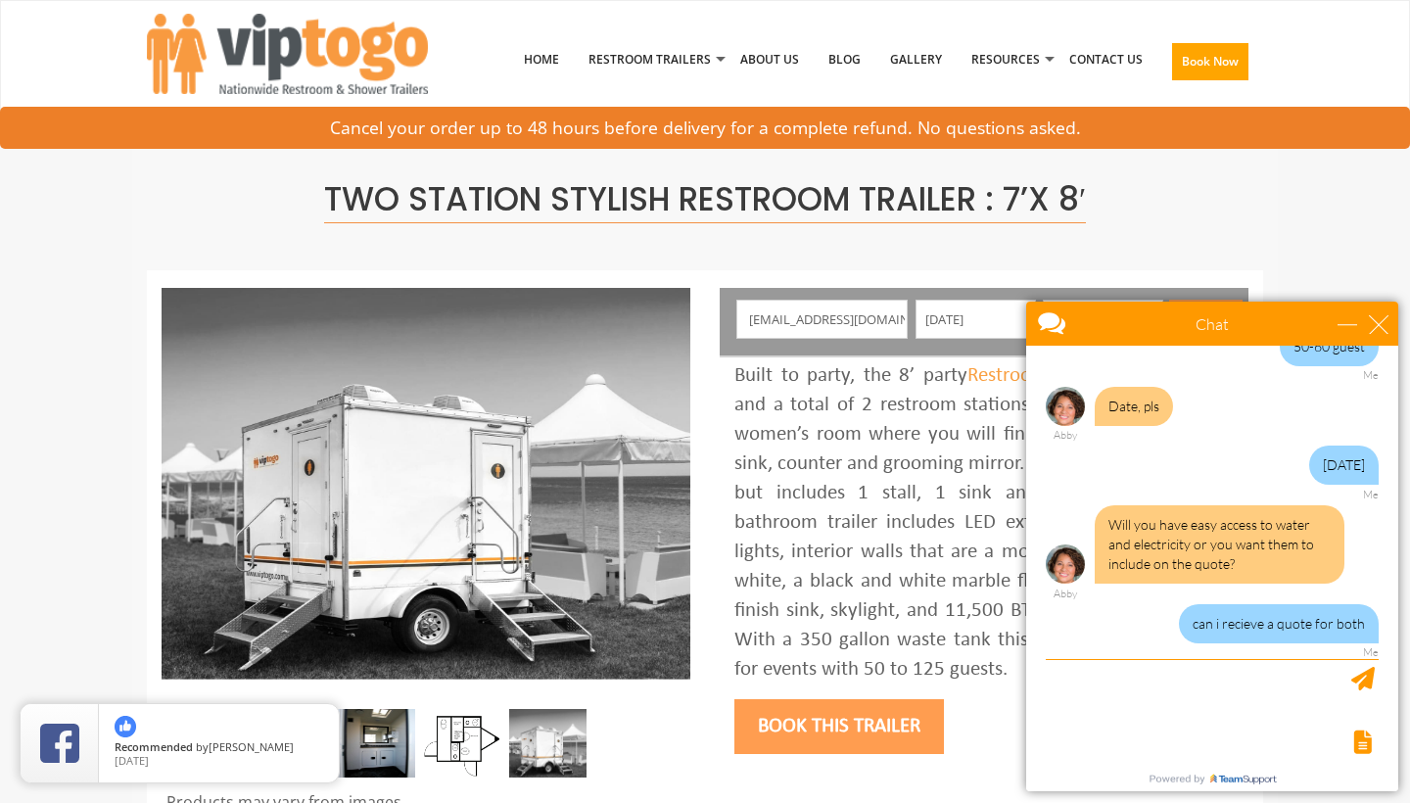
click at [832, 255] on div "Two Station Stylish Restroom Trailer : 7’x 8′" at bounding box center [705, 197] width 1116 height 145
click at [803, 203] on span "Two Station Stylish Restroom Trailer : 7’x 8′" at bounding box center [705, 199] width 762 height 47
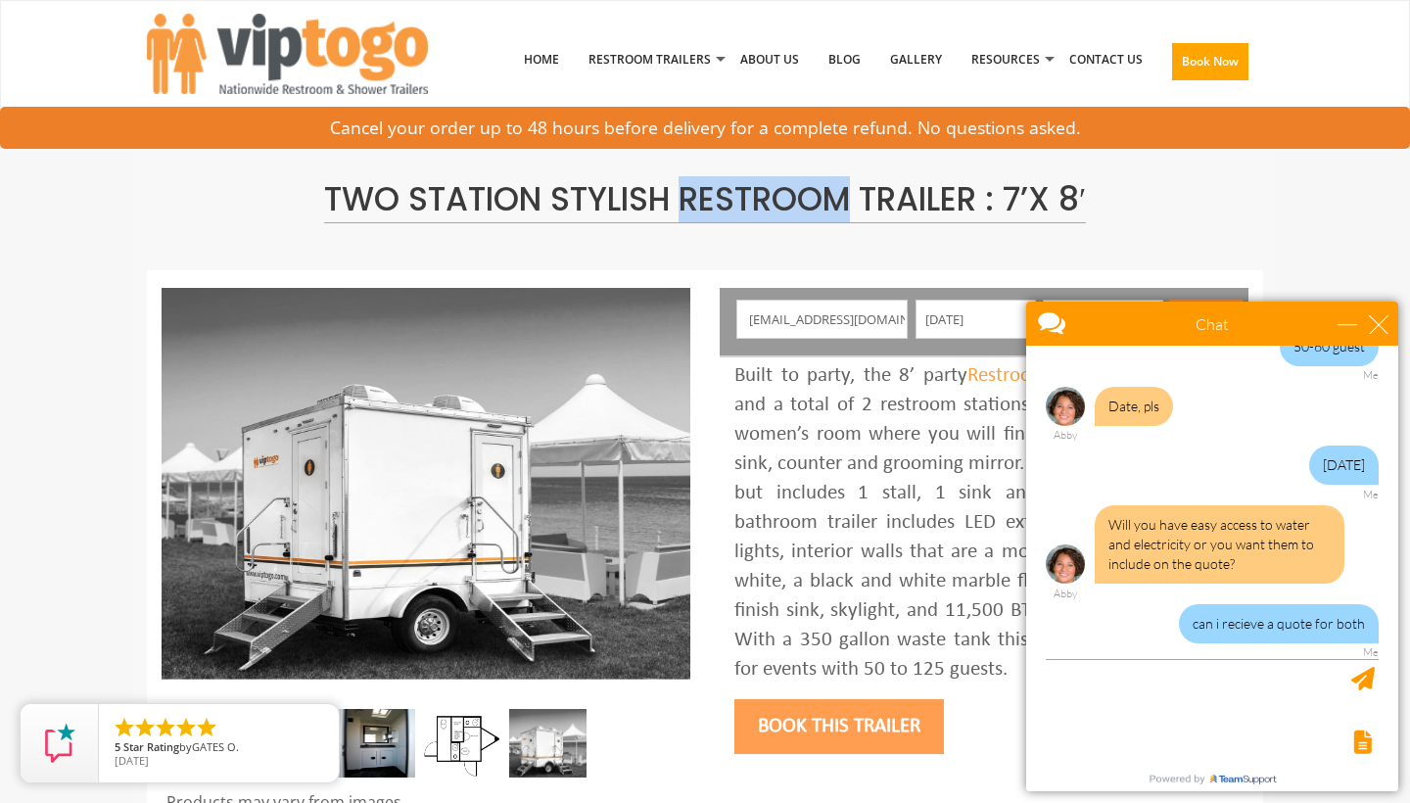
click at [803, 203] on span "Two Station Stylish Restroom Trailer : 7’x 8′" at bounding box center [705, 199] width 762 height 47
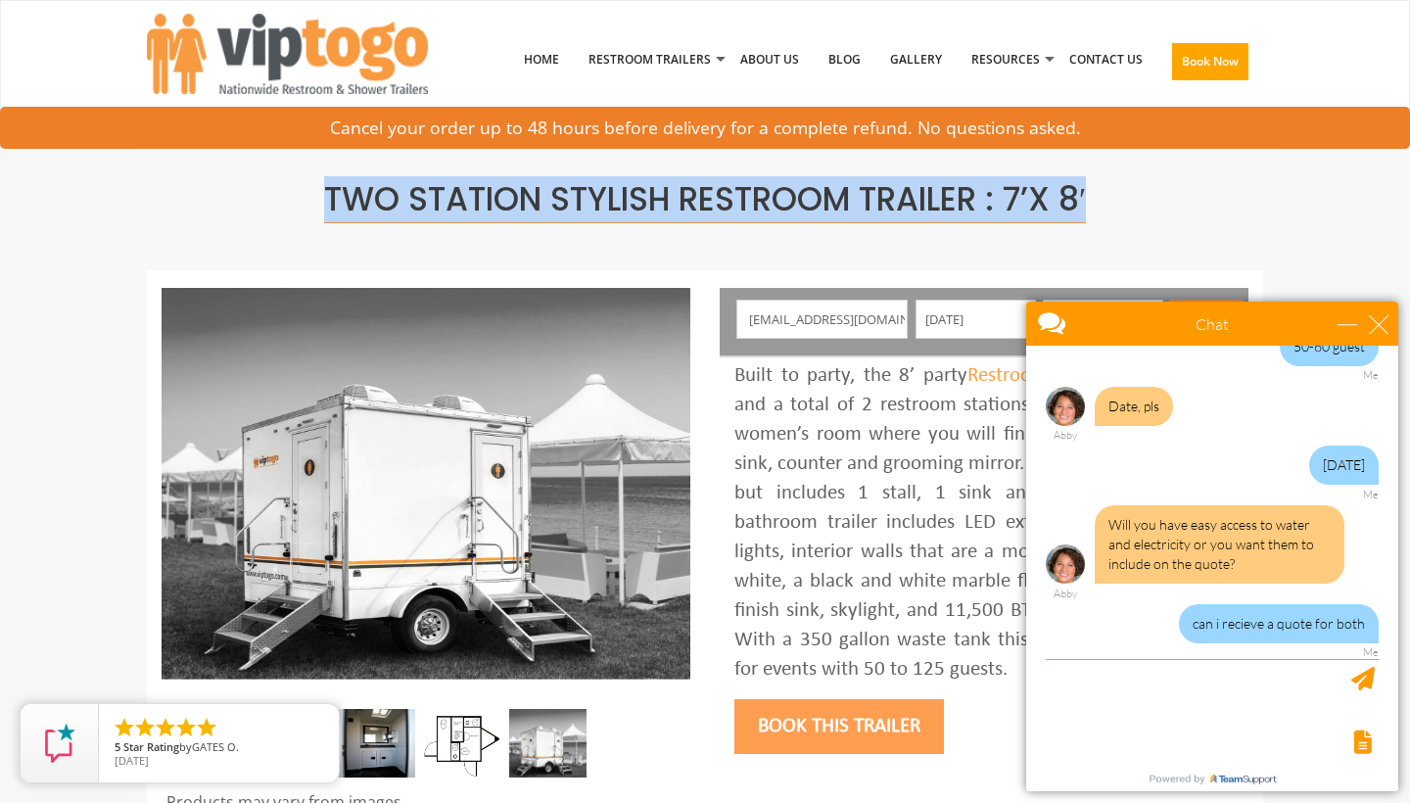
click at [803, 203] on span "Two Station Stylish Restroom Trailer : 7’x 8′" at bounding box center [705, 199] width 762 height 47
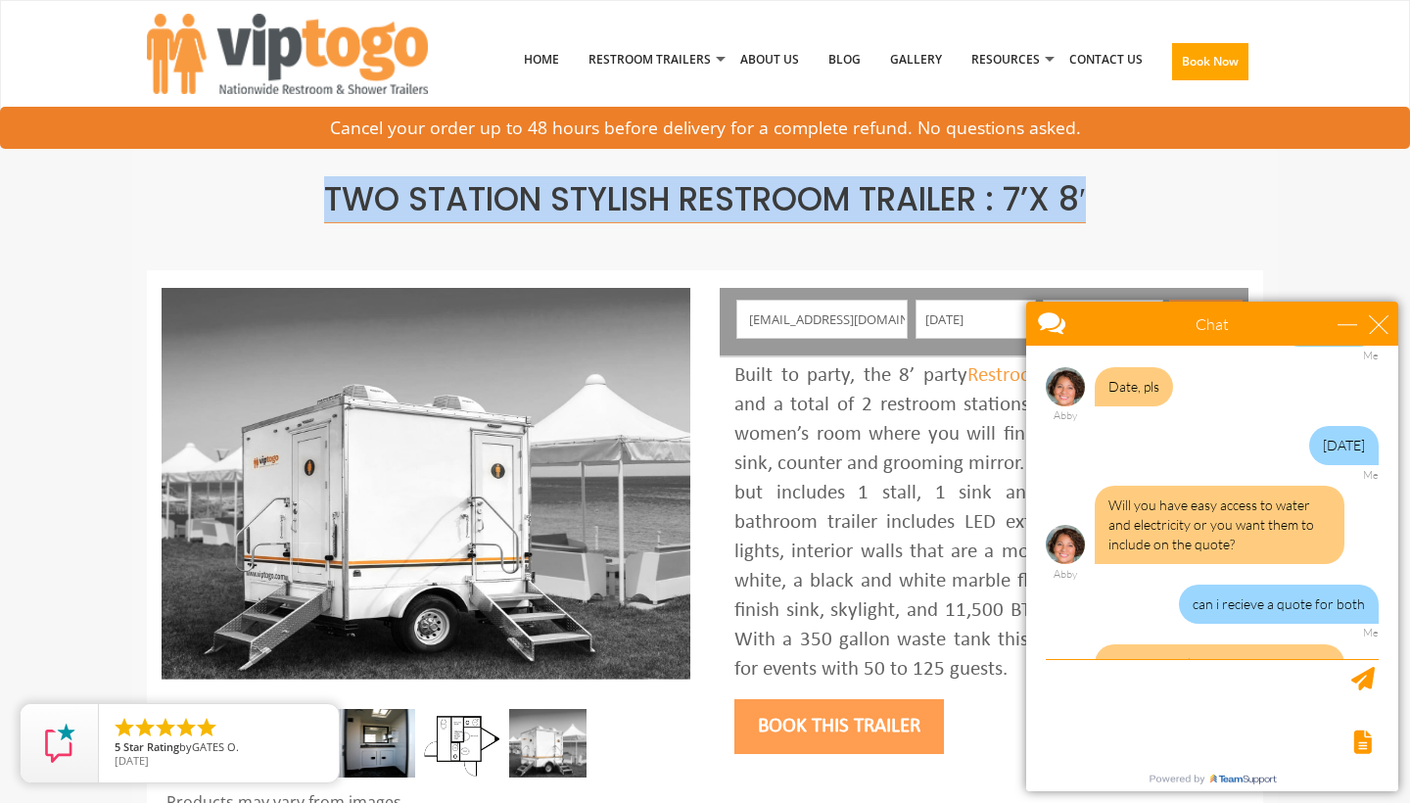
scroll to position [882, 0]
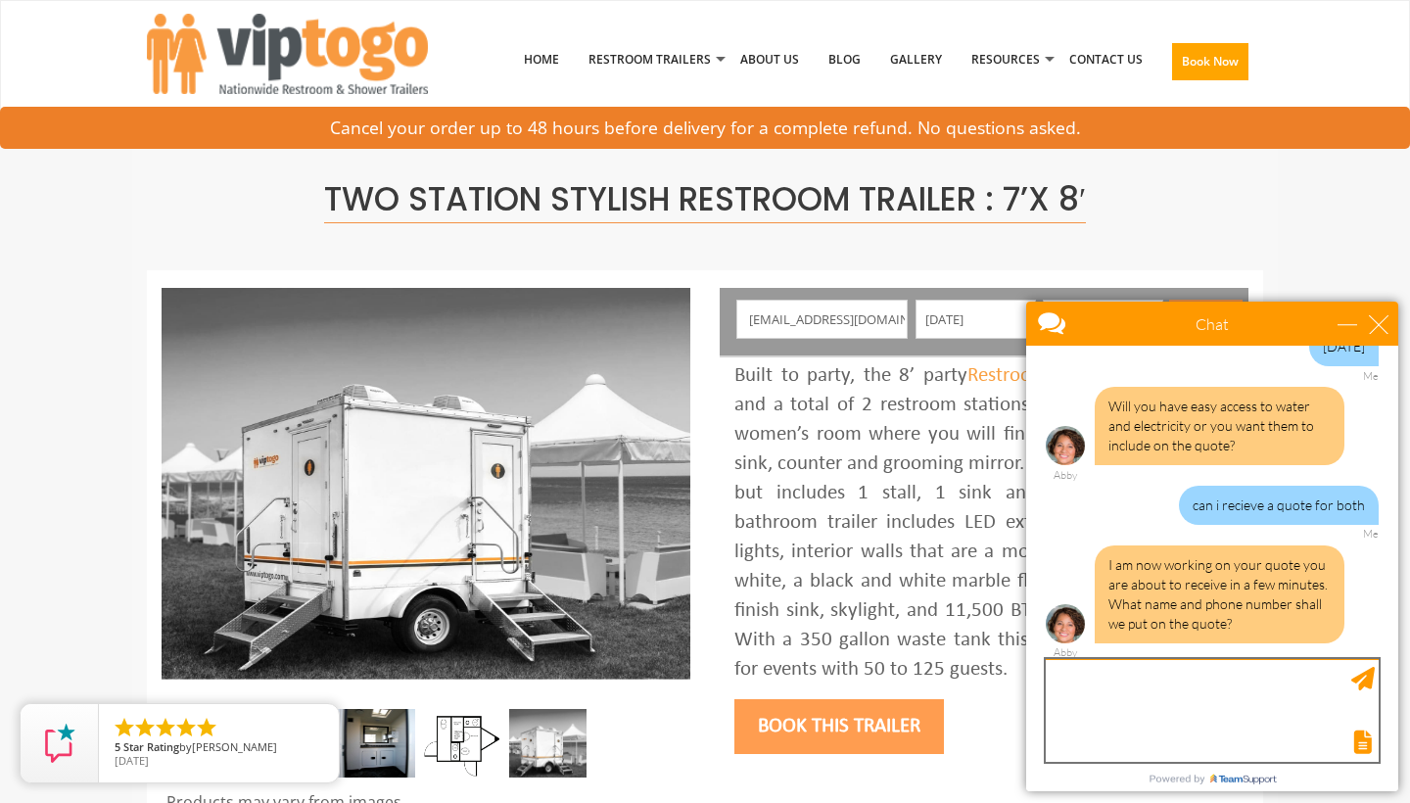
click at [1054, 679] on textarea "type your message" at bounding box center [1212, 710] width 333 height 103
type textarea "jonica thompson"
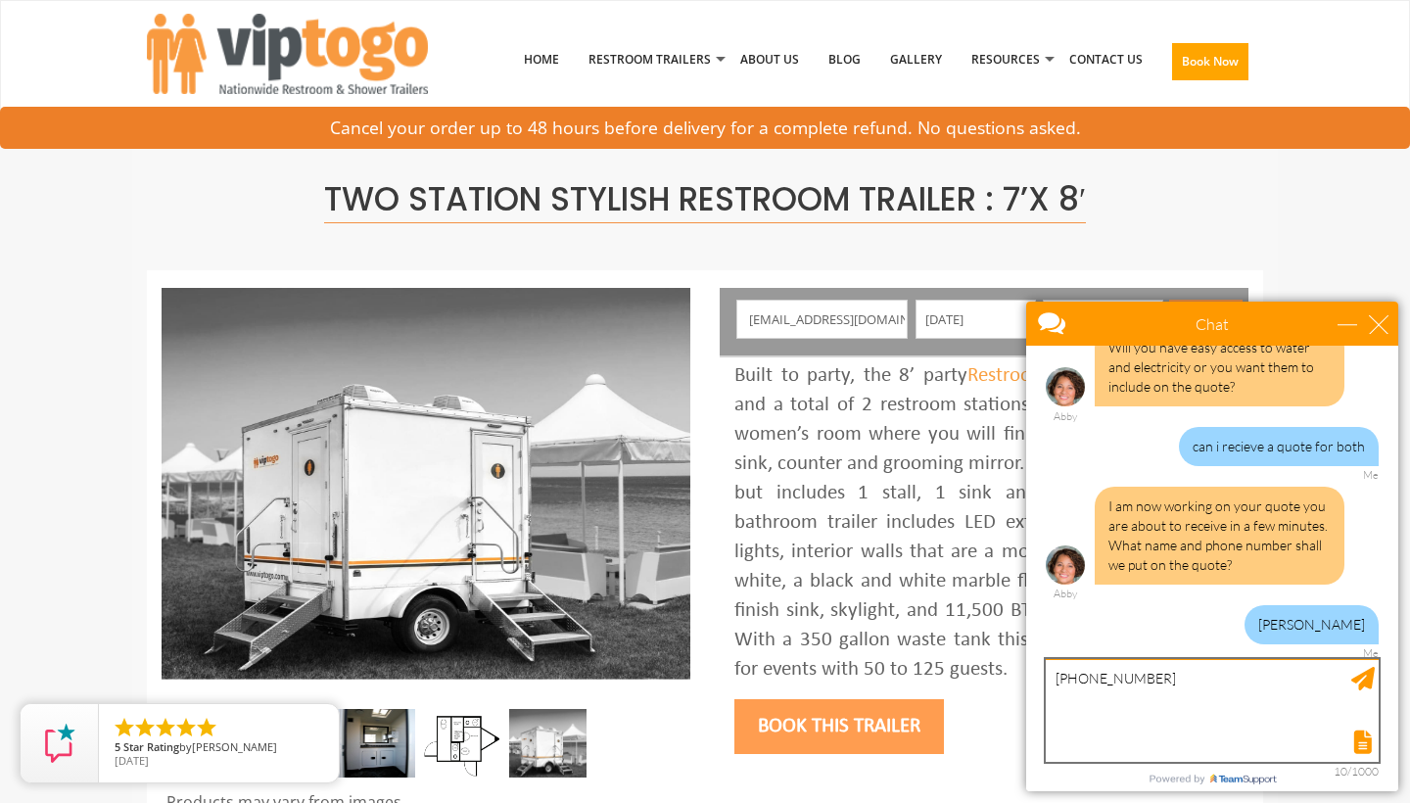
type textarea "862-220-0405"
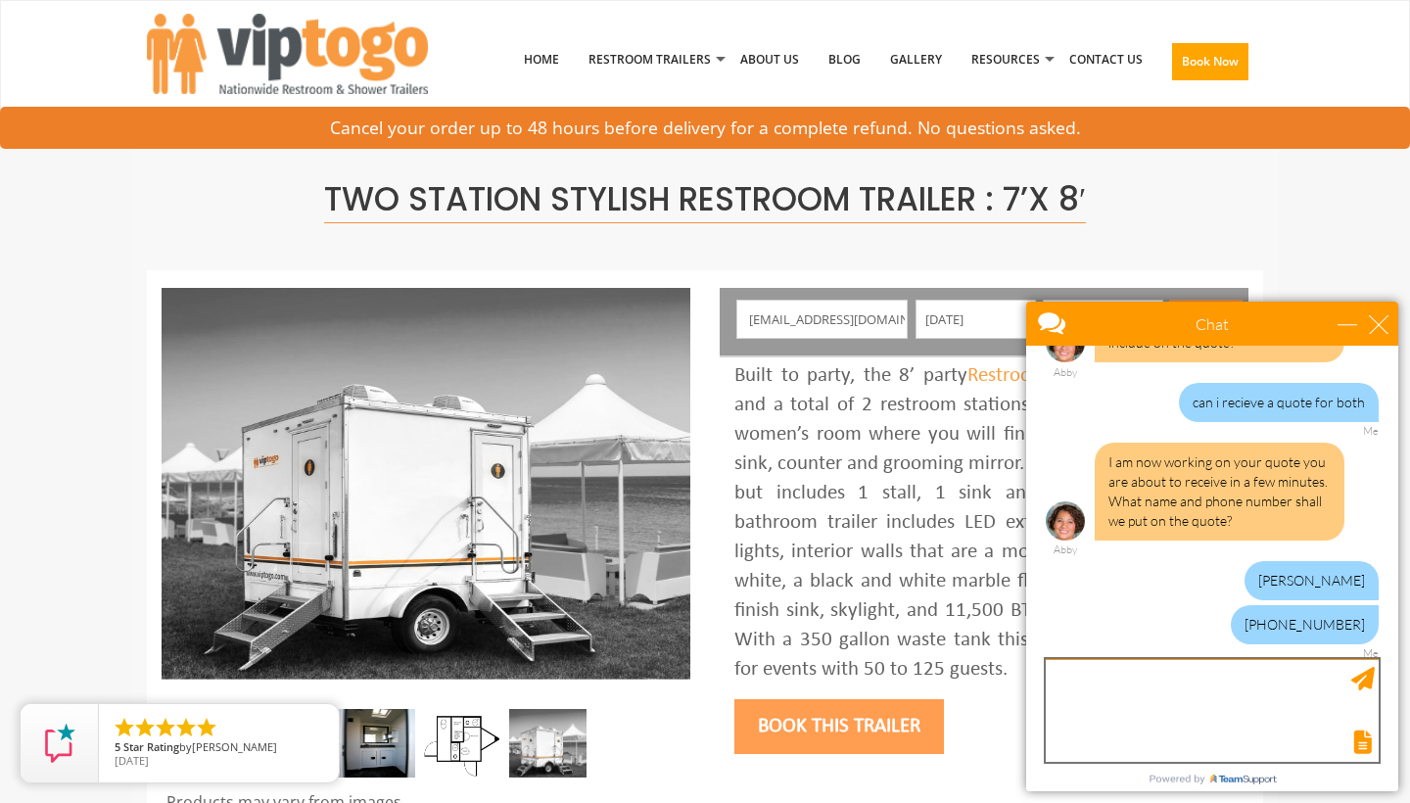
click at [1093, 699] on textarea "type your message" at bounding box center [1212, 710] width 333 height 103
paste textarea "TWO STATION STYLISH RESTROOM TRAILER : 7’X 8′ Read more at: https://www.viptogo…"
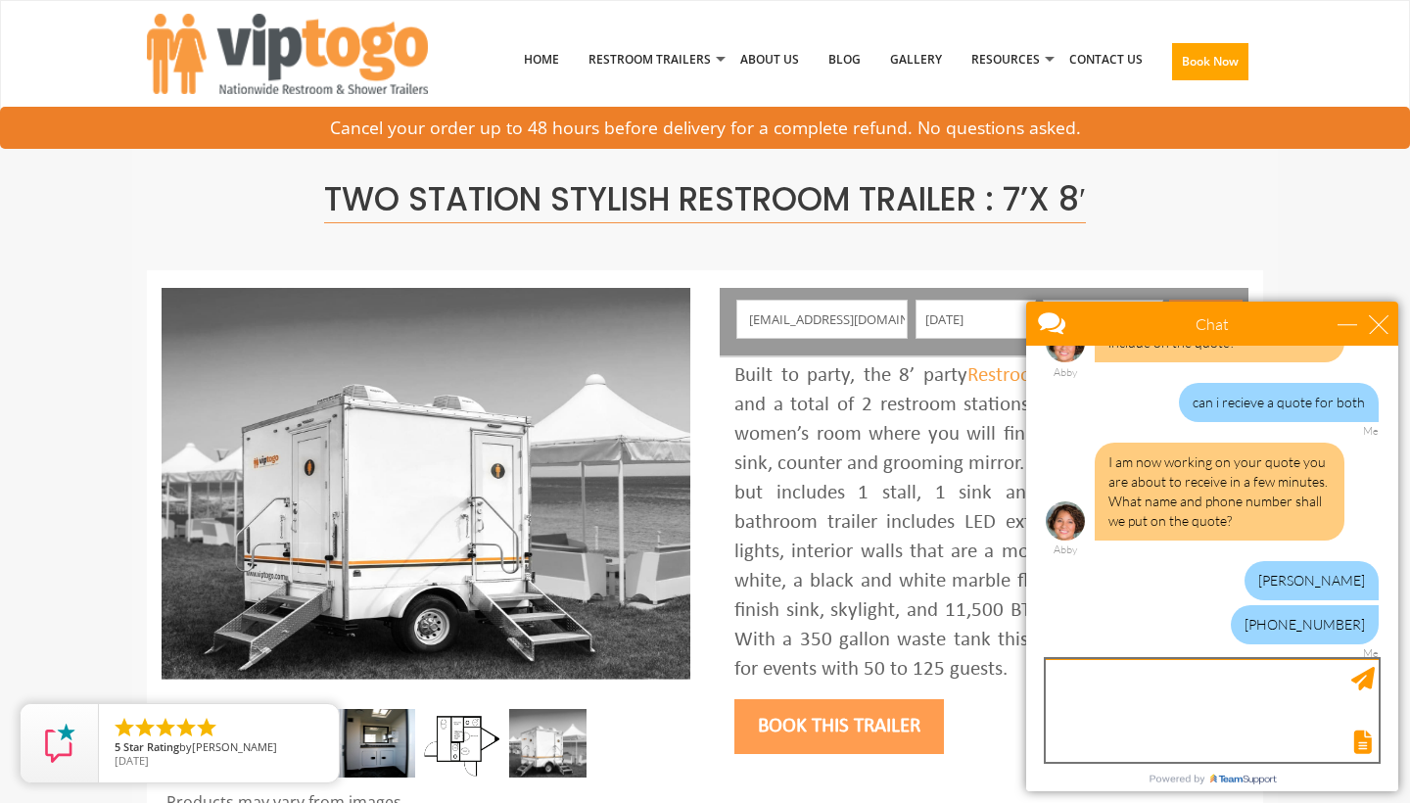
type textarea "TWO STATION STYLISH RESTROOM TRAILER : 7’X 8′ Read more at: https://www.viptogo…"
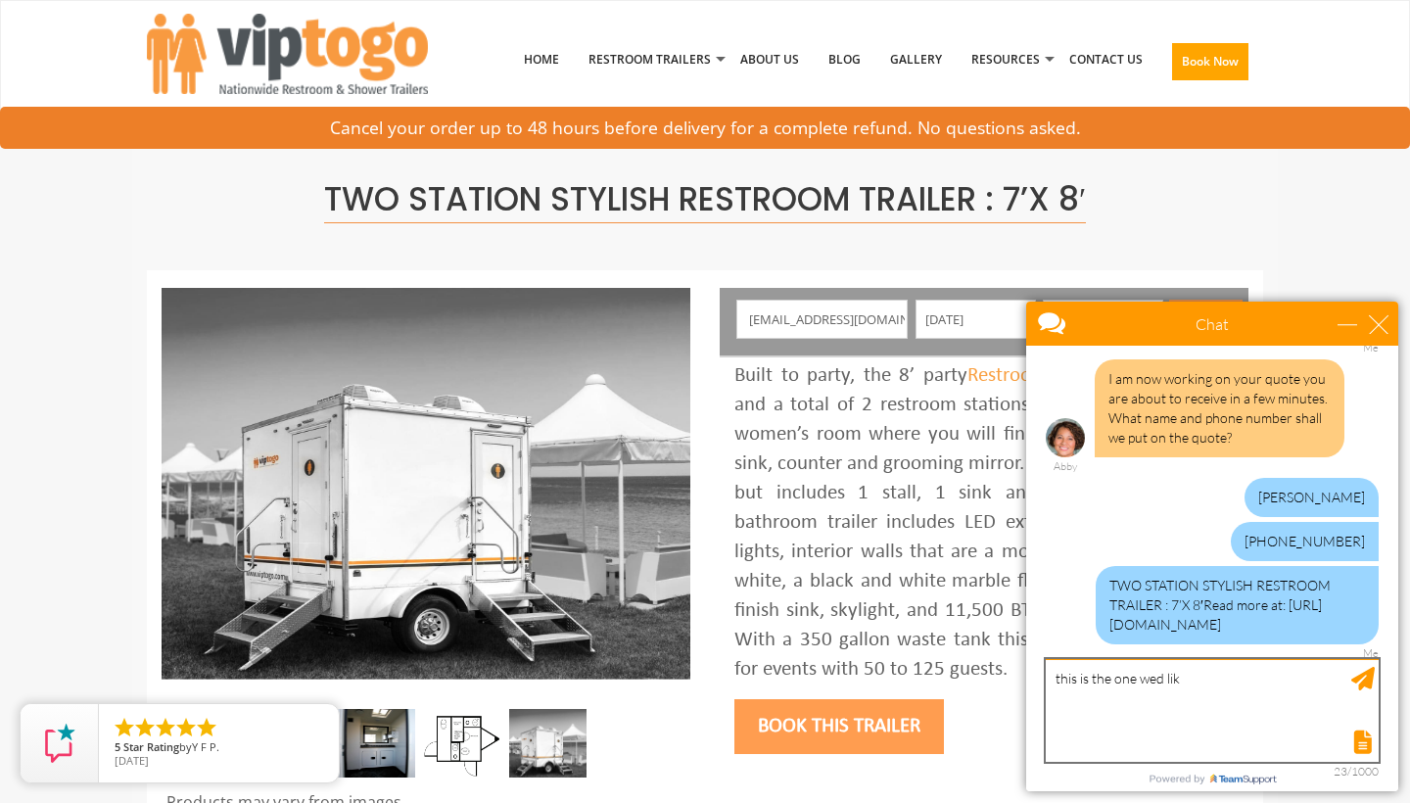
type textarea "this is the one wed like"
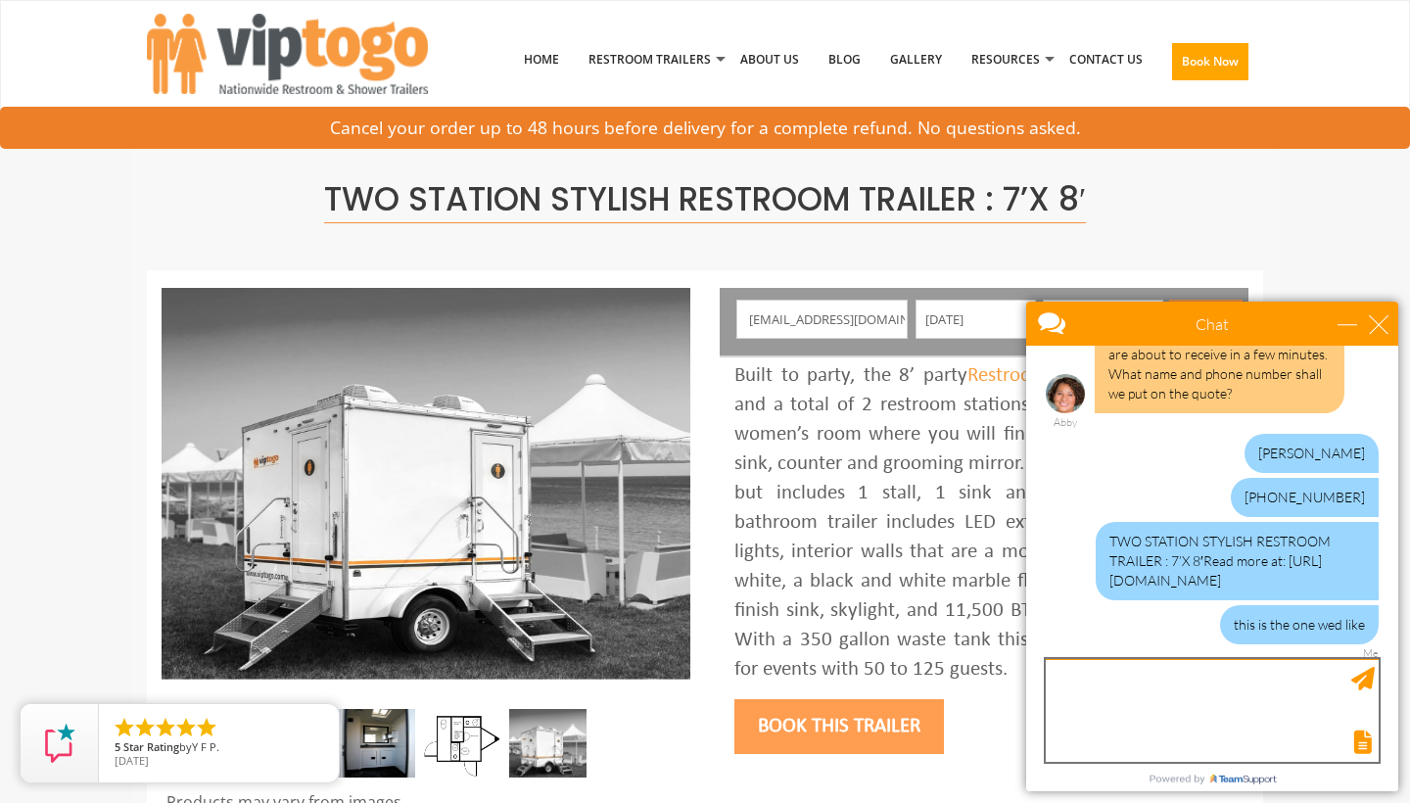
scroll to position [1132, 0]
click at [1376, 330] on div "close" at bounding box center [1379, 324] width 20 height 20
type input "Continue Chat"
type input "End Chat"
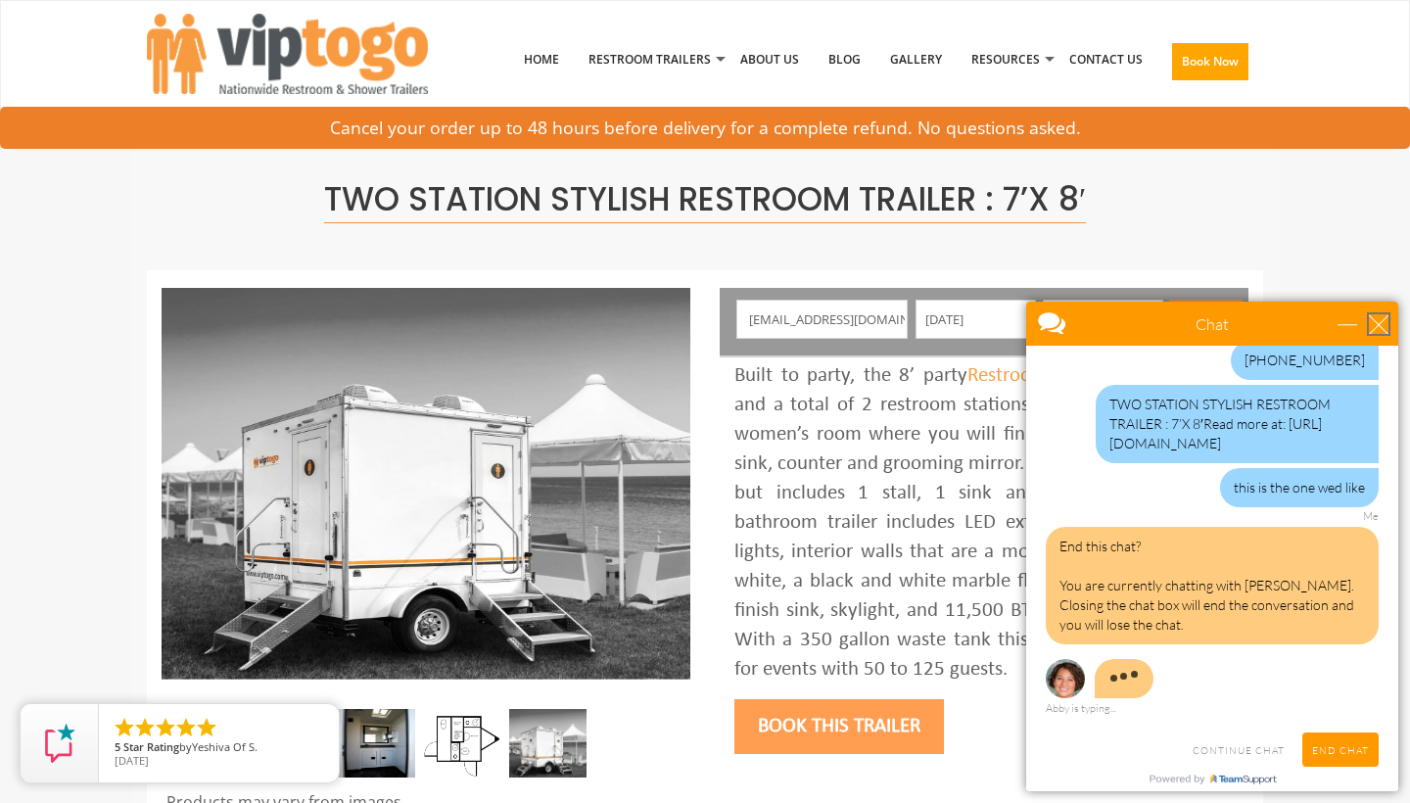
scroll to position [1270, 0]
click at [1151, 729] on div at bounding box center [1212, 568] width 372 height 445
click at [1115, 714] on div "Hi! I want to help you with your restroom rental needs. Want to chat? hello Me …" at bounding box center [1212, 532] width 372 height 372
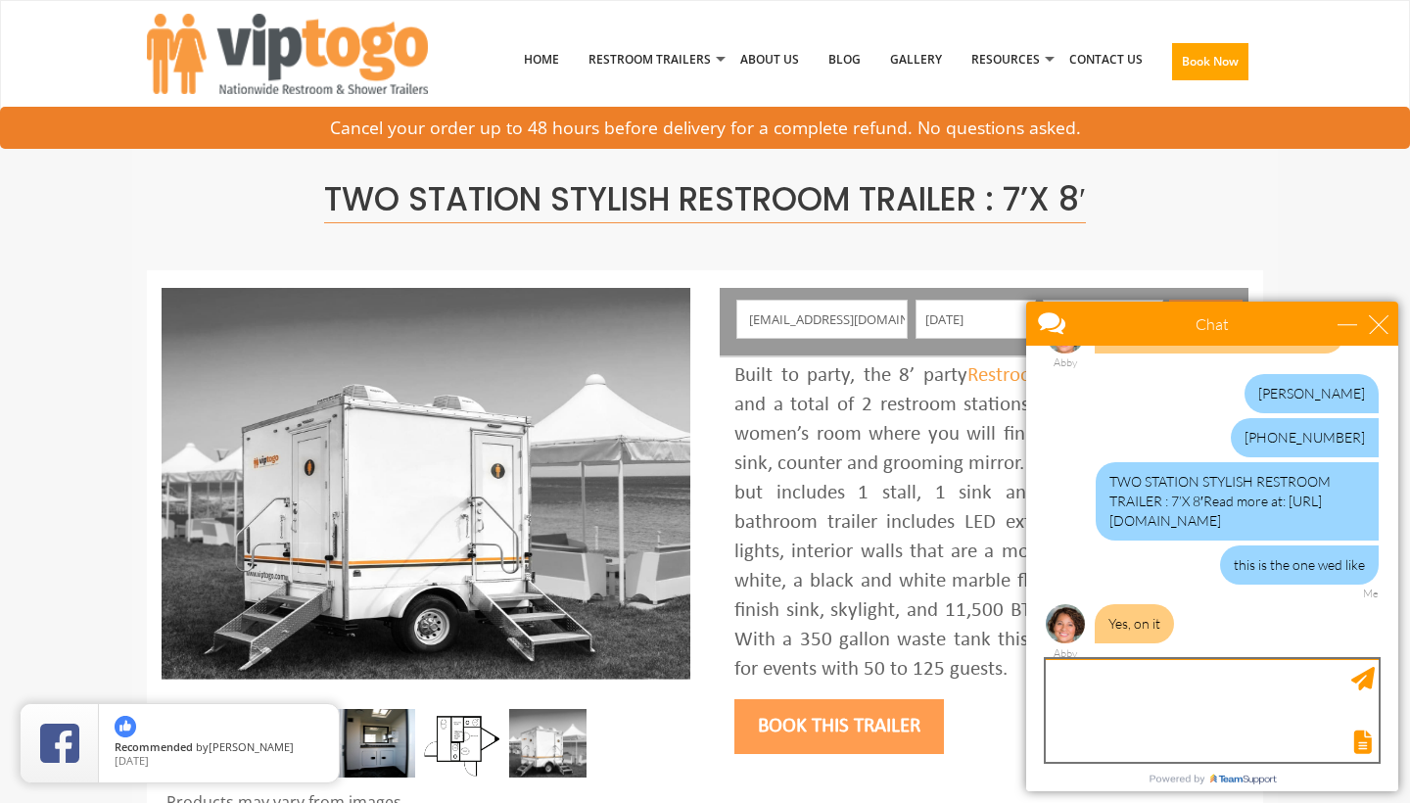
scroll to position [1192, 0]
click at [1135, 729] on div at bounding box center [1210, 739] width 337 height 27
click at [1131, 687] on textarea "type your message" at bounding box center [1212, 710] width 333 height 103
type textarea "ok ty"
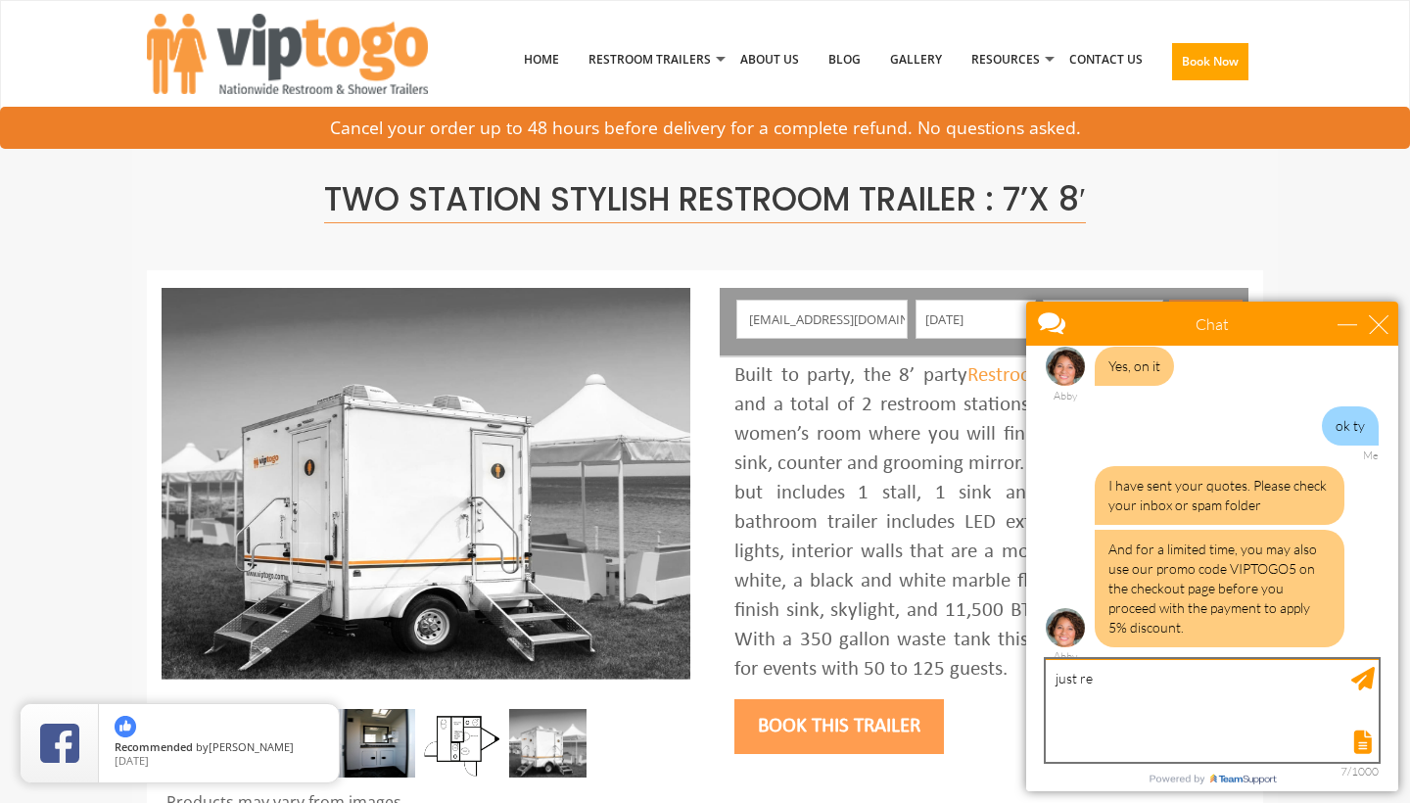
scroll to position [1453, 0]
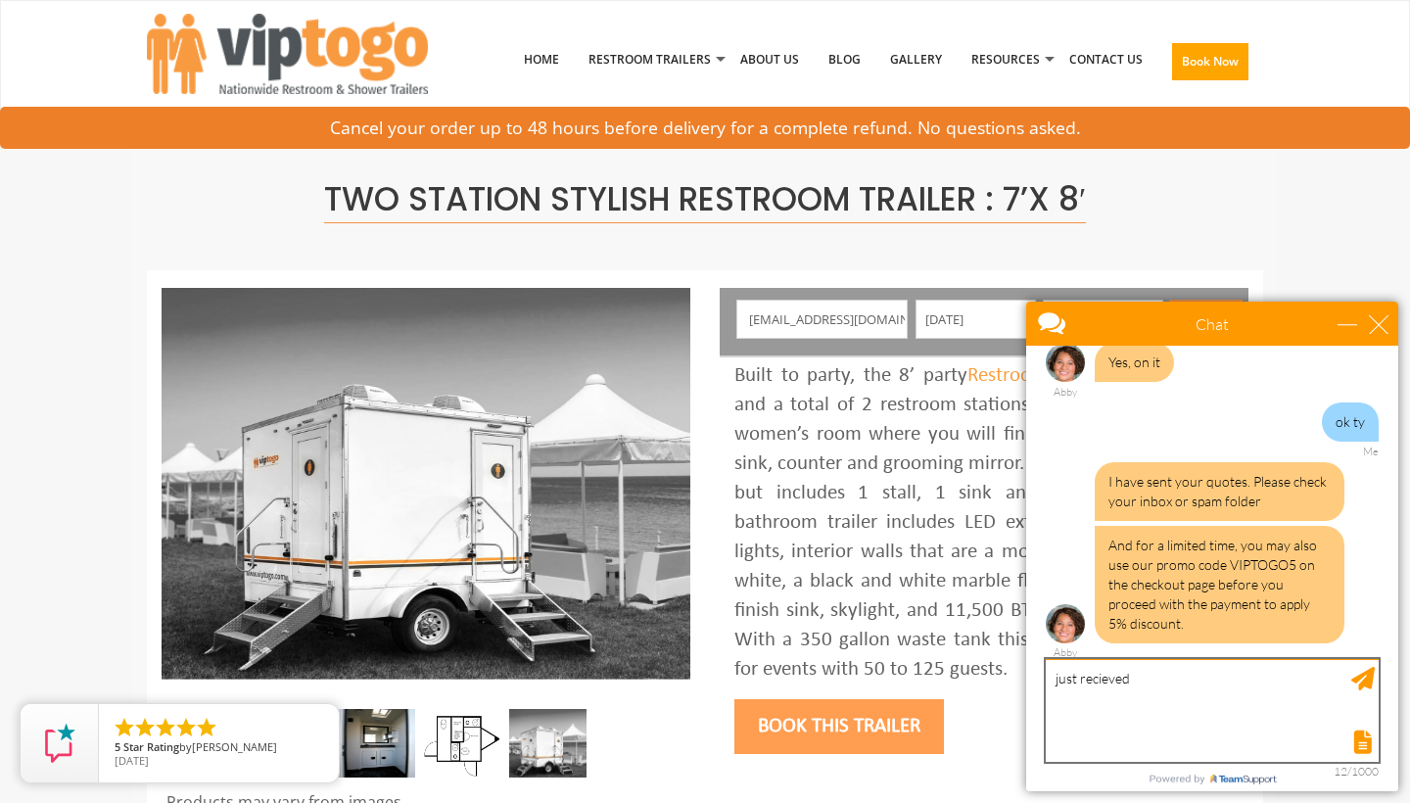
type textarea "just recieved"
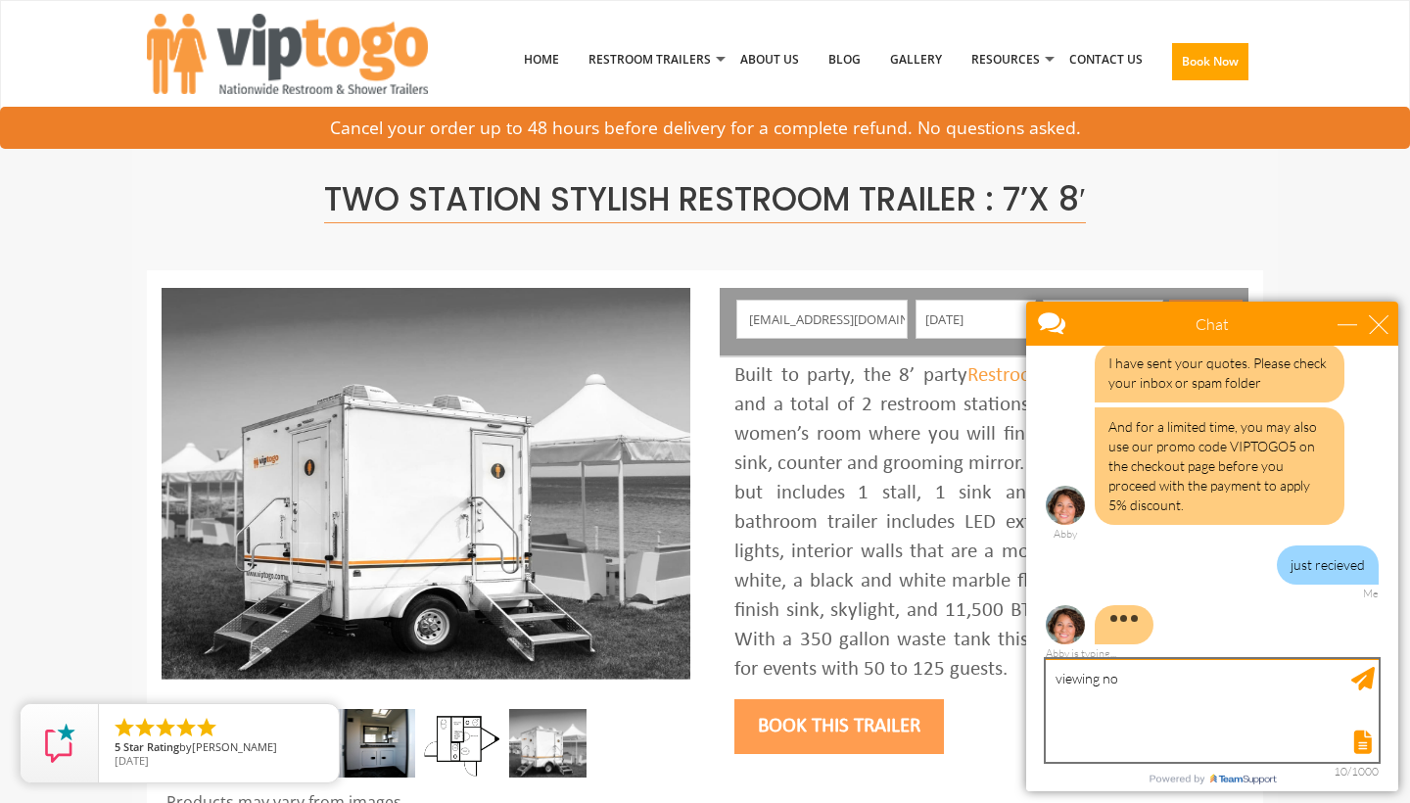
type textarea "viewing now"
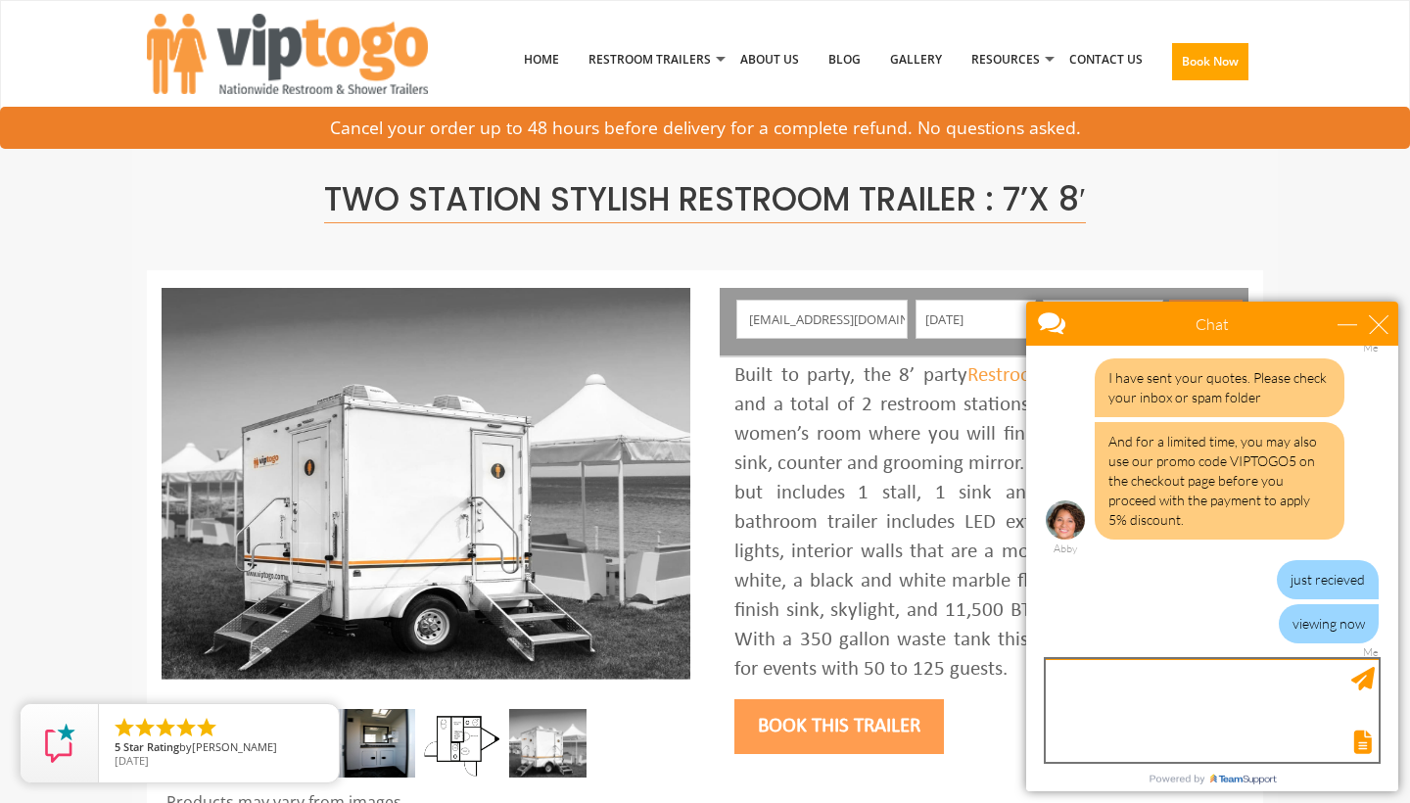
scroll to position [1615, 0]
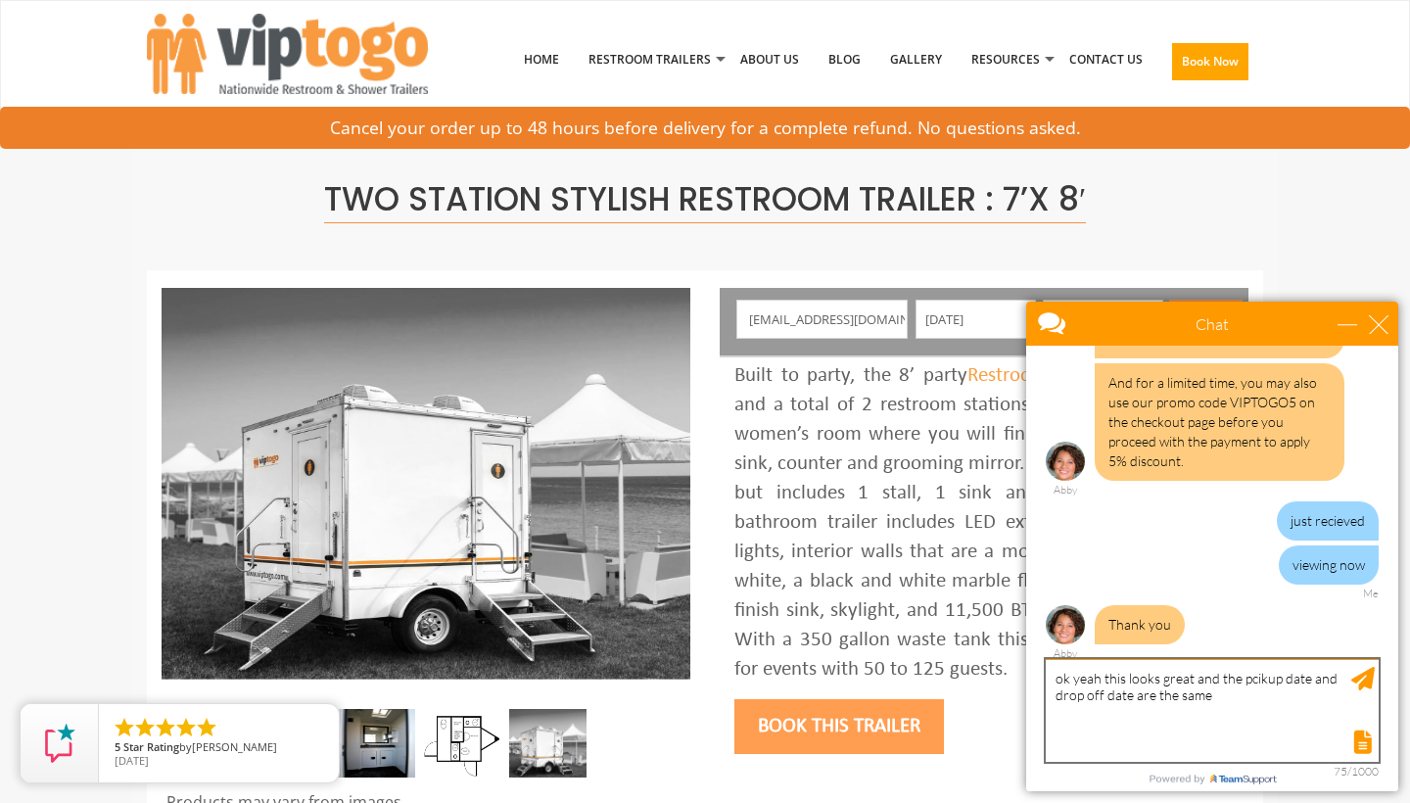
type textarea "ok yeah this looks great and the pcikup date and drop off date are the same>"
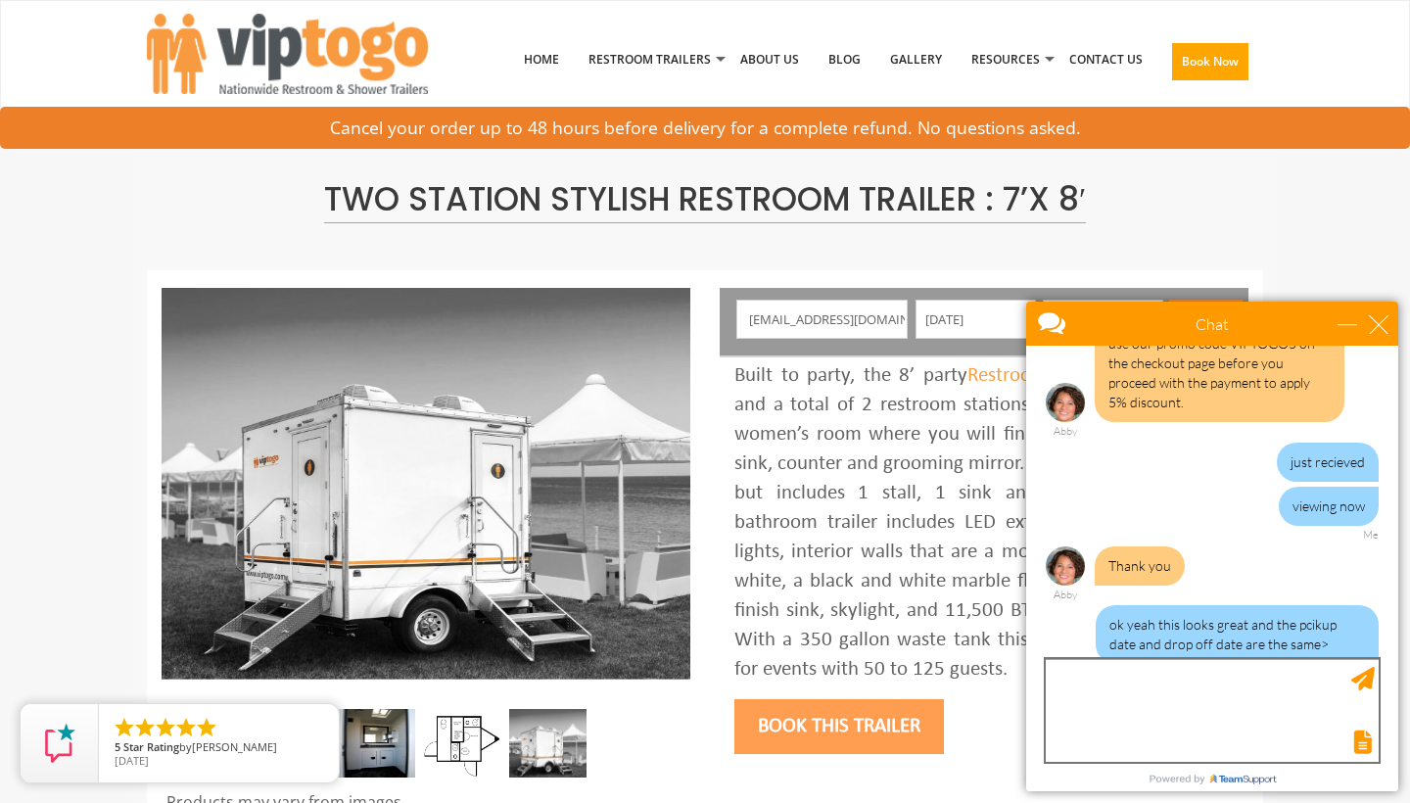
scroll to position [1695, 0]
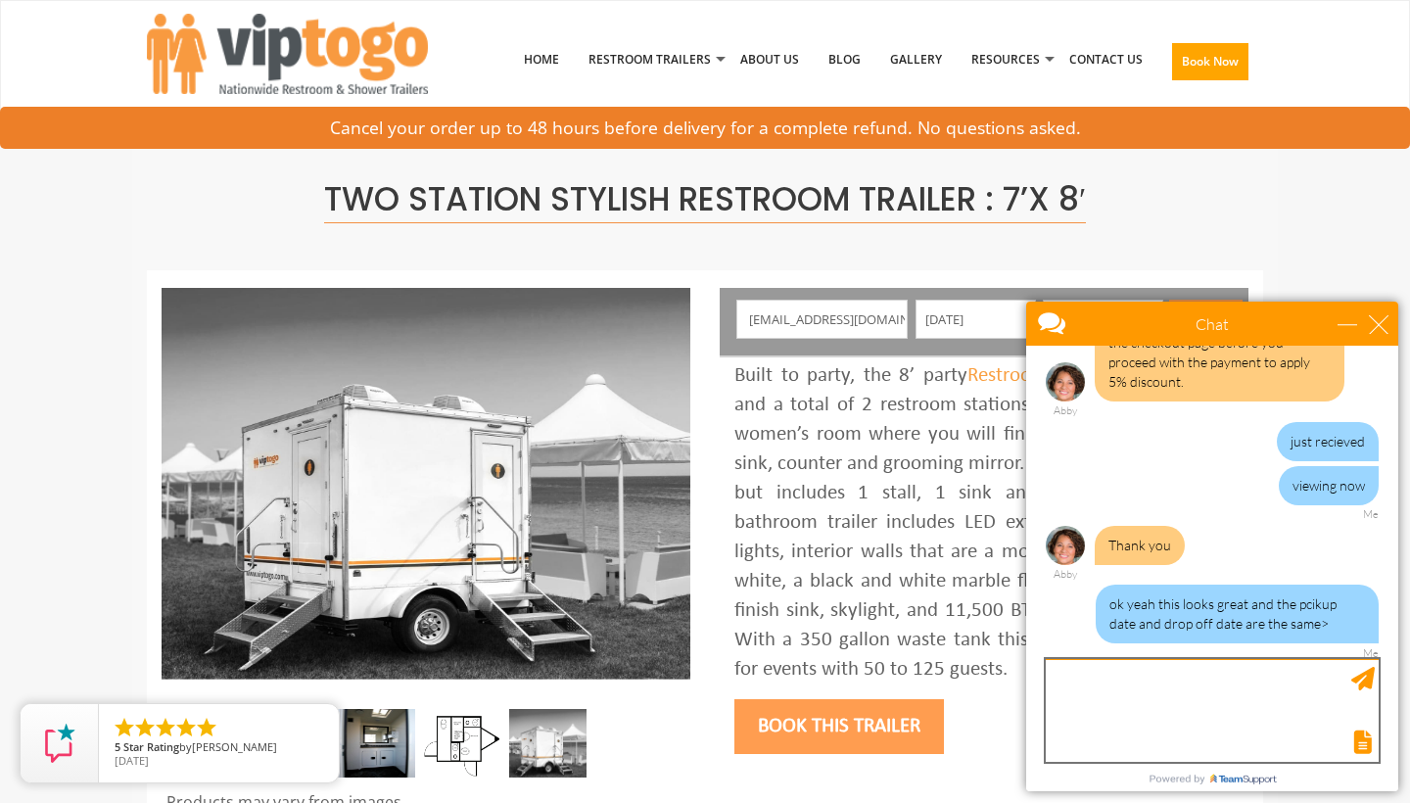
type textarea "/"
type textarea "d"
type textarea "same date"
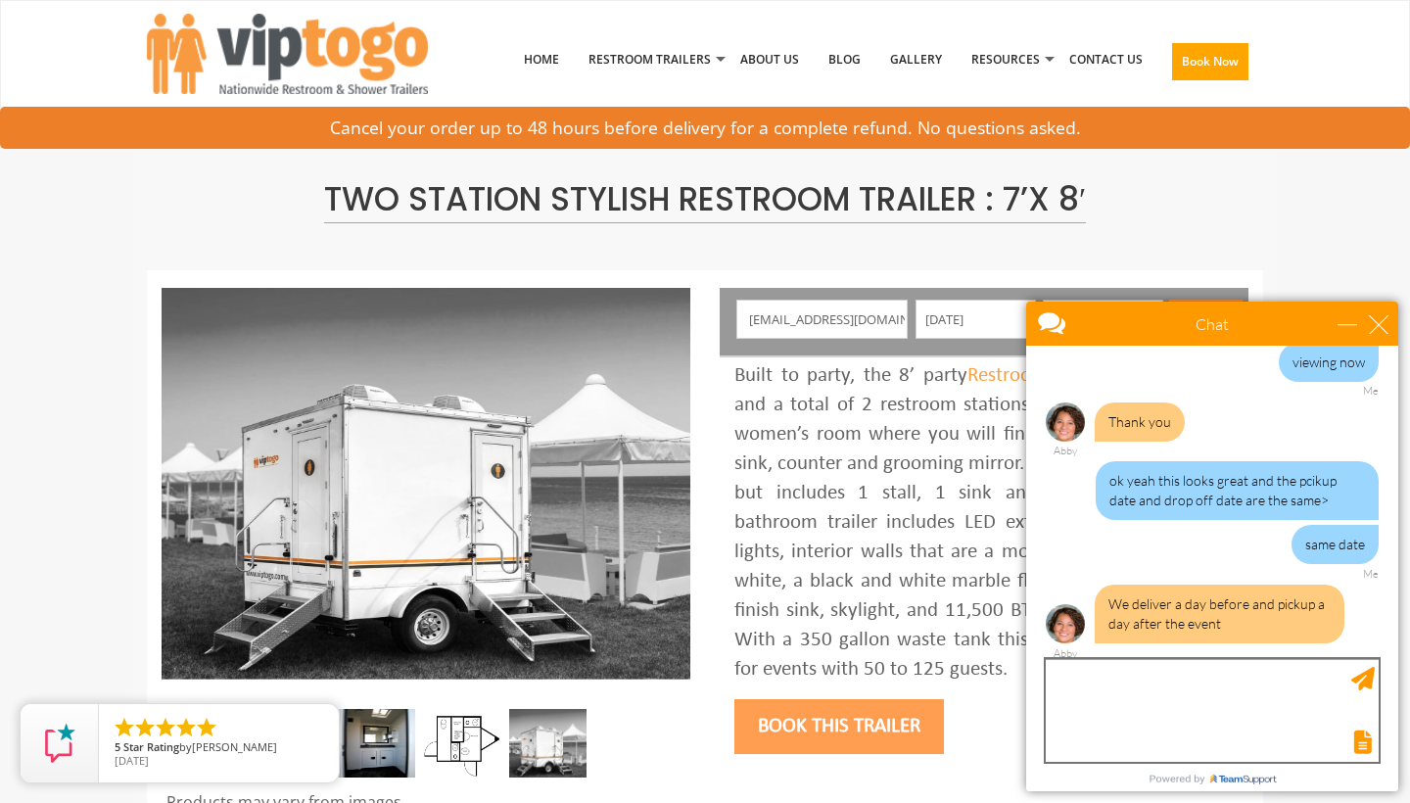
scroll to position [1818, 0]
type textarea "ok great"
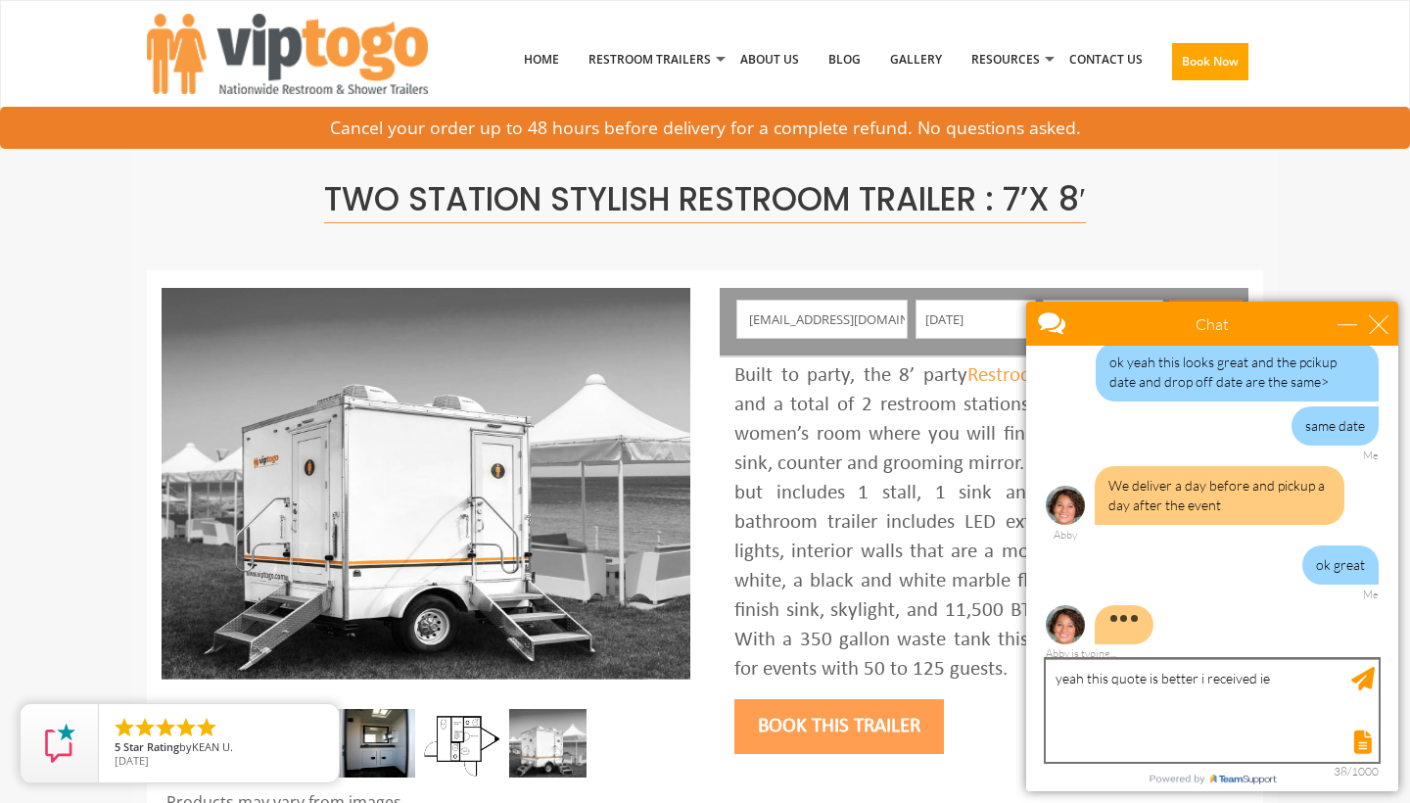
scroll to position [1938, 0]
type textarea "yeah this quote is better i received one today i assume in error for 3 stationd…"
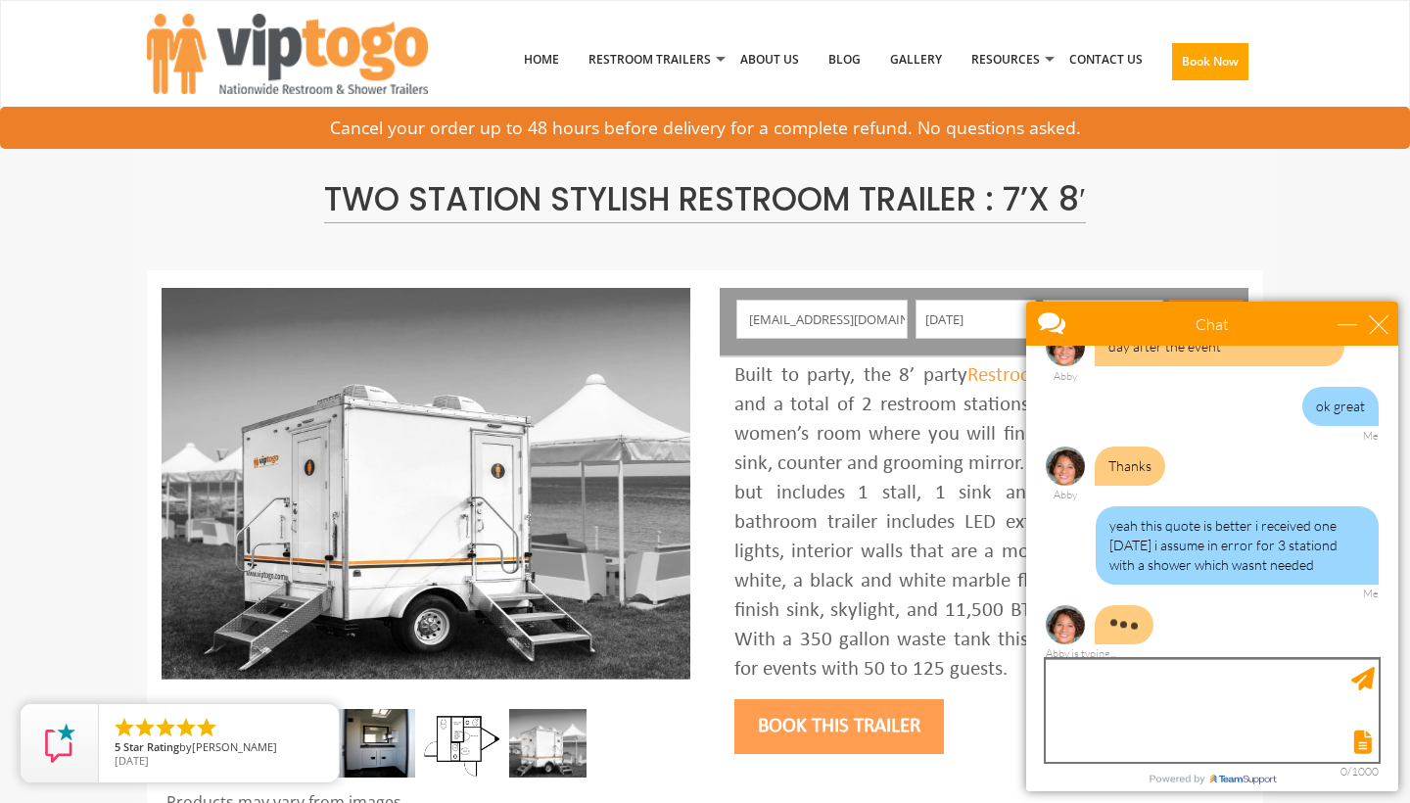
scroll to position [2095, 0]
click at [380, 745] on img at bounding box center [376, 743] width 77 height 69
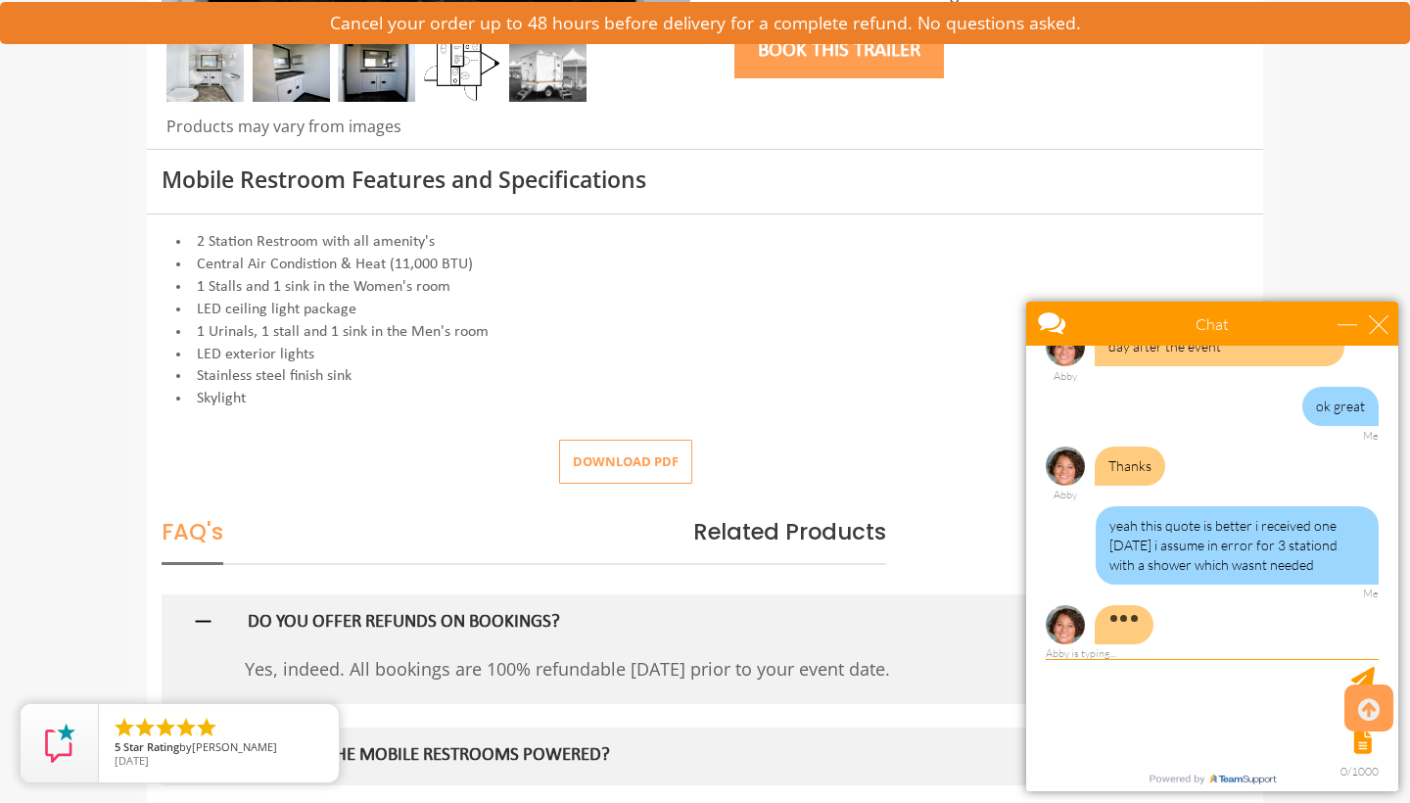
scroll to position [678, 0]
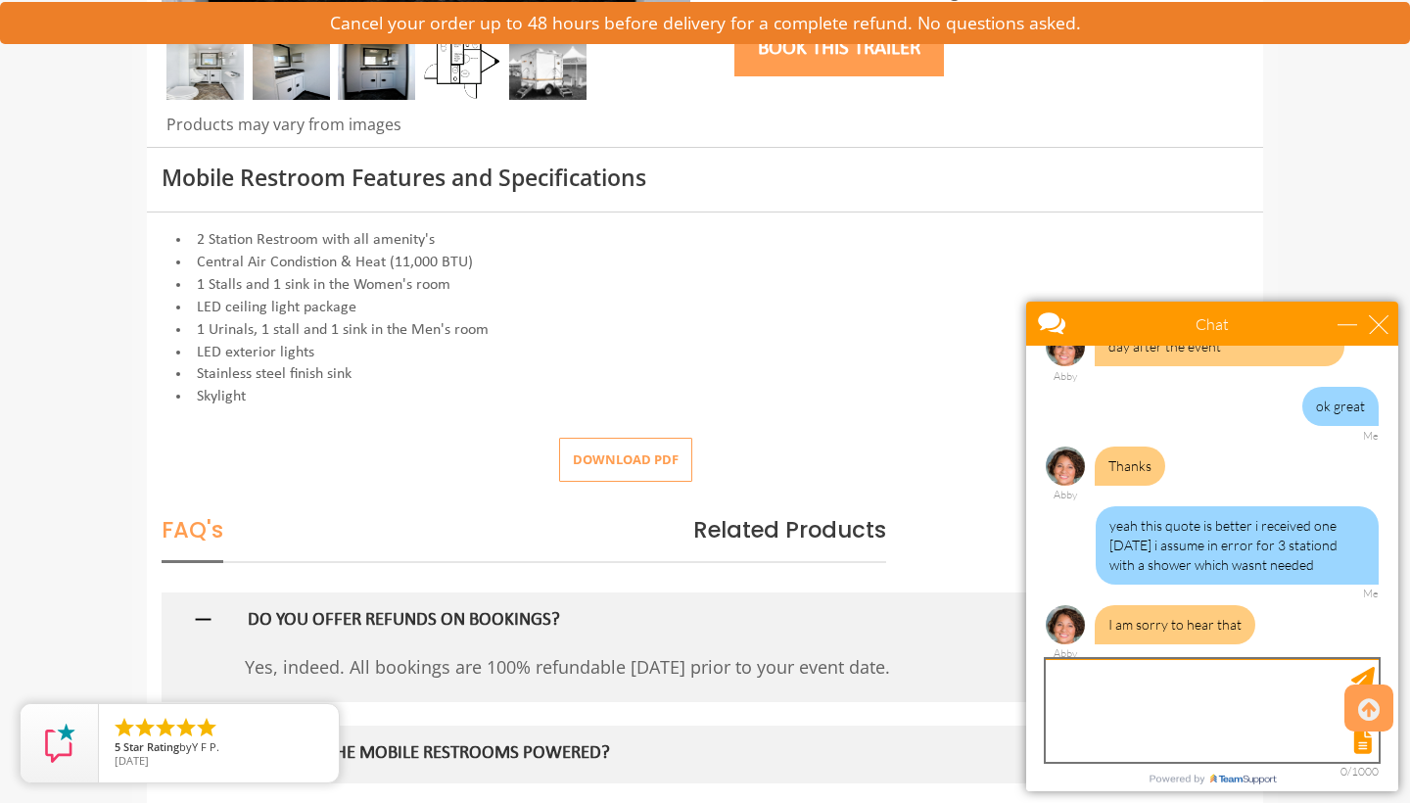
click at [1155, 718] on textarea "type your message" at bounding box center [1212, 710] width 333 height 103
type textarea "no worries thank you"
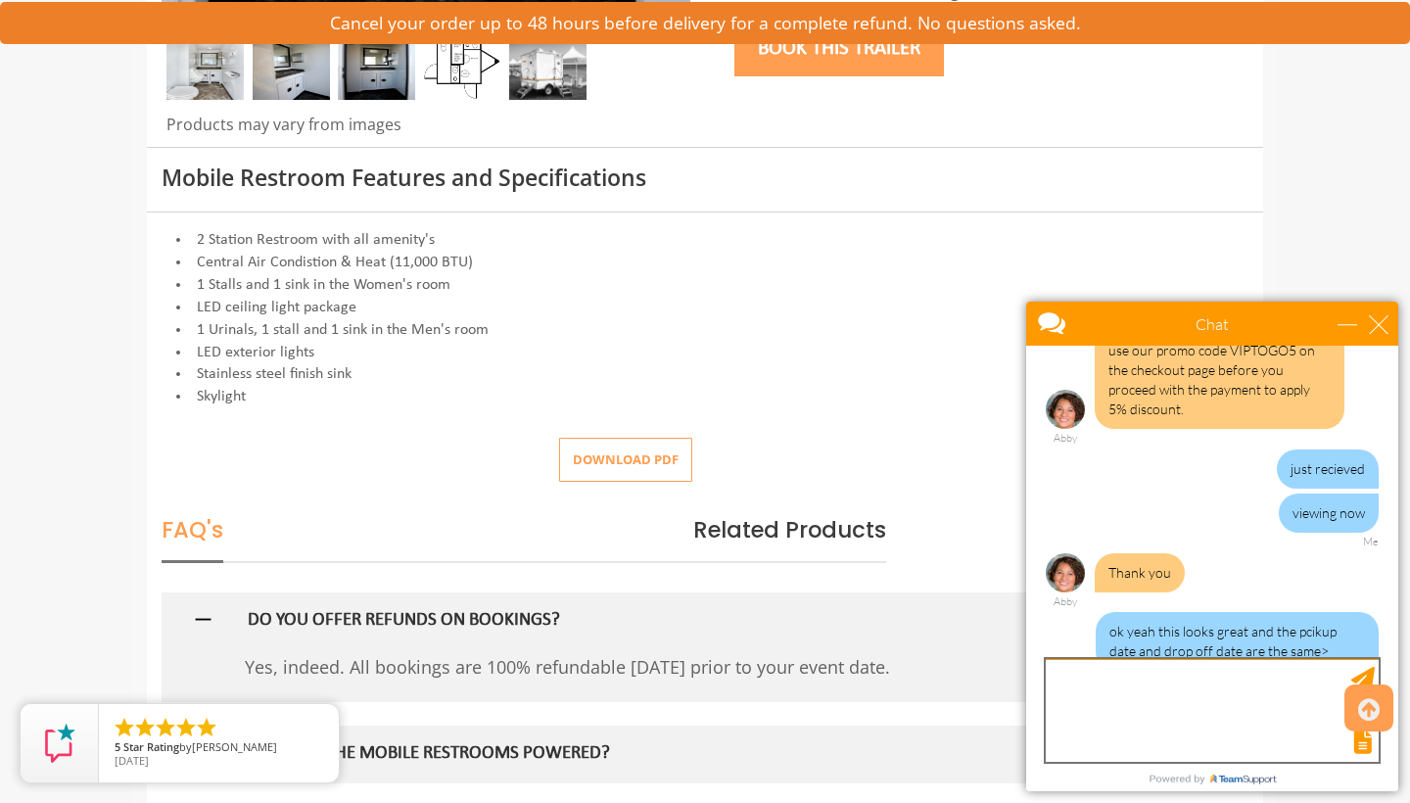
scroll to position [1594, 0]
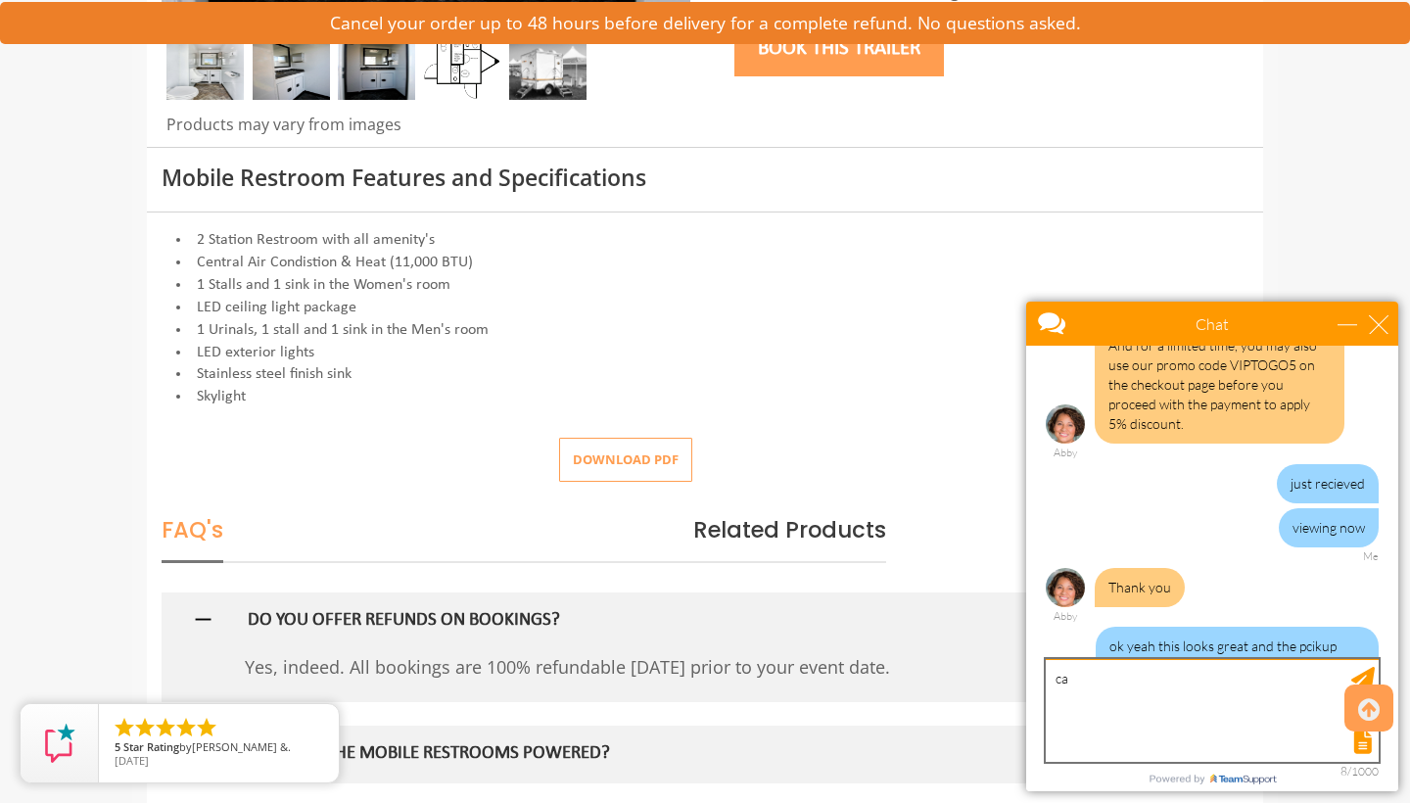
type textarea "c"
type textarea "e"
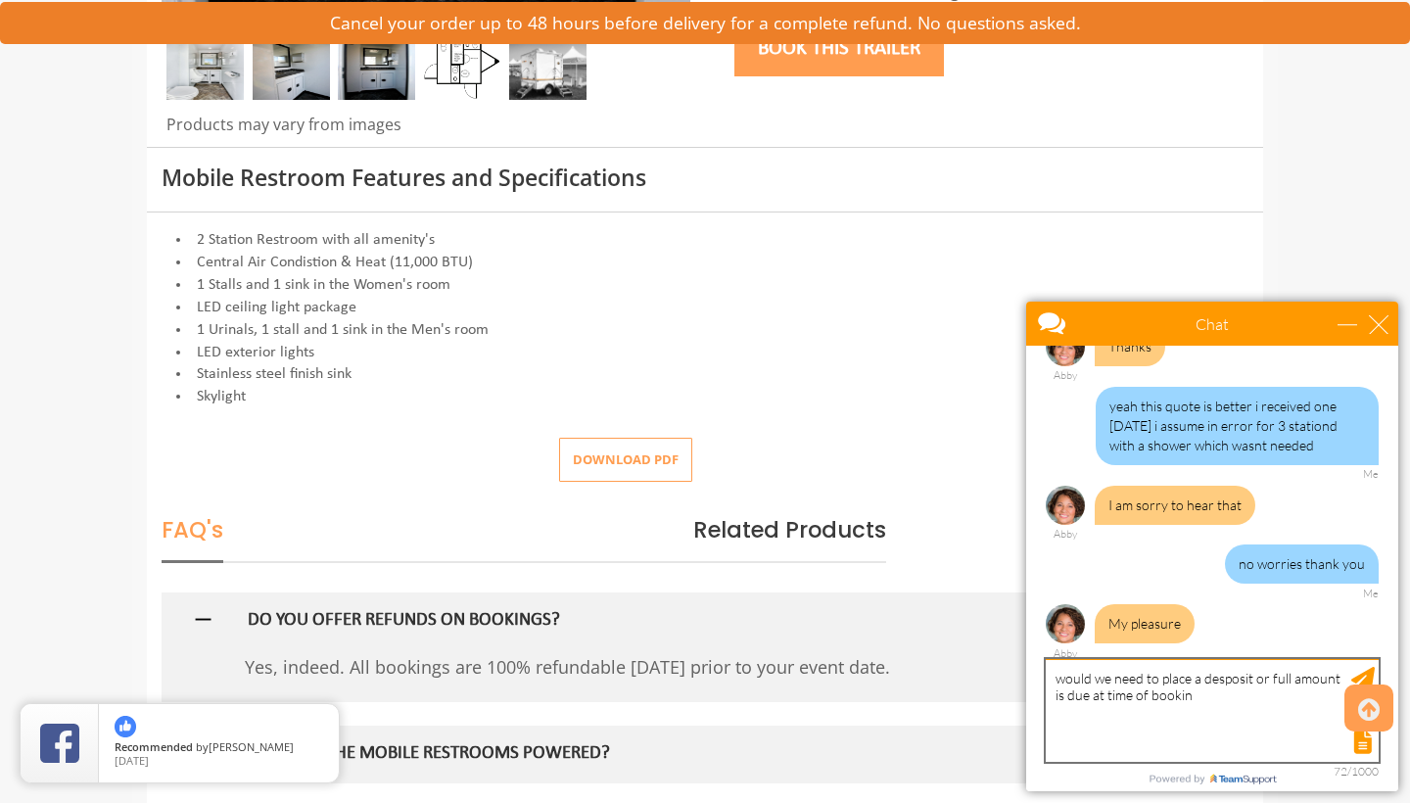
type textarea "would we need to place a desposit or full amount is due at time of booking"
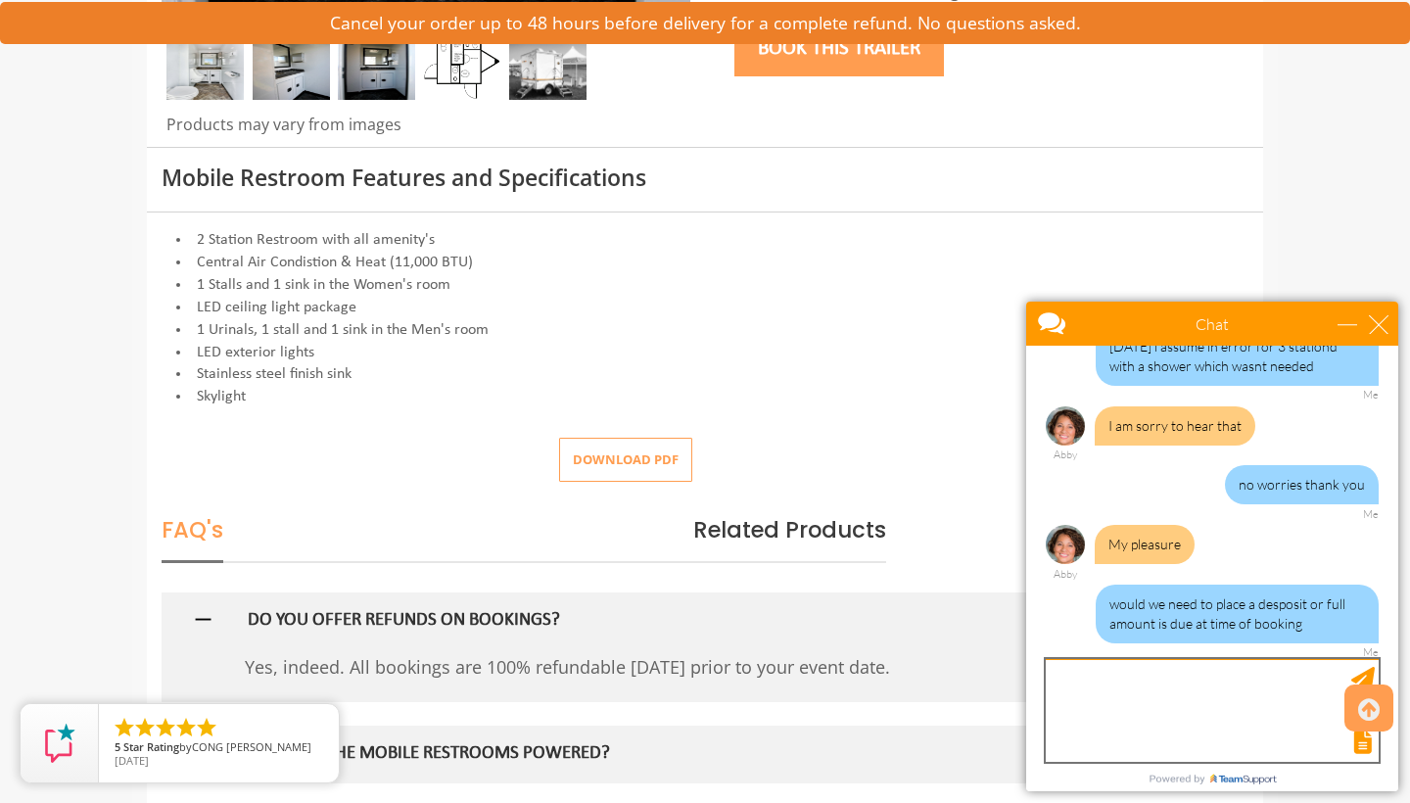
scroll to position [2452, 0]
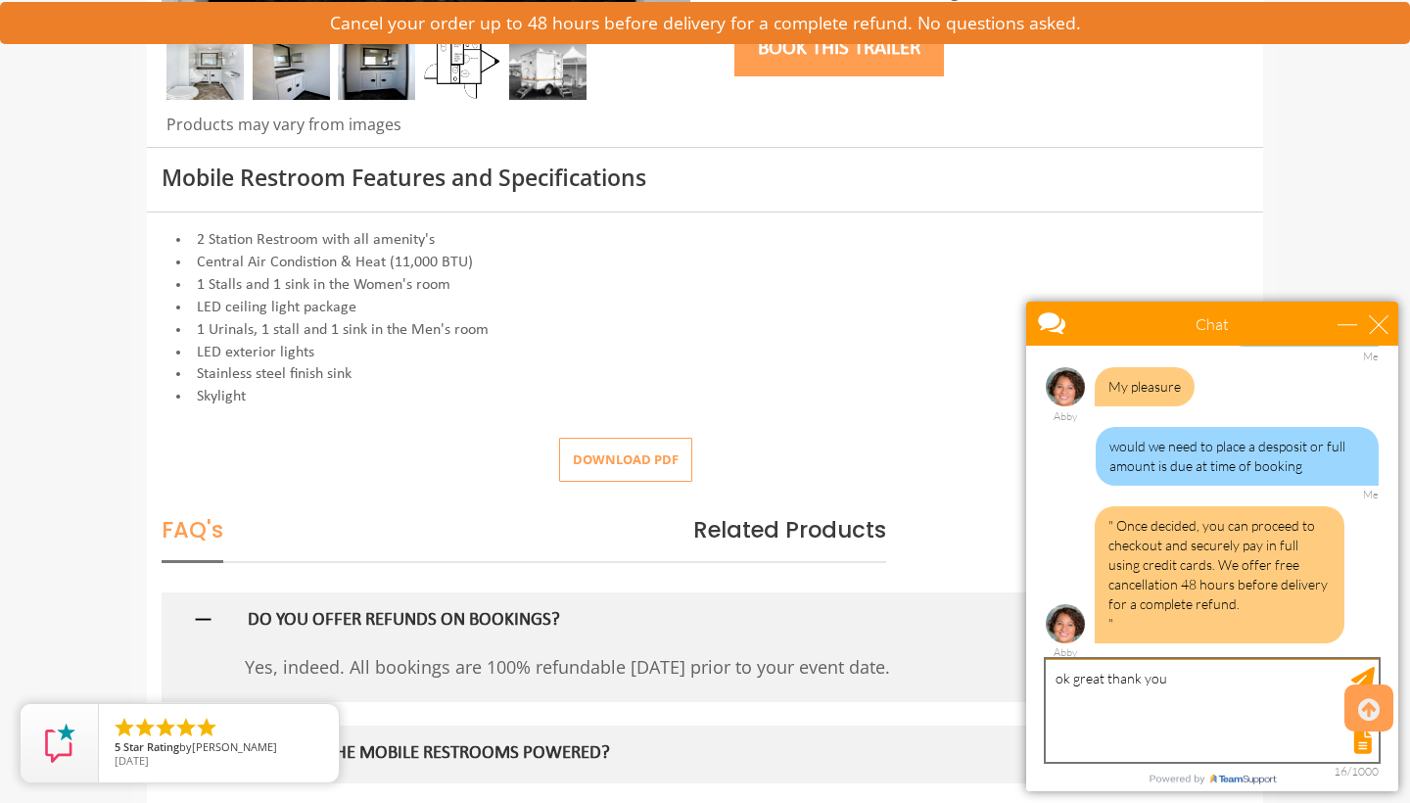
type textarea "ok great thank you"
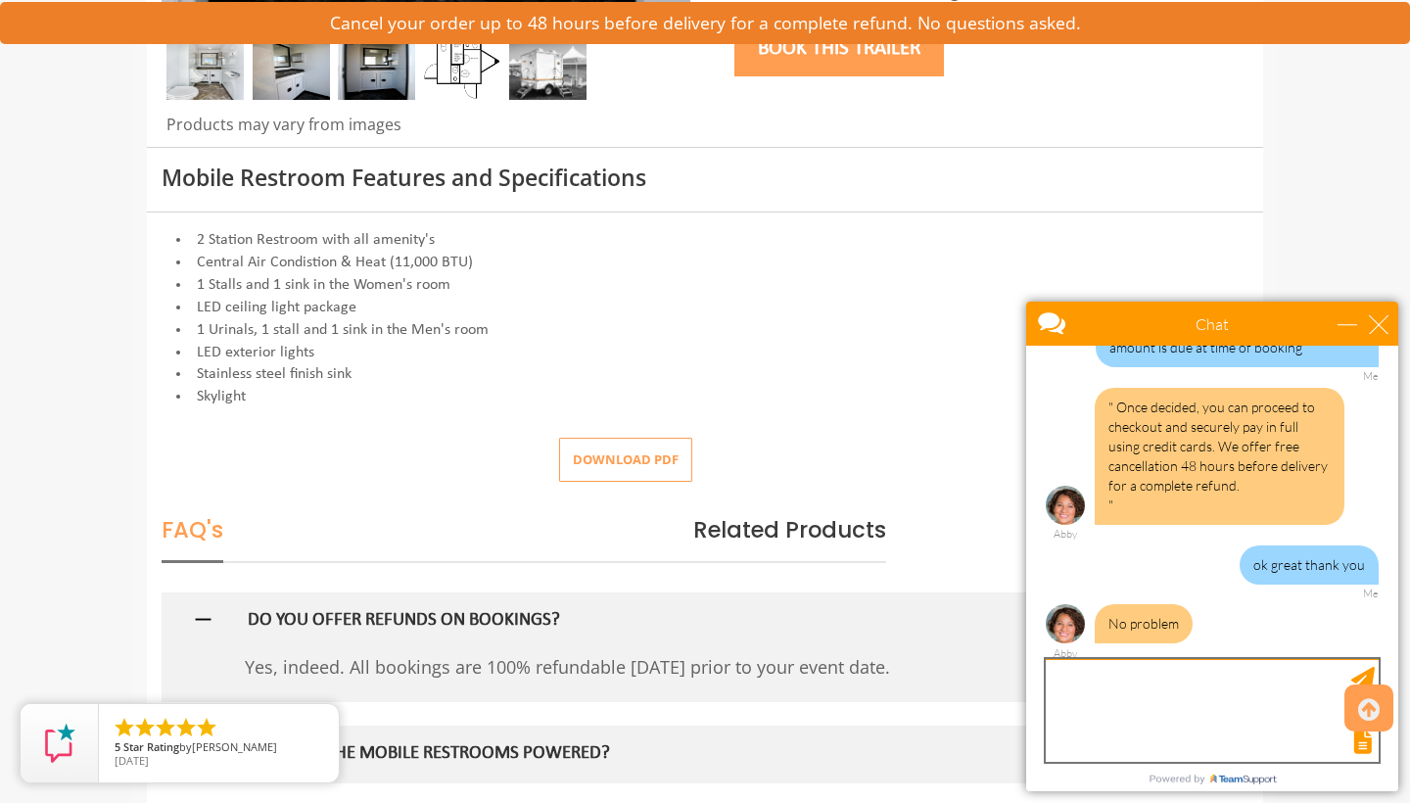
scroll to position [2570, 0]
type textarea "thanks for all your help abby"
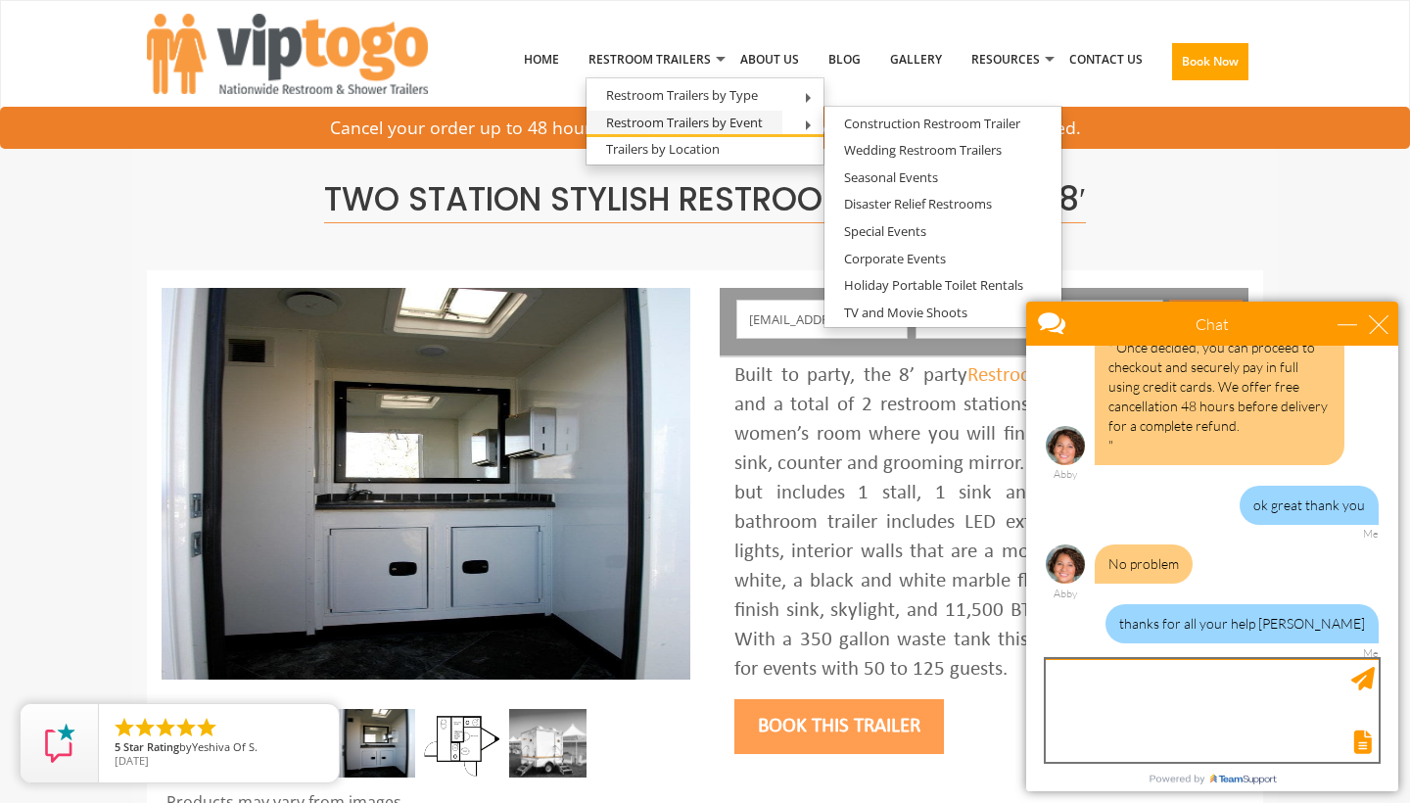
scroll to position [2690, 0]
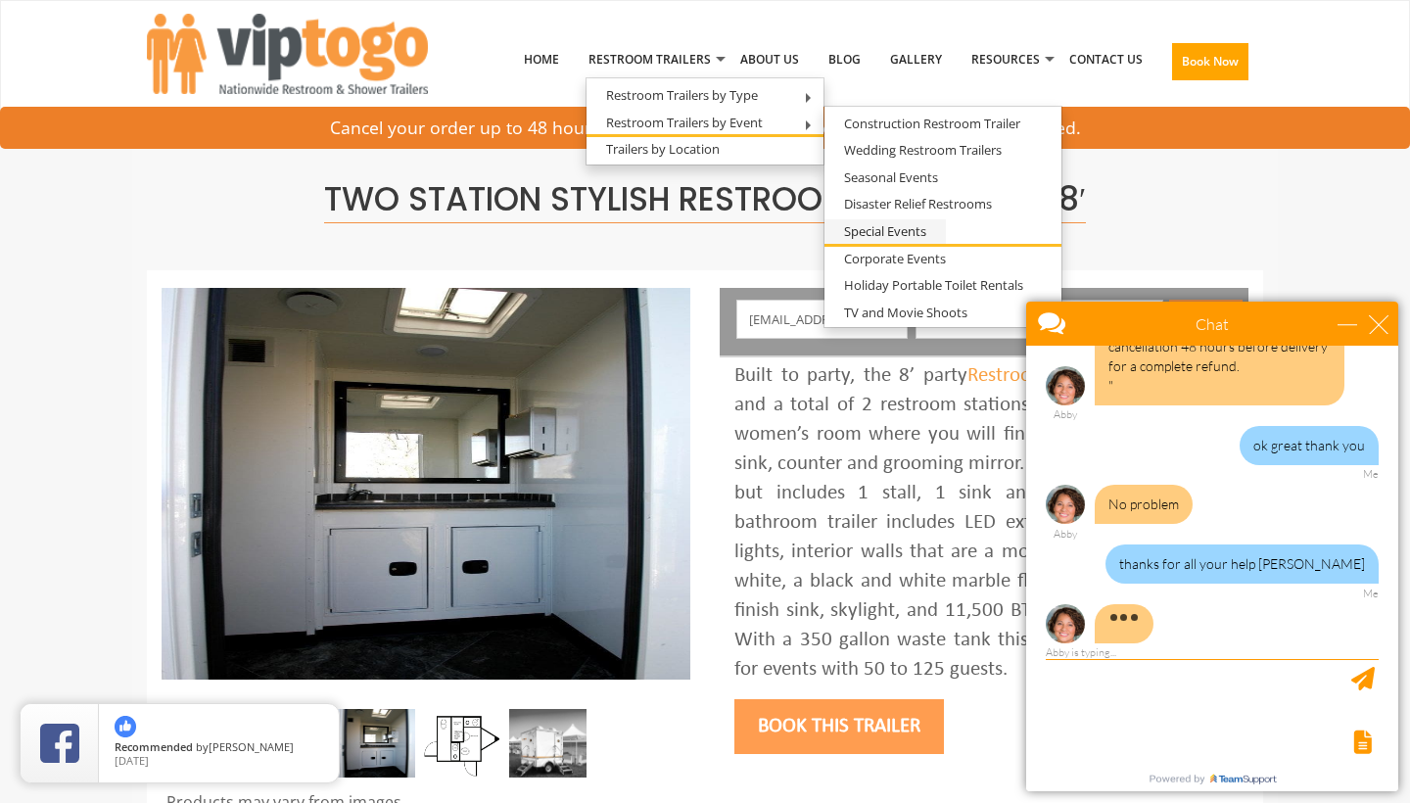
click at [898, 223] on link "Special Events" at bounding box center [884, 231] width 121 height 24
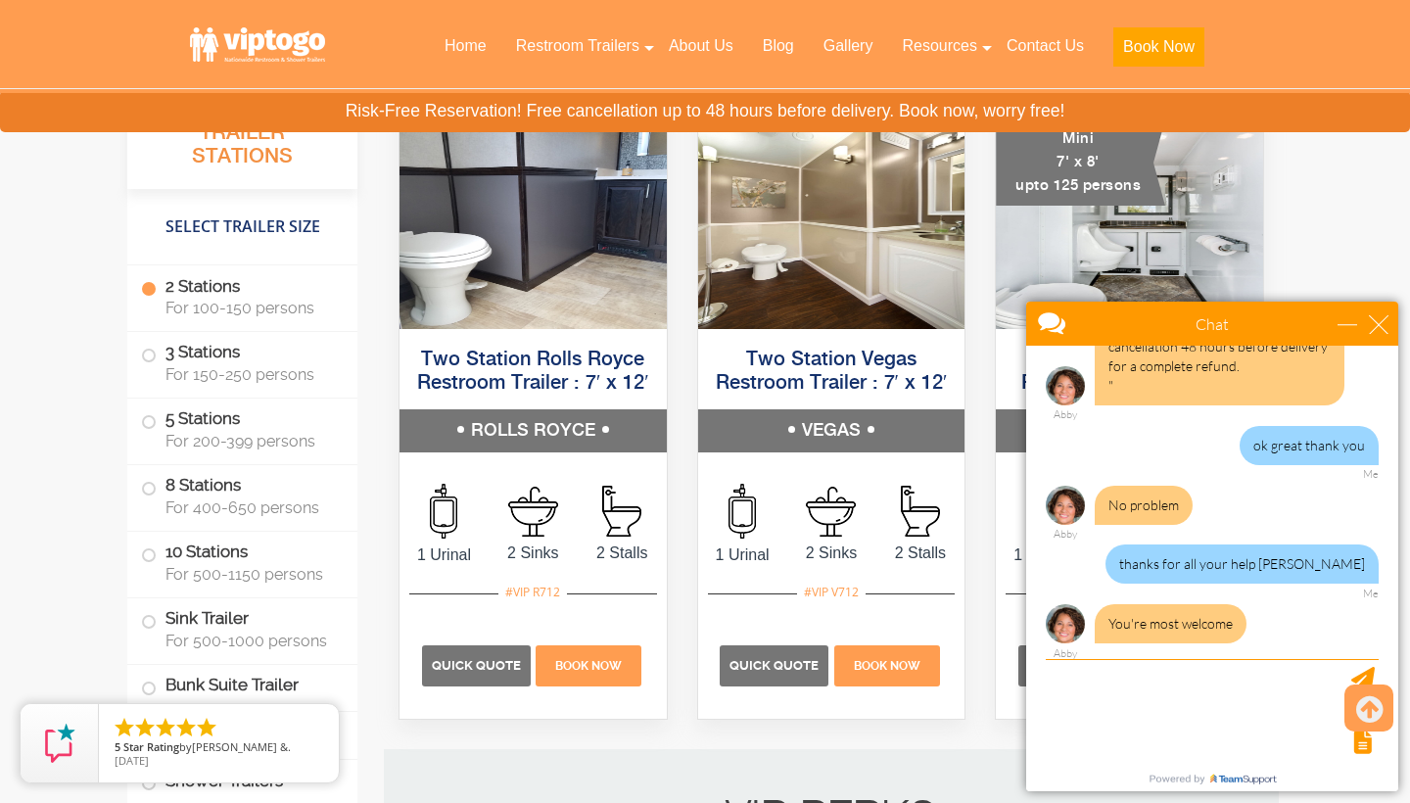
scroll to position [1516, 0]
click at [1375, 319] on div "close" at bounding box center [1379, 324] width 20 height 20
type input "Continue Chat"
type input "End Chat"
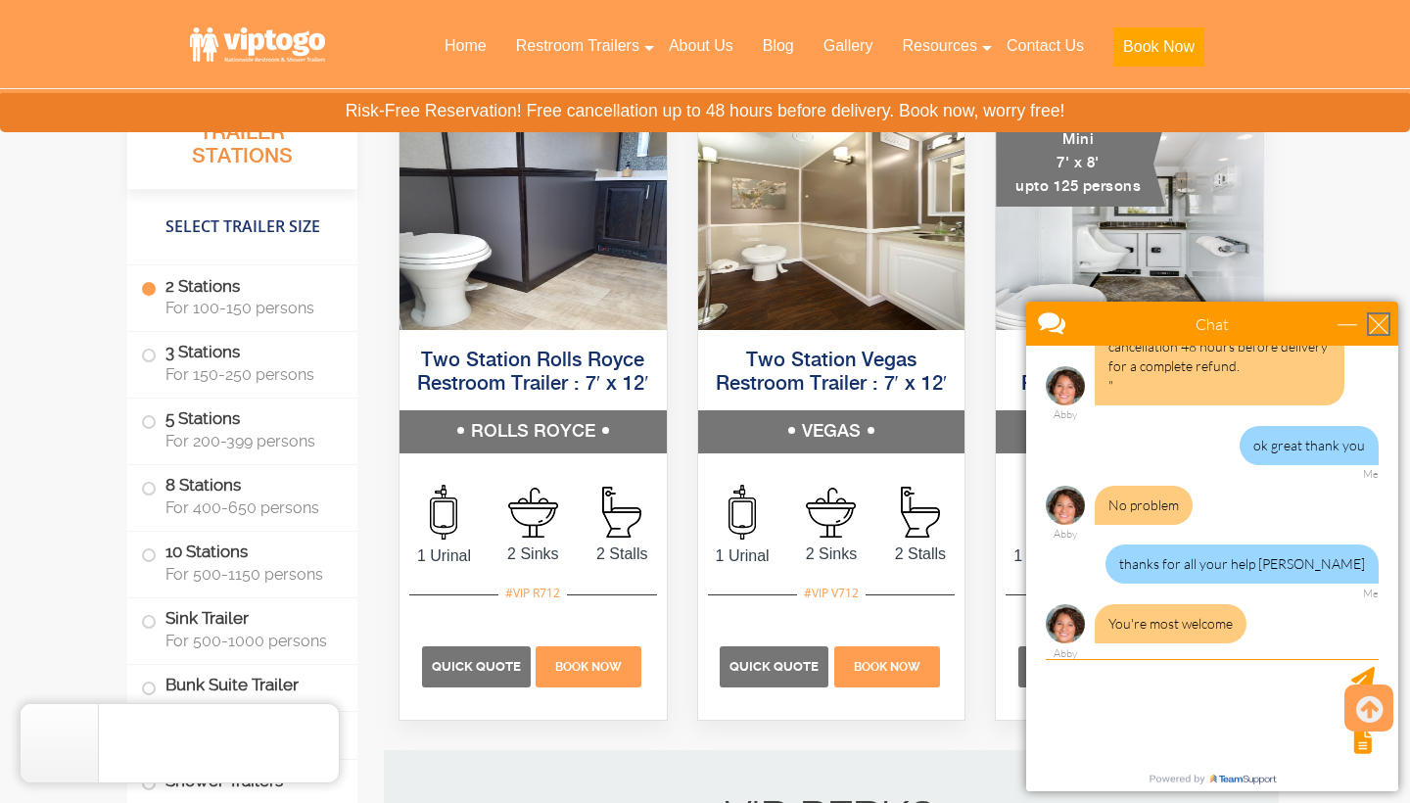
scroll to position [2669, 0]
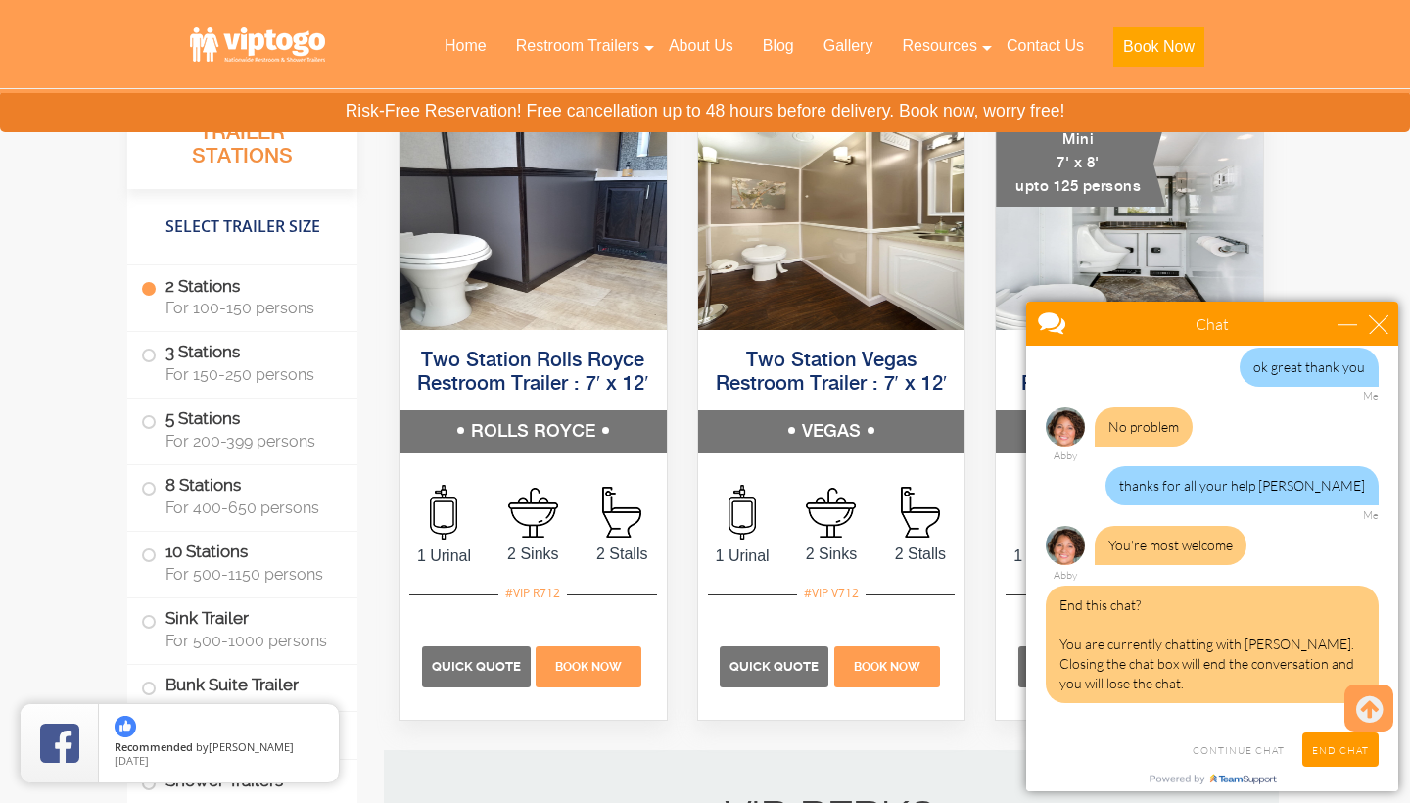
click at [1333, 751] on input "End Chat" at bounding box center [1340, 749] width 76 height 34
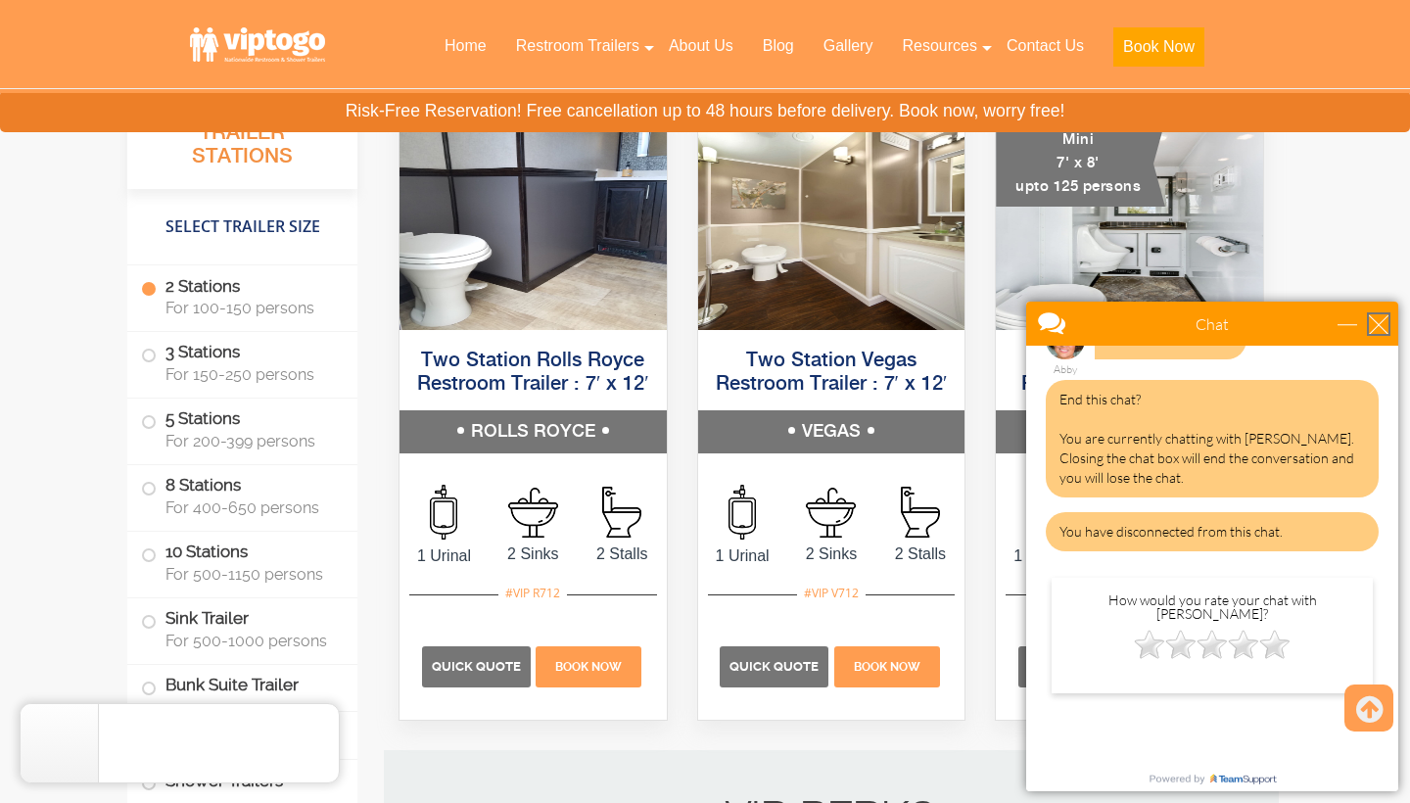
click at [1379, 319] on div "close" at bounding box center [1379, 324] width 20 height 20
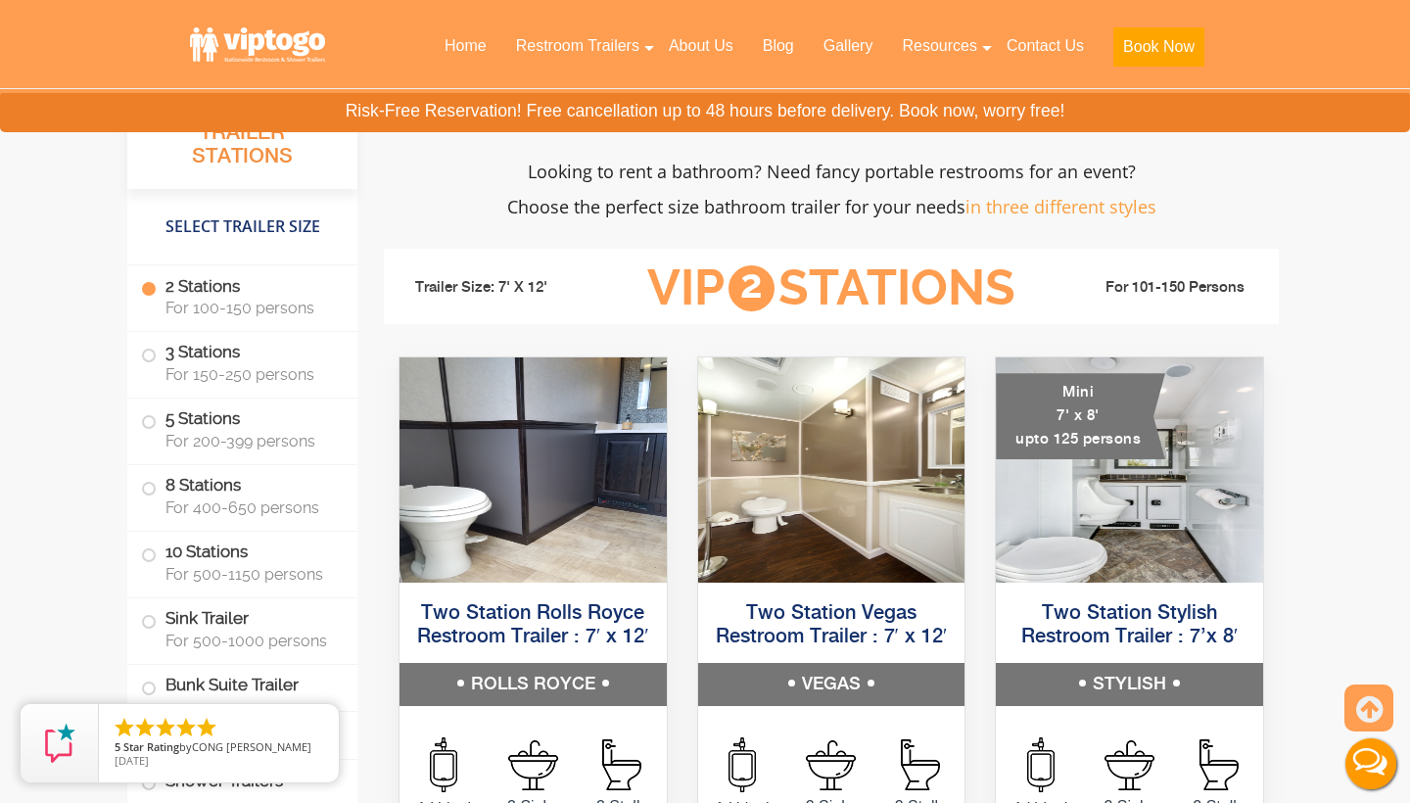
scroll to position [1264, 0]
click at [1148, 497] on img at bounding box center [1129, 468] width 267 height 225
click at [1122, 458] on div "Mini 7' x 8' upto 125 persons" at bounding box center [1080, 415] width 169 height 86
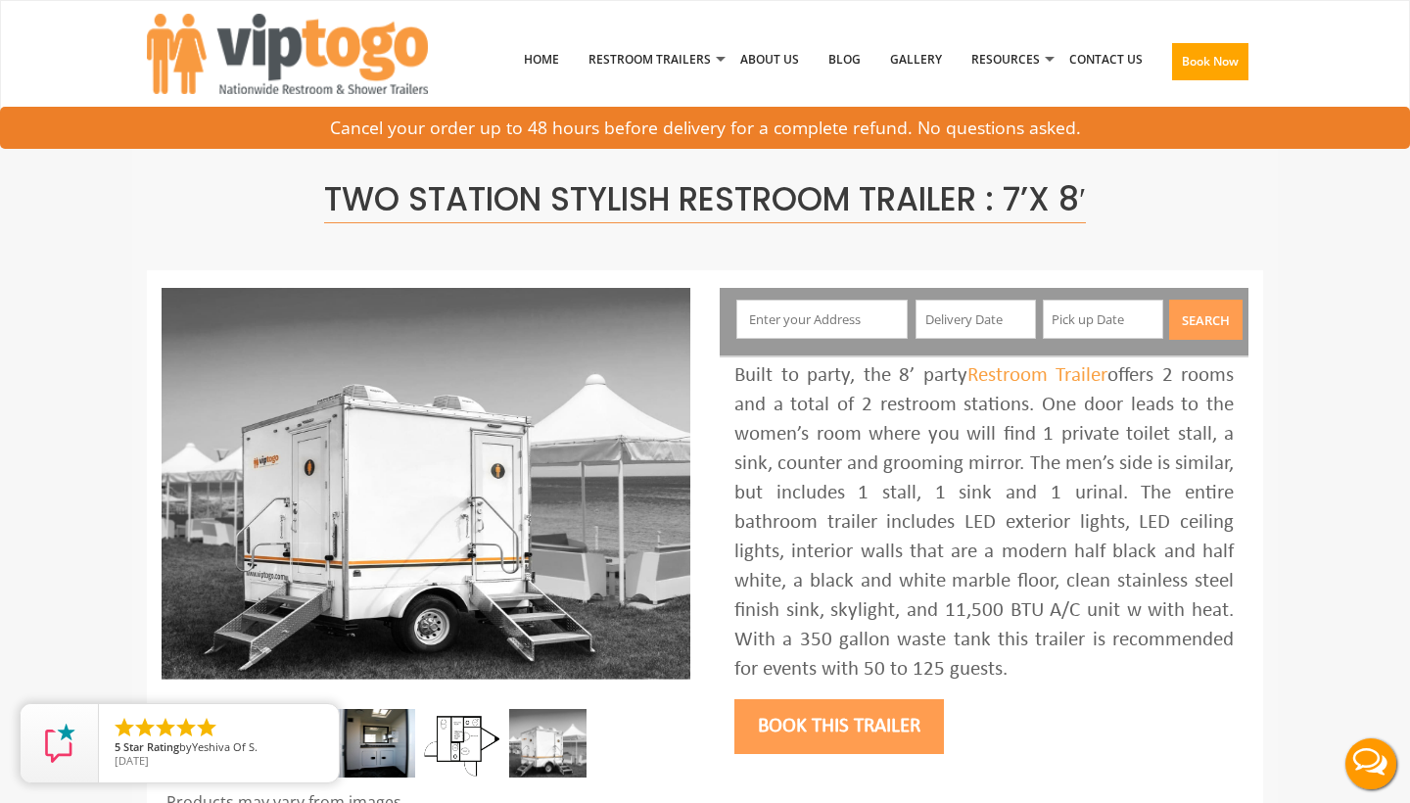
click at [1172, 722] on div "Book this trailer" at bounding box center [983, 723] width 499 height 79
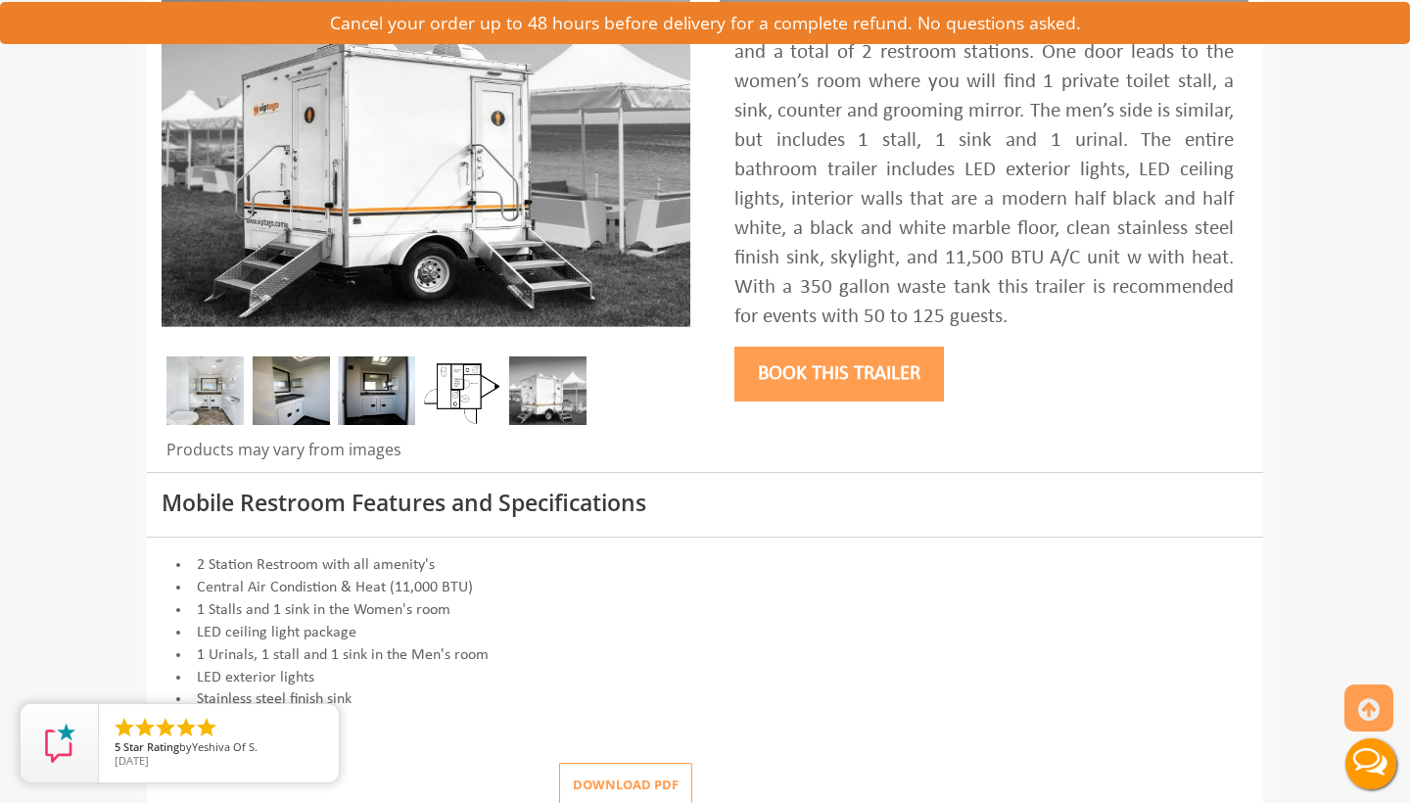
scroll to position [362, 0]
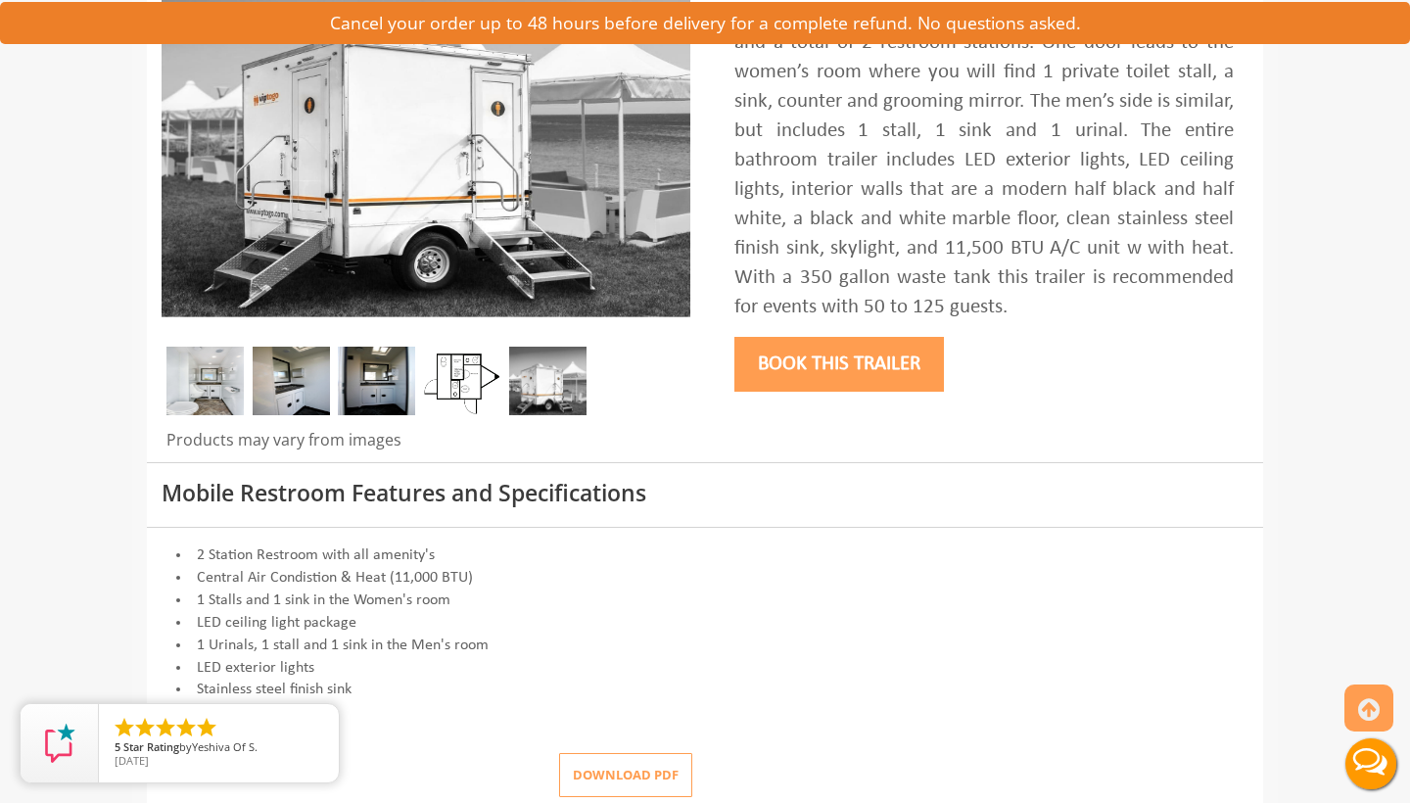
click at [369, 391] on img at bounding box center [376, 381] width 77 height 69
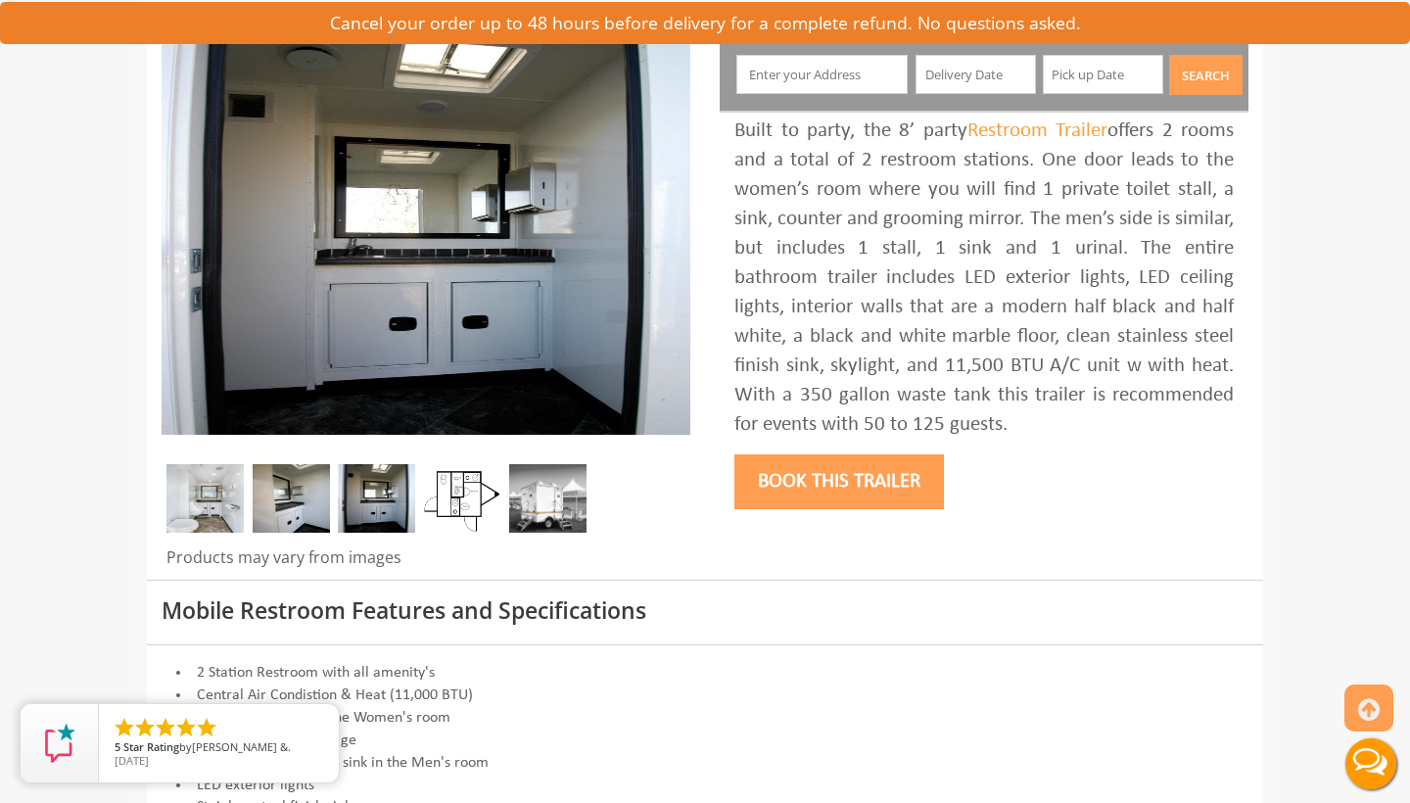
scroll to position [263, 0]
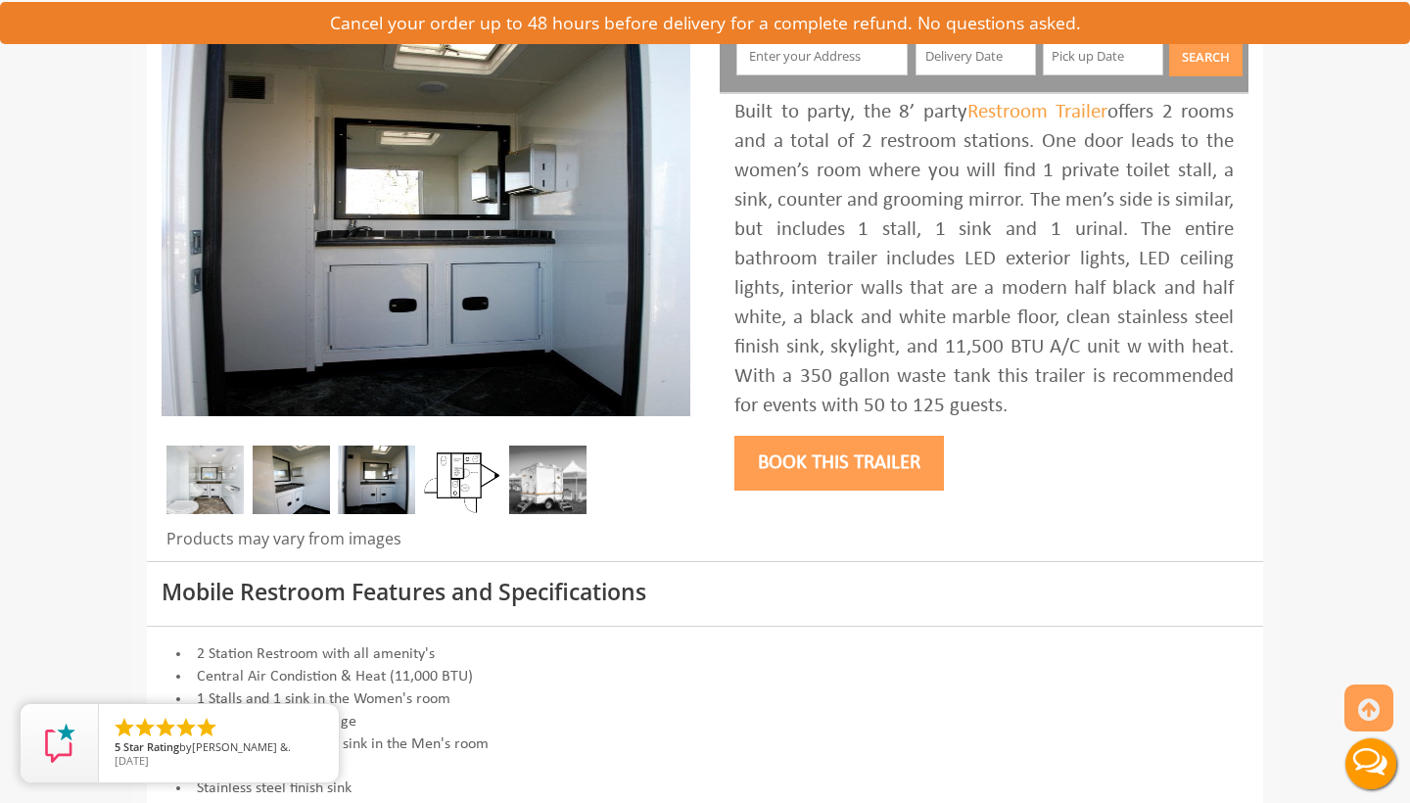
click at [219, 499] on img at bounding box center [204, 479] width 77 height 69
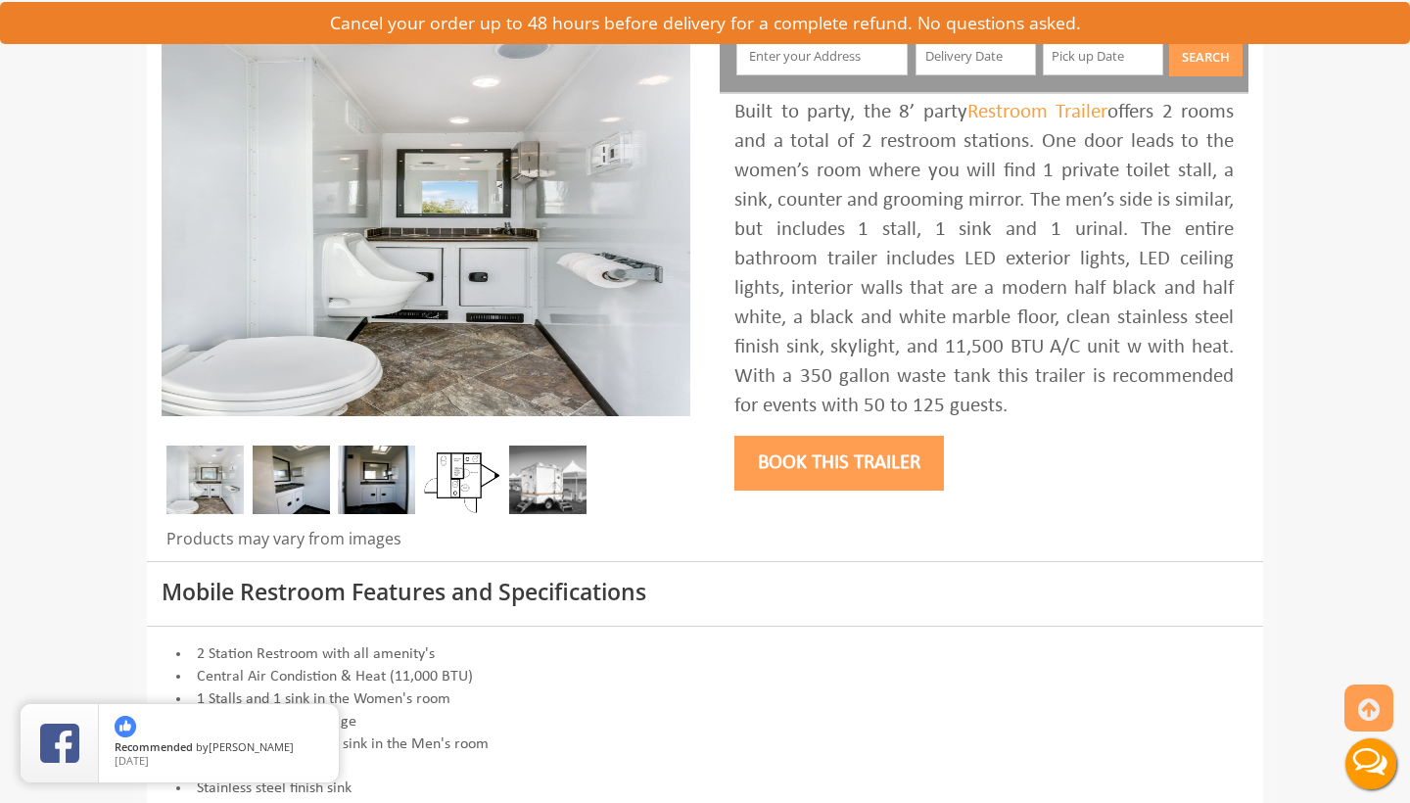
click at [313, 483] on img at bounding box center [291, 479] width 77 height 69
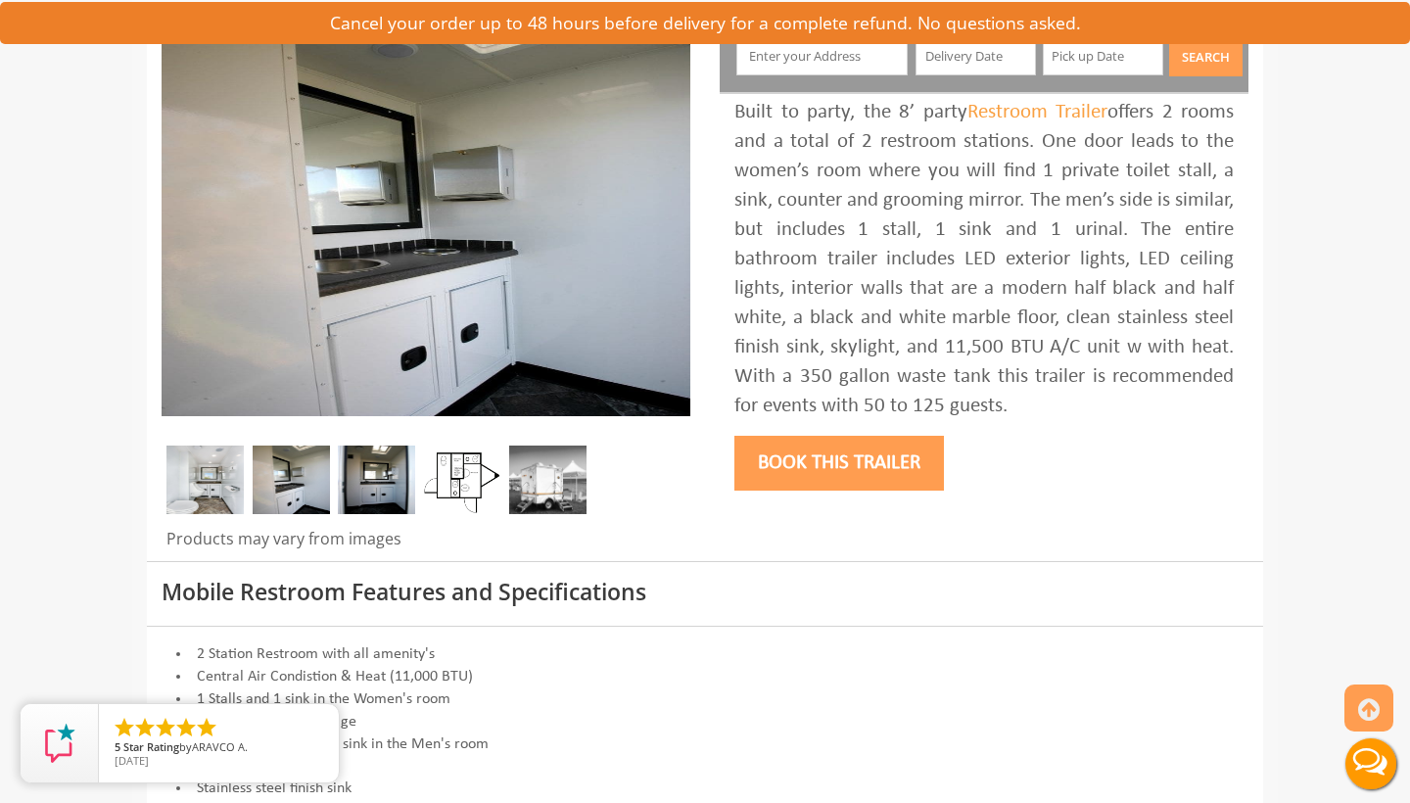
click at [364, 485] on img at bounding box center [376, 479] width 77 height 69
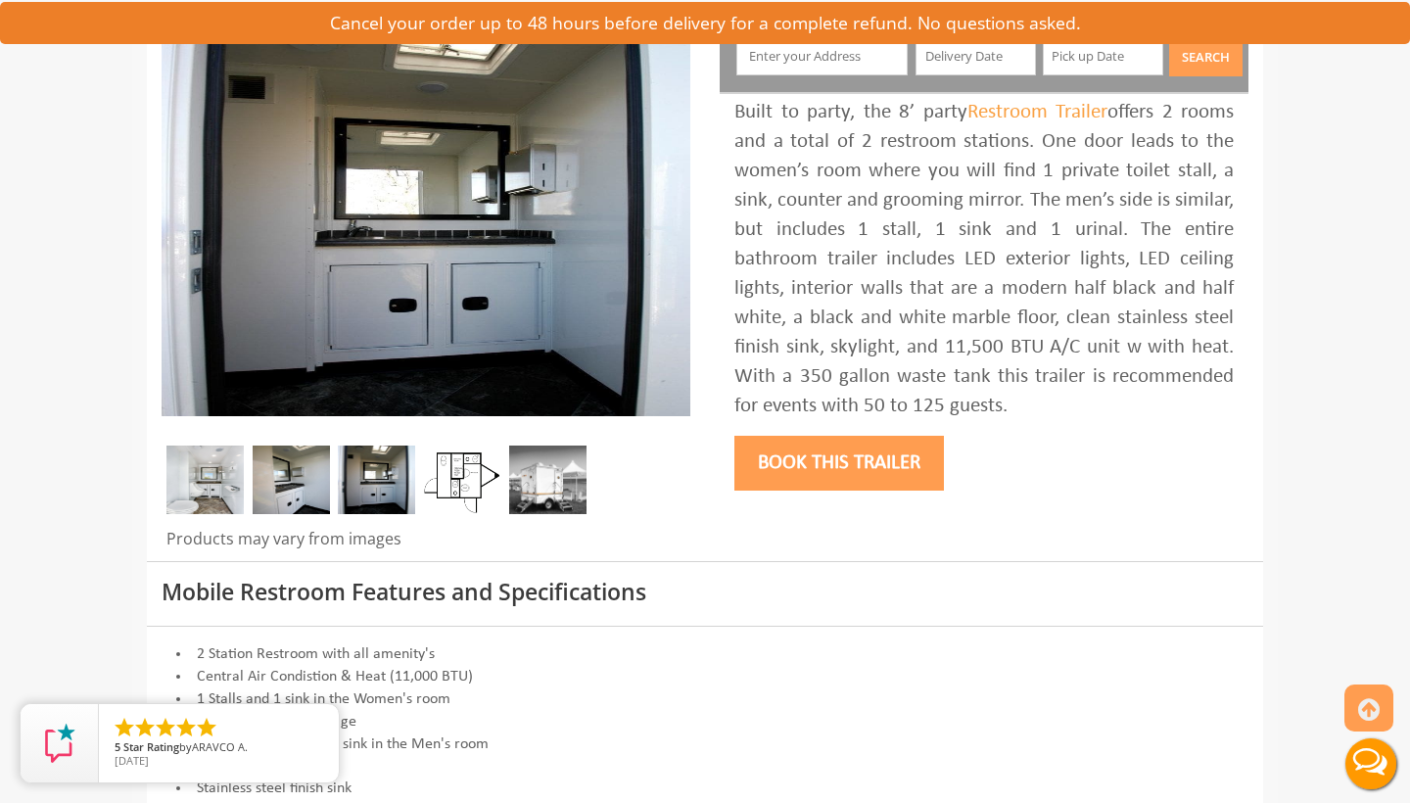
click at [539, 468] on img at bounding box center [547, 479] width 77 height 69
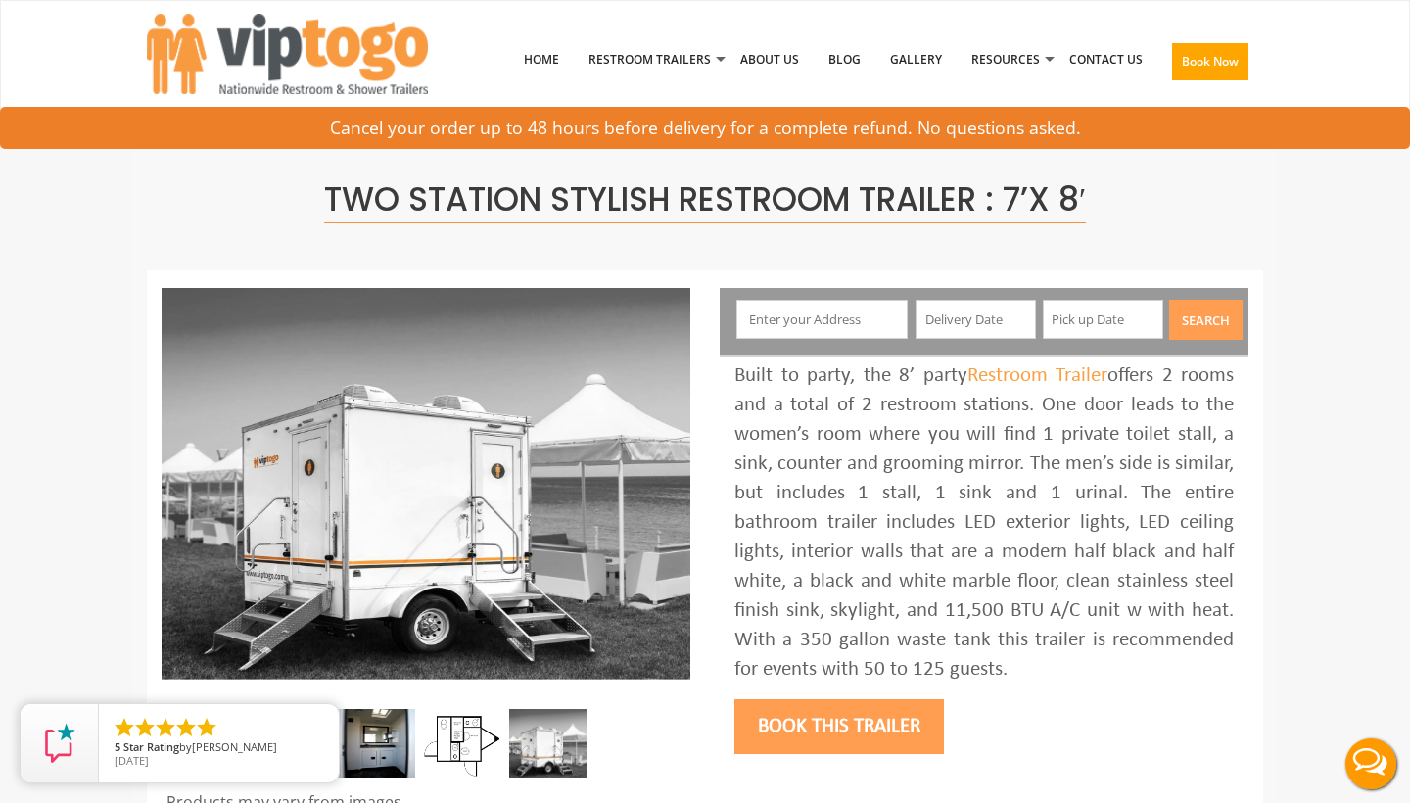
scroll to position [0, 0]
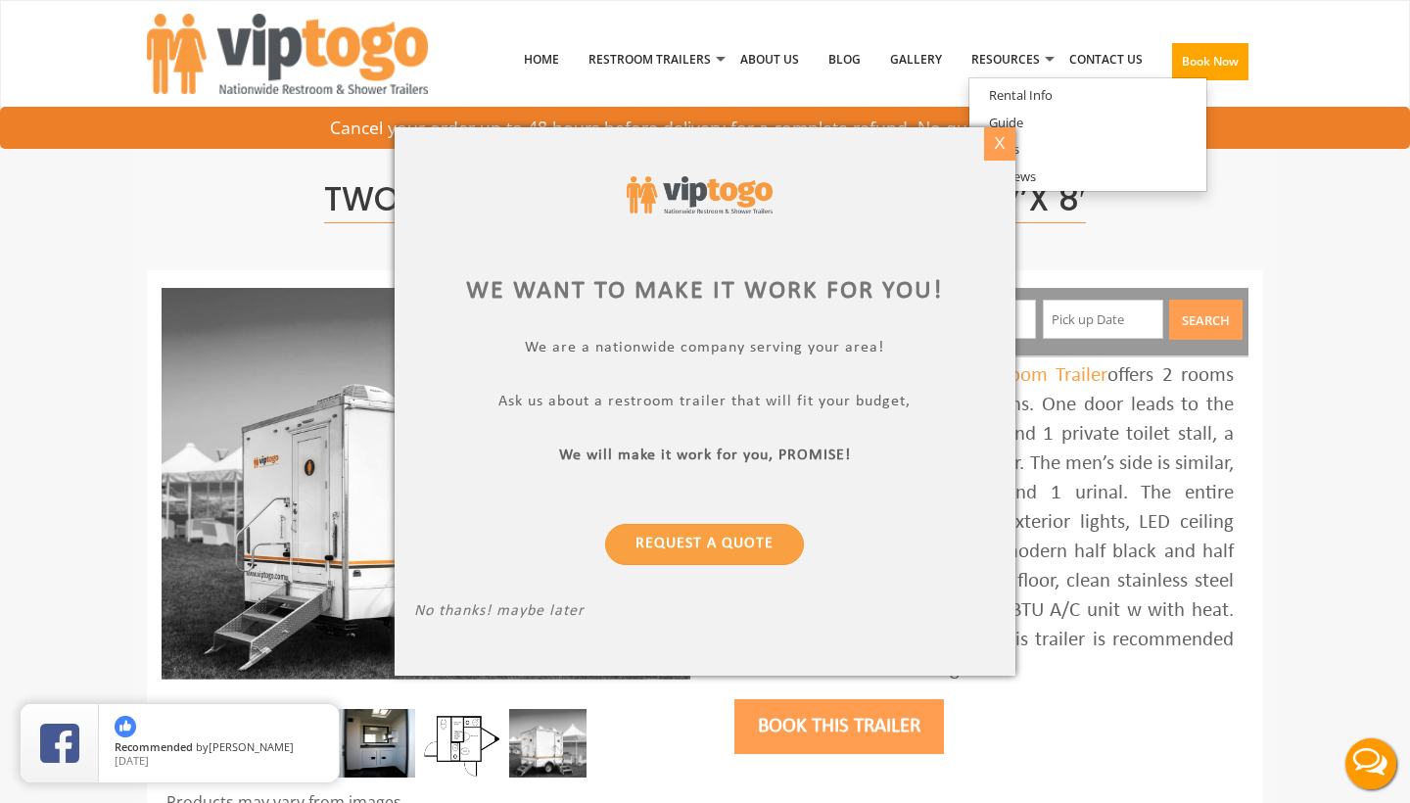
click at [1000, 145] on div "X" at bounding box center [999, 143] width 30 height 33
